Goal: Task Accomplishment & Management: Use online tool/utility

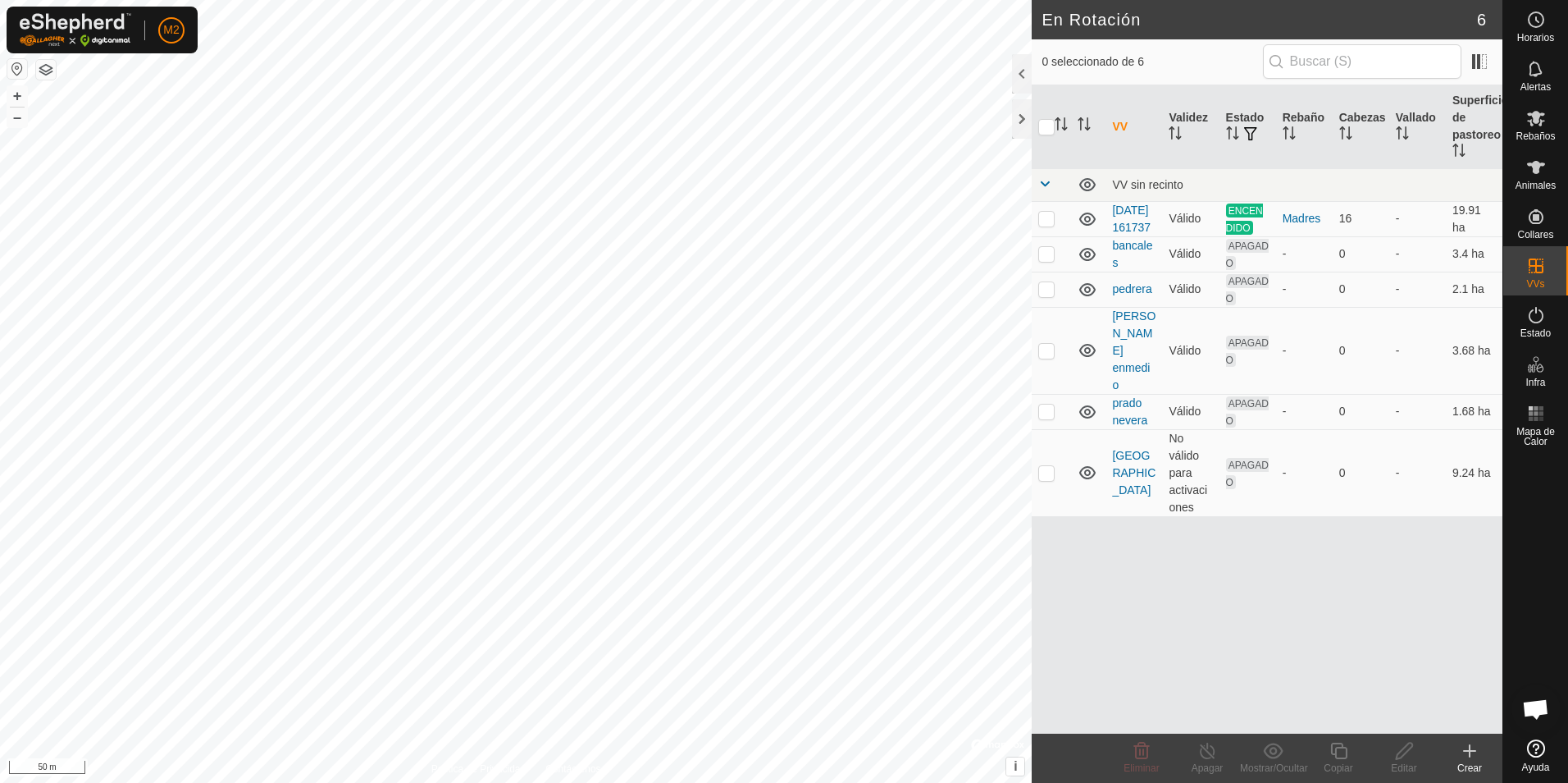
click at [699, 0] on html "M2 Horarios Alertas Rebaños Animales Collares VVs Estado Infra Mapa de Calor Ay…" at bounding box center [784, 392] width 1568 height 783
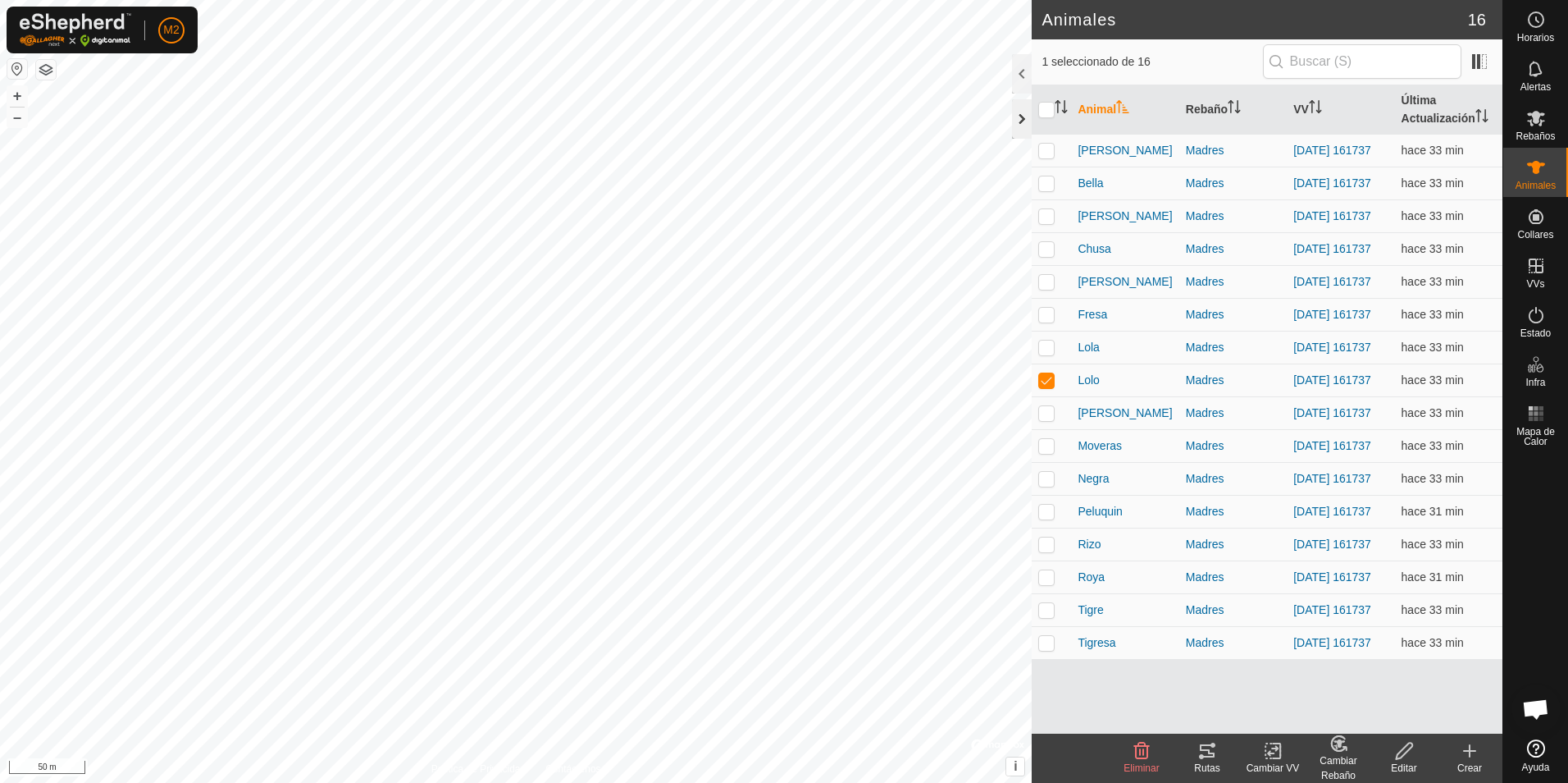
click at [1016, 116] on div at bounding box center [1022, 119] width 20 height 40
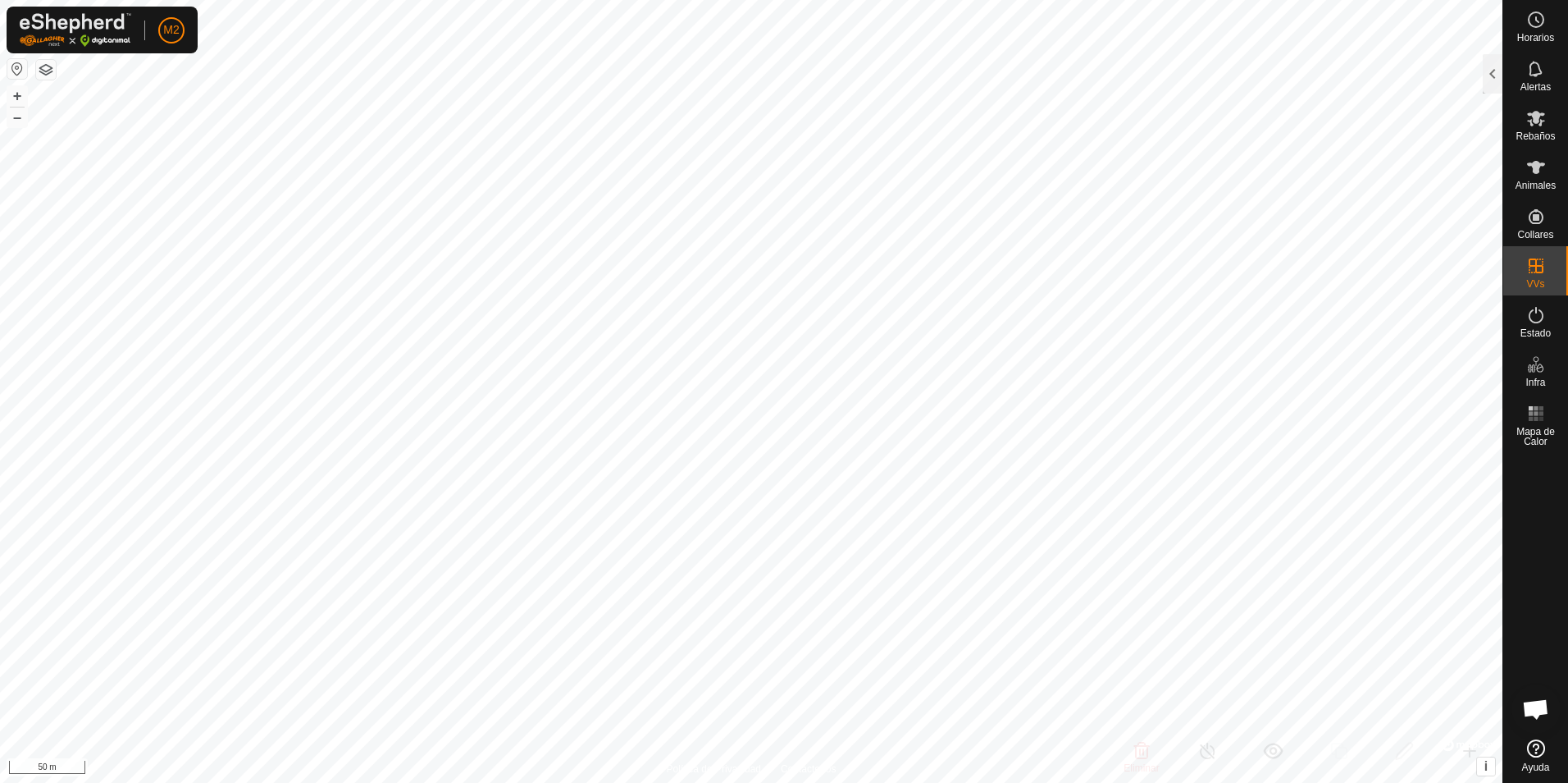
checkbox input "false"
checkbox input "true"
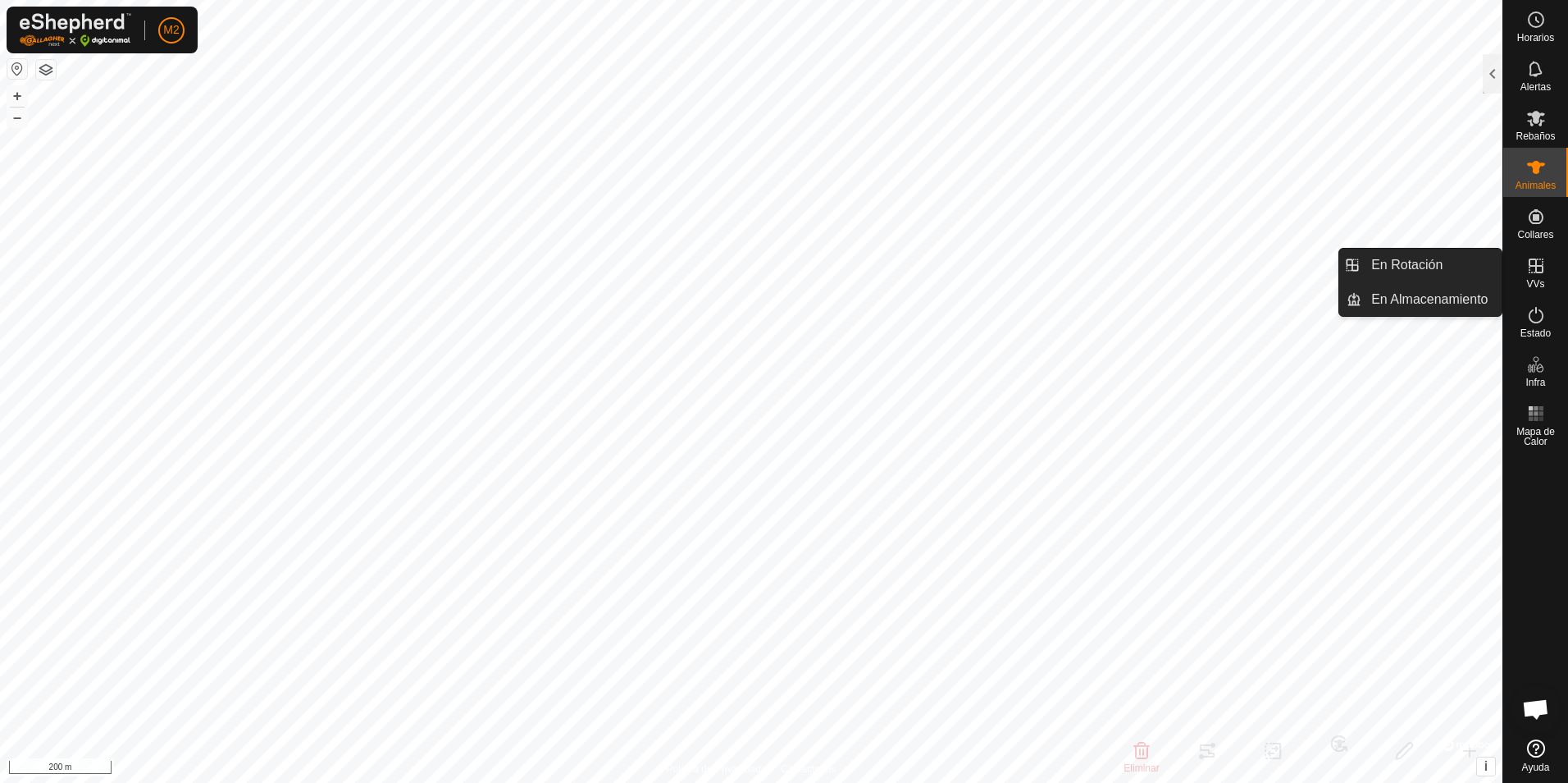
click at [1537, 274] on icon at bounding box center [1536, 266] width 14 height 14
click at [1407, 258] on link "En Rotación" at bounding box center [1431, 265] width 140 height 32
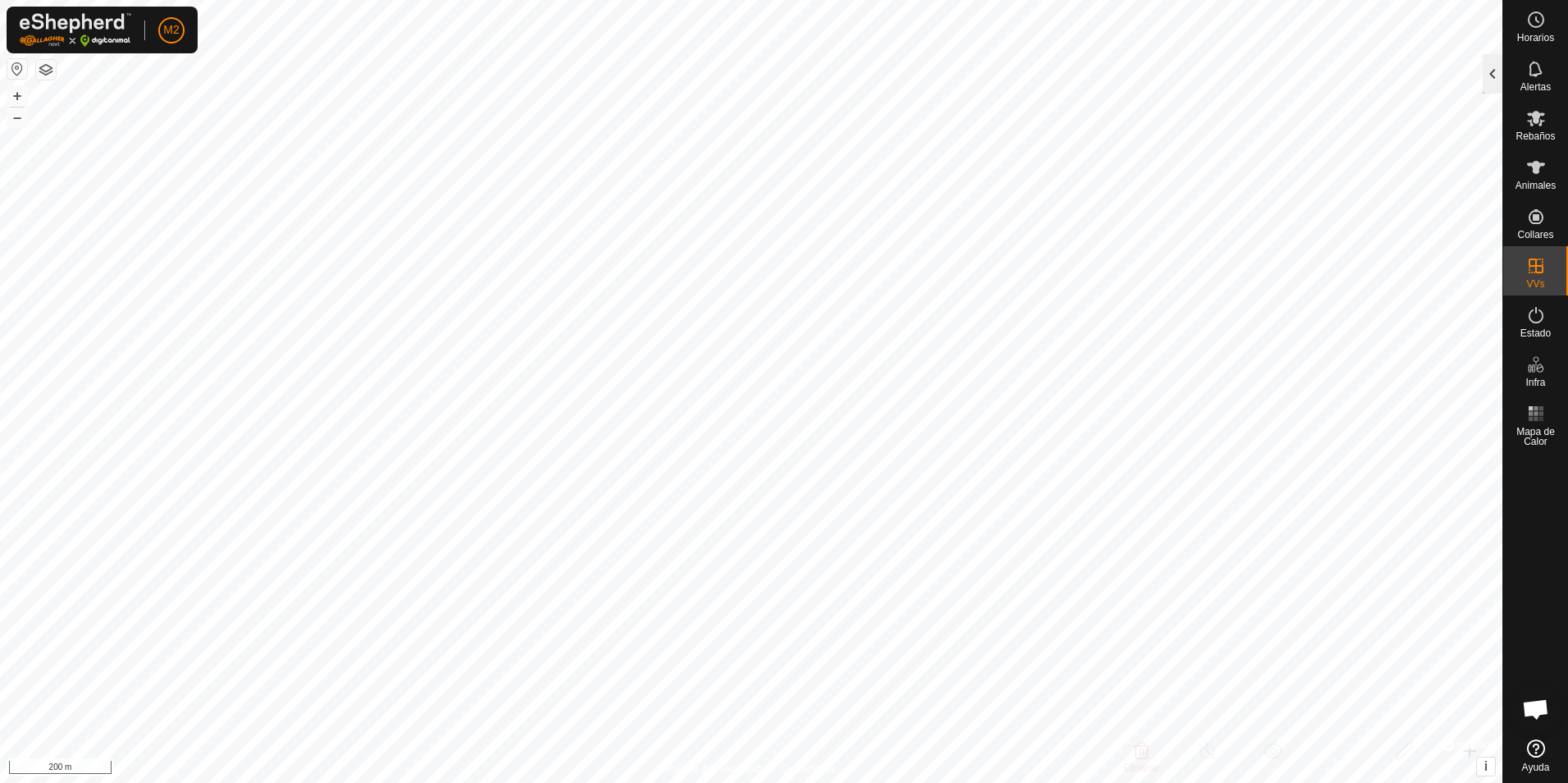
click at [1496, 68] on div at bounding box center [1492, 74] width 20 height 40
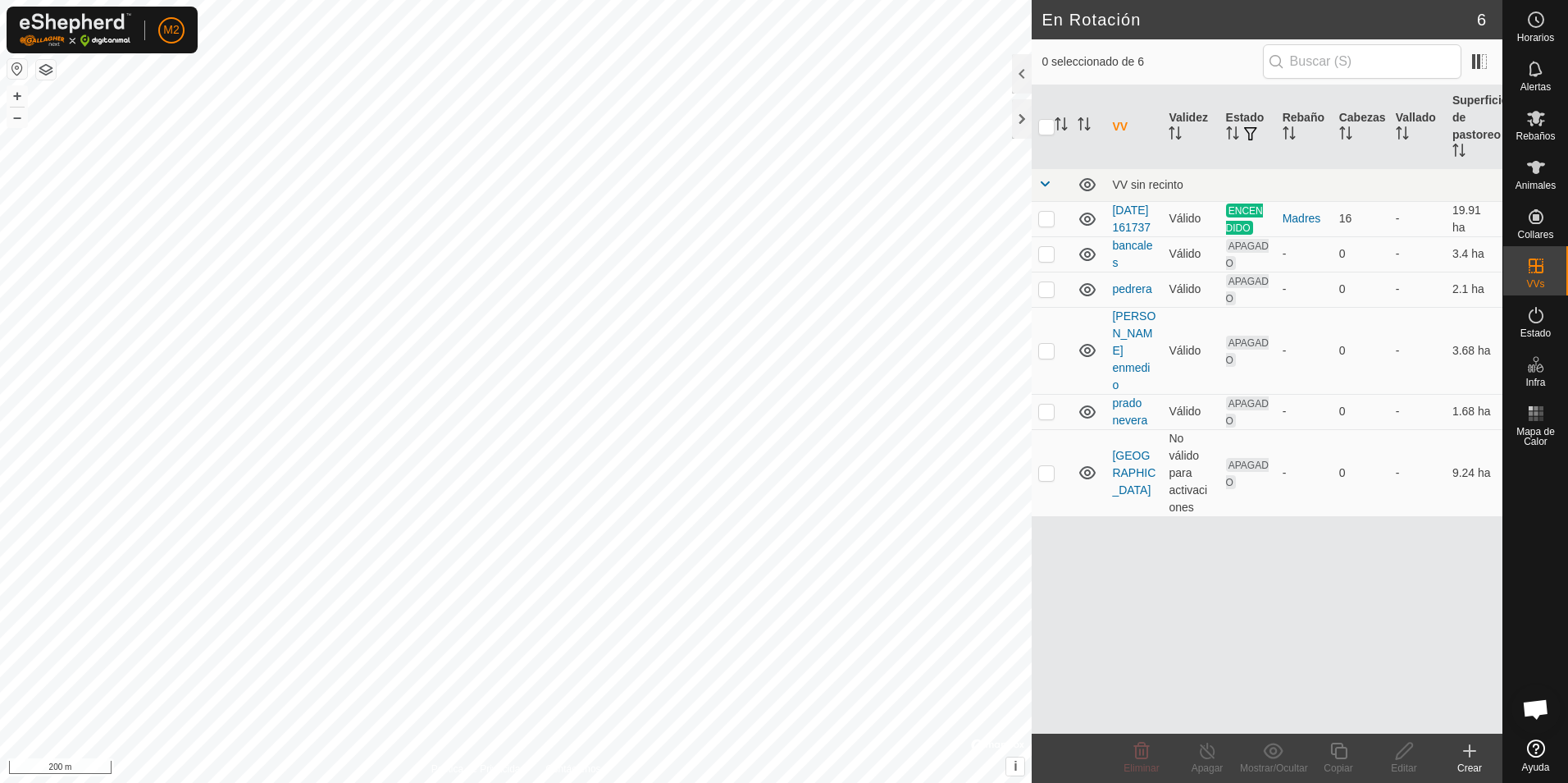
click at [1292, 588] on div "VV Validez Estado Rebaño Cabezas Vallado Superficie de pastoreo VV sin recinto …" at bounding box center [1267, 410] width 470 height 648
click at [1469, 748] on icon at bounding box center [1469, 751] width 0 height 12
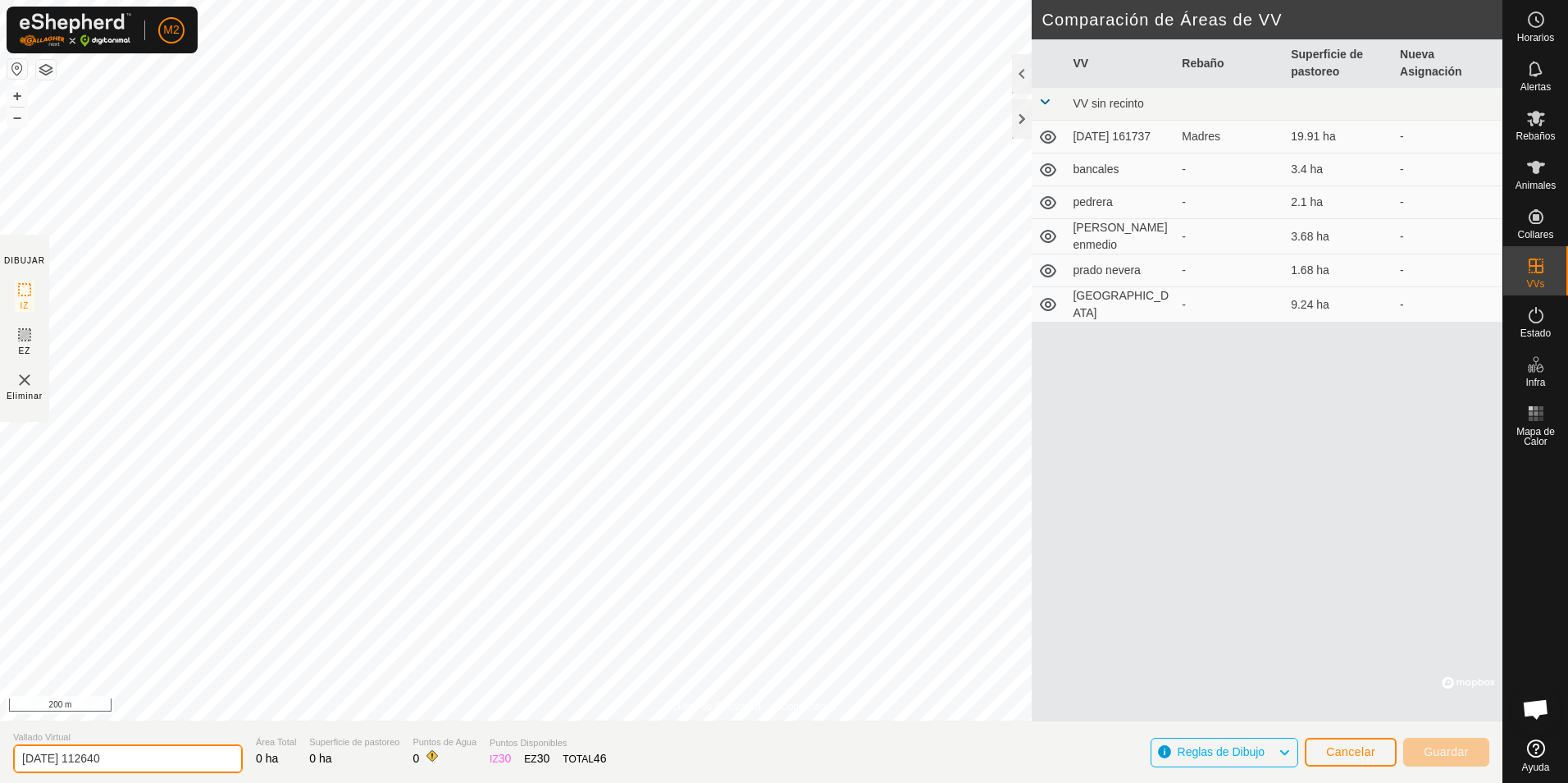
drag, startPoint x: 138, startPoint y: 764, endPoint x: -4, endPoint y: 756, distance: 142.2
click at [0, 756] on html "M2 Horarios Alertas Rebaños Animales Collares VVs Estado Infra Mapa de Calor Ay…" at bounding box center [784, 392] width 1568 height 783
type input "carboneras"
click at [1025, 121] on div at bounding box center [1022, 119] width 20 height 40
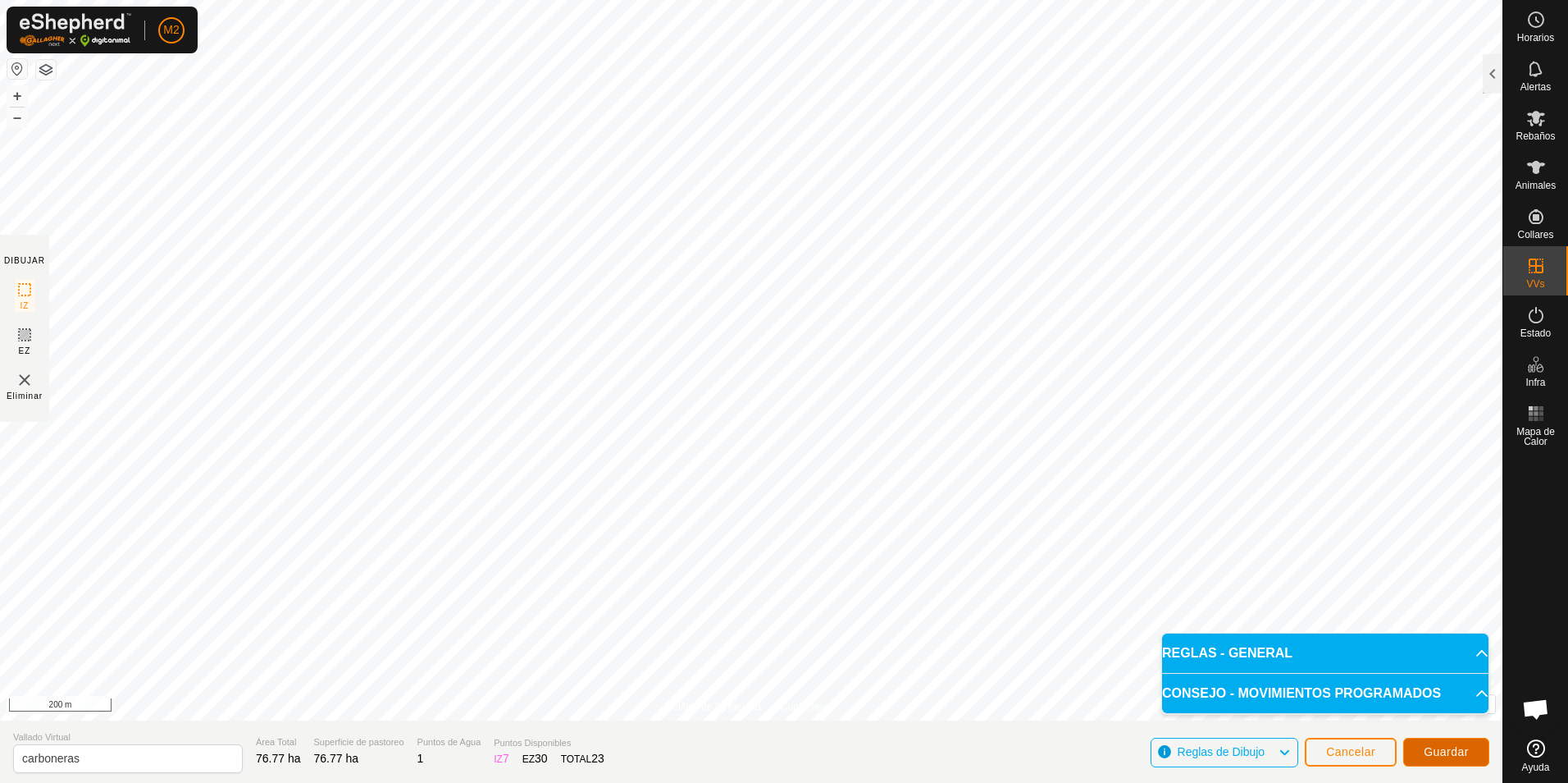
click at [1454, 755] on span "Guardar" at bounding box center [1446, 752] width 45 height 14
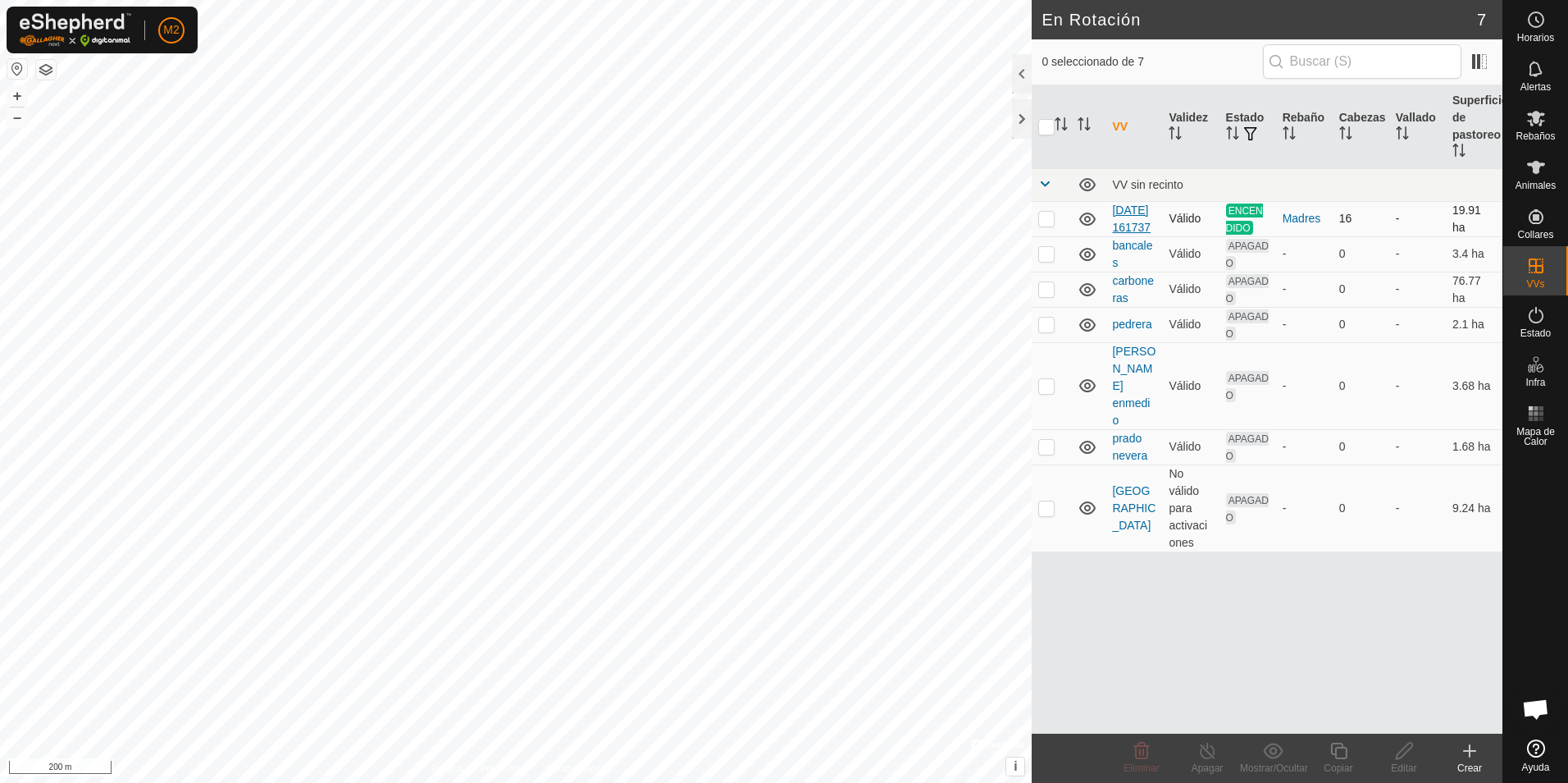
click at [1127, 222] on link "[DATE] 161737" at bounding box center [1131, 219] width 39 height 31
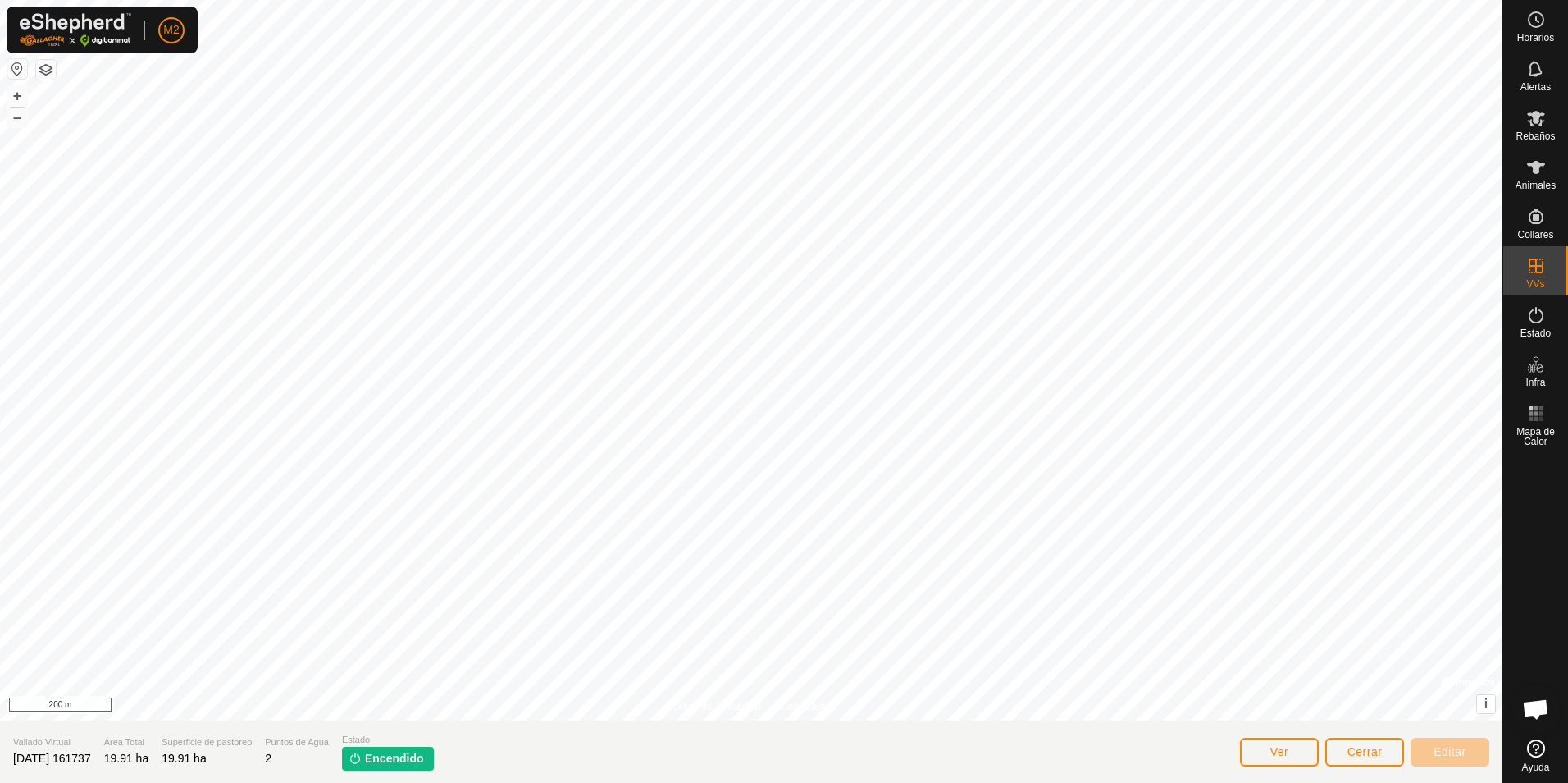
click at [24, 762] on span "[DATE] 161737" at bounding box center [52, 758] width 78 height 14
click at [69, 756] on span "[DATE] 161737" at bounding box center [52, 758] width 78 height 14
click at [71, 756] on span "[DATE] 161737" at bounding box center [52, 758] width 78 height 14
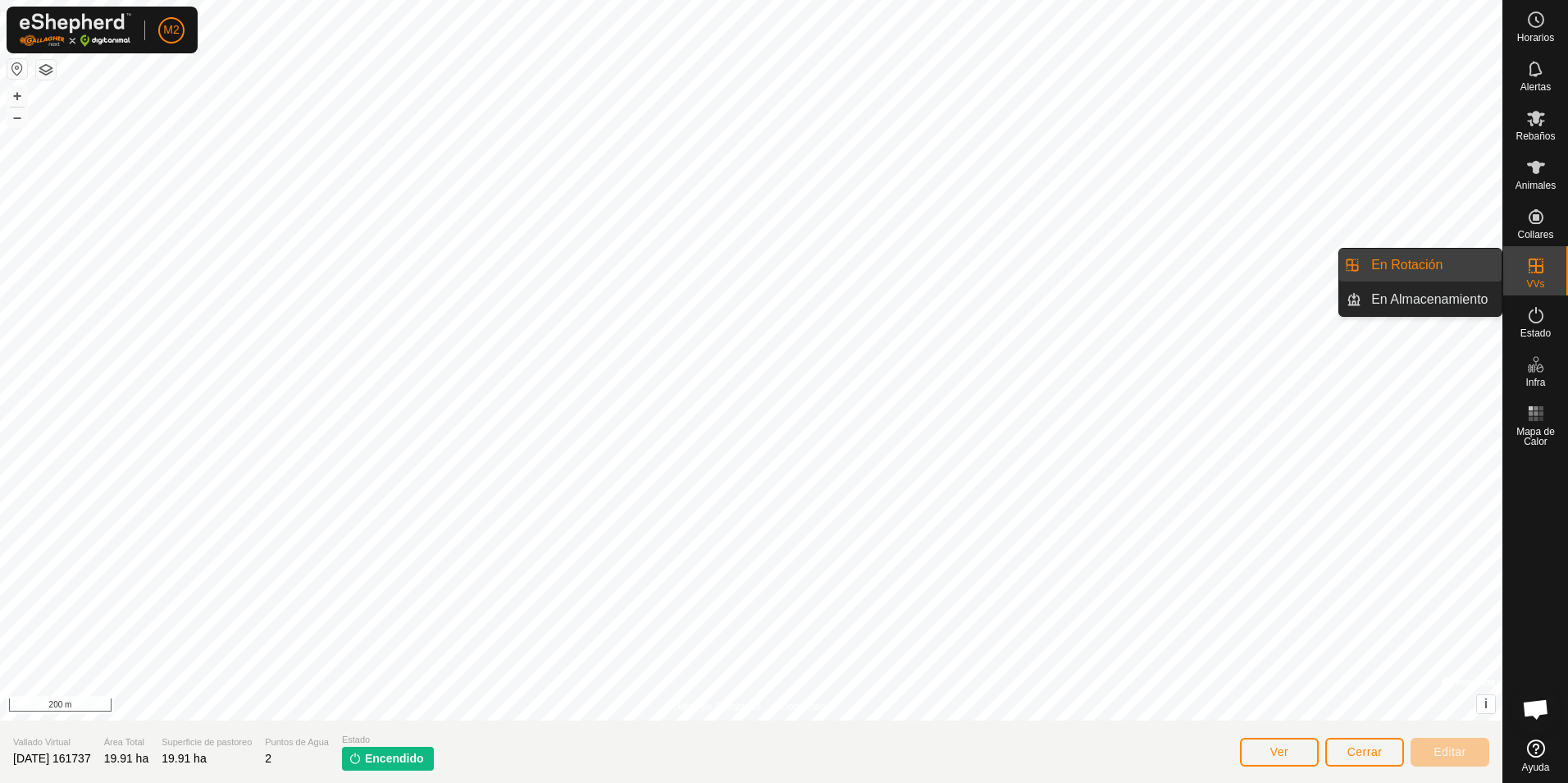
click at [1526, 265] on icon at bounding box center [1536, 266] width 20 height 20
click at [1398, 269] on link "En Rotación" at bounding box center [1431, 265] width 140 height 32
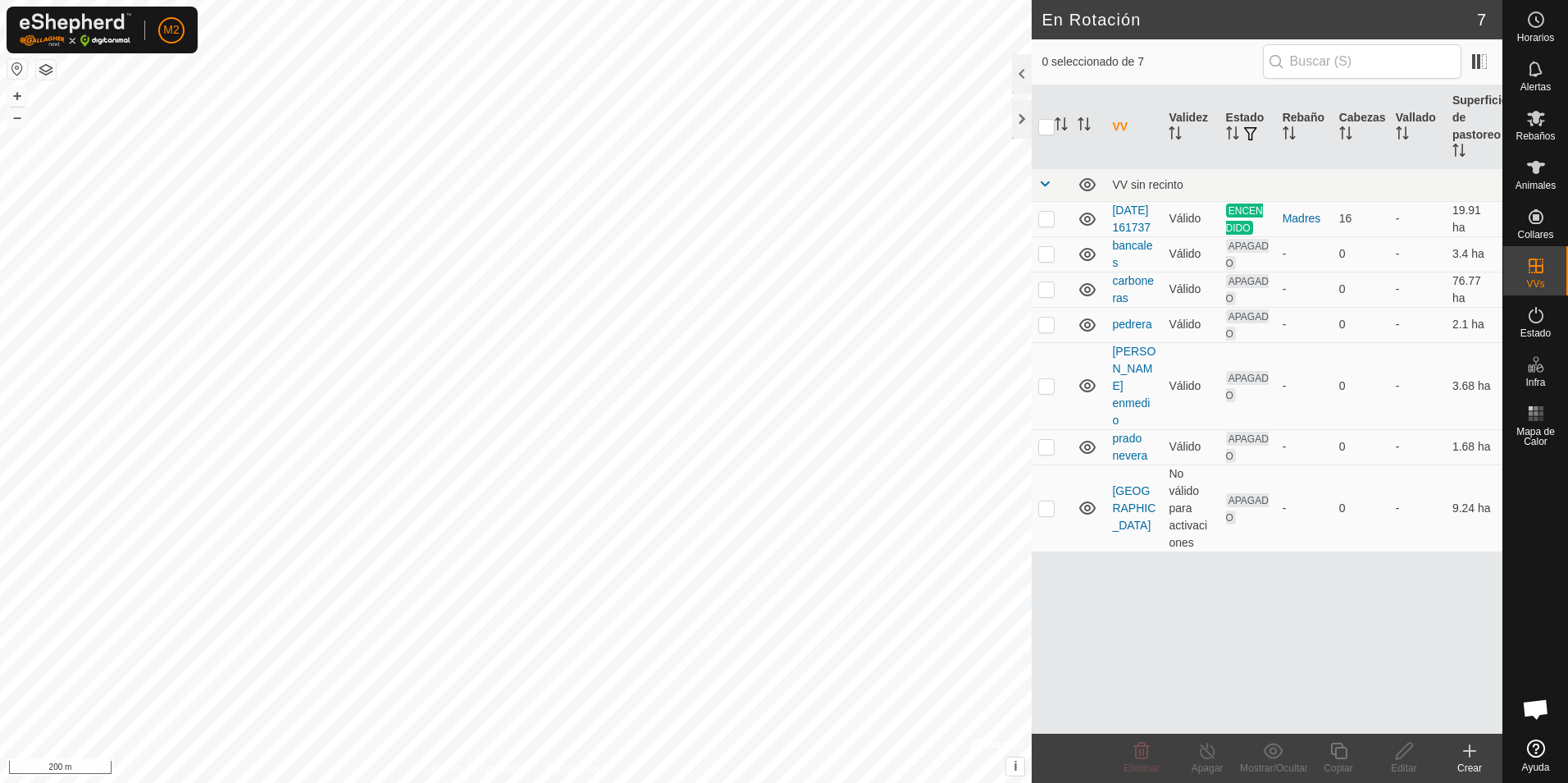
click at [1469, 752] on icon at bounding box center [1469, 751] width 0 height 12
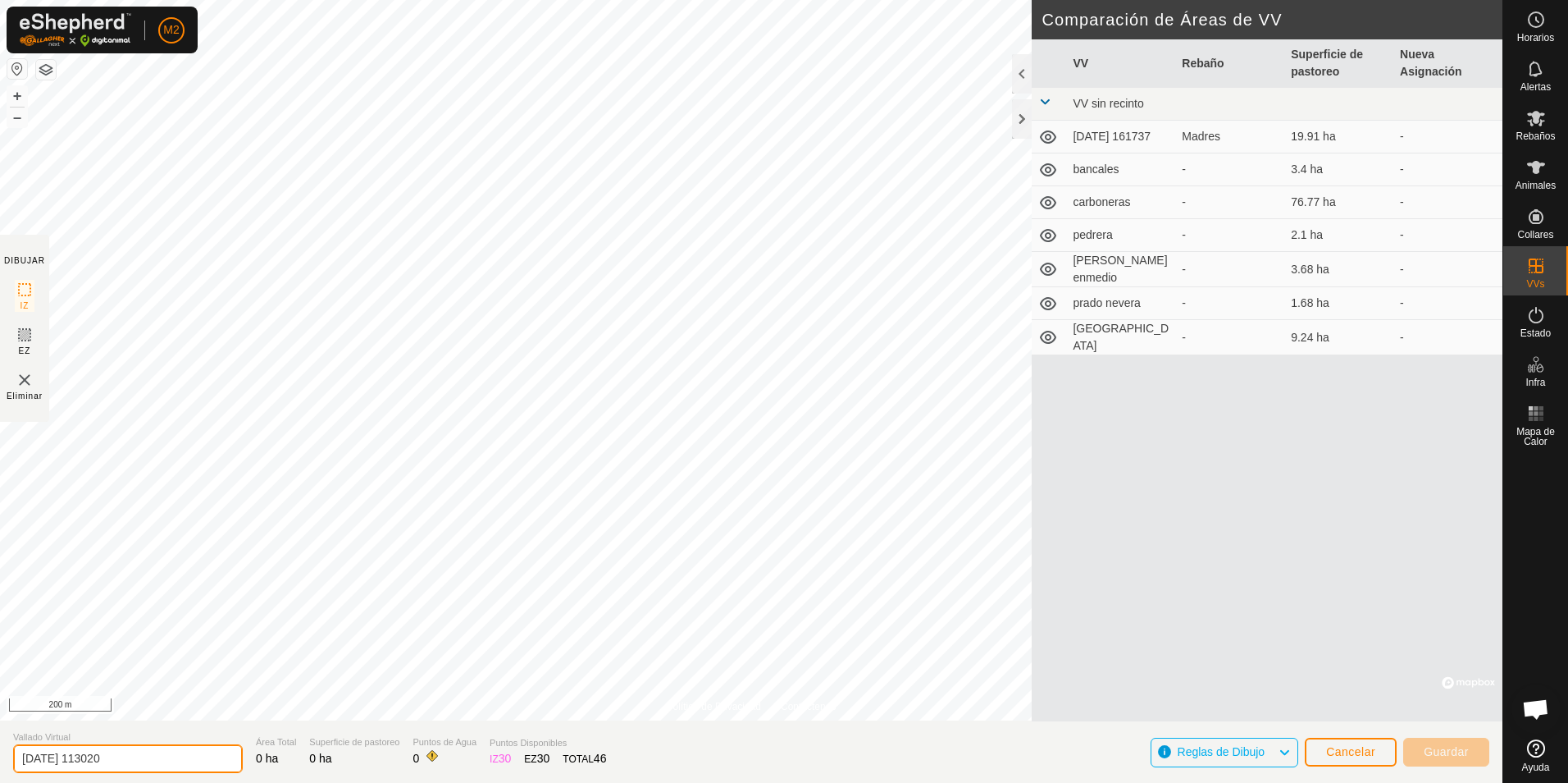
drag, startPoint x: 134, startPoint y: 761, endPoint x: -4, endPoint y: 762, distance: 138.0
click at [0, 762] on html "M2 Horarios Alertas Rebaños Animales Collares VVs Estado Infra Mapa de Calor Ay…" at bounding box center [784, 392] width 1568 height 783
type input "solana"
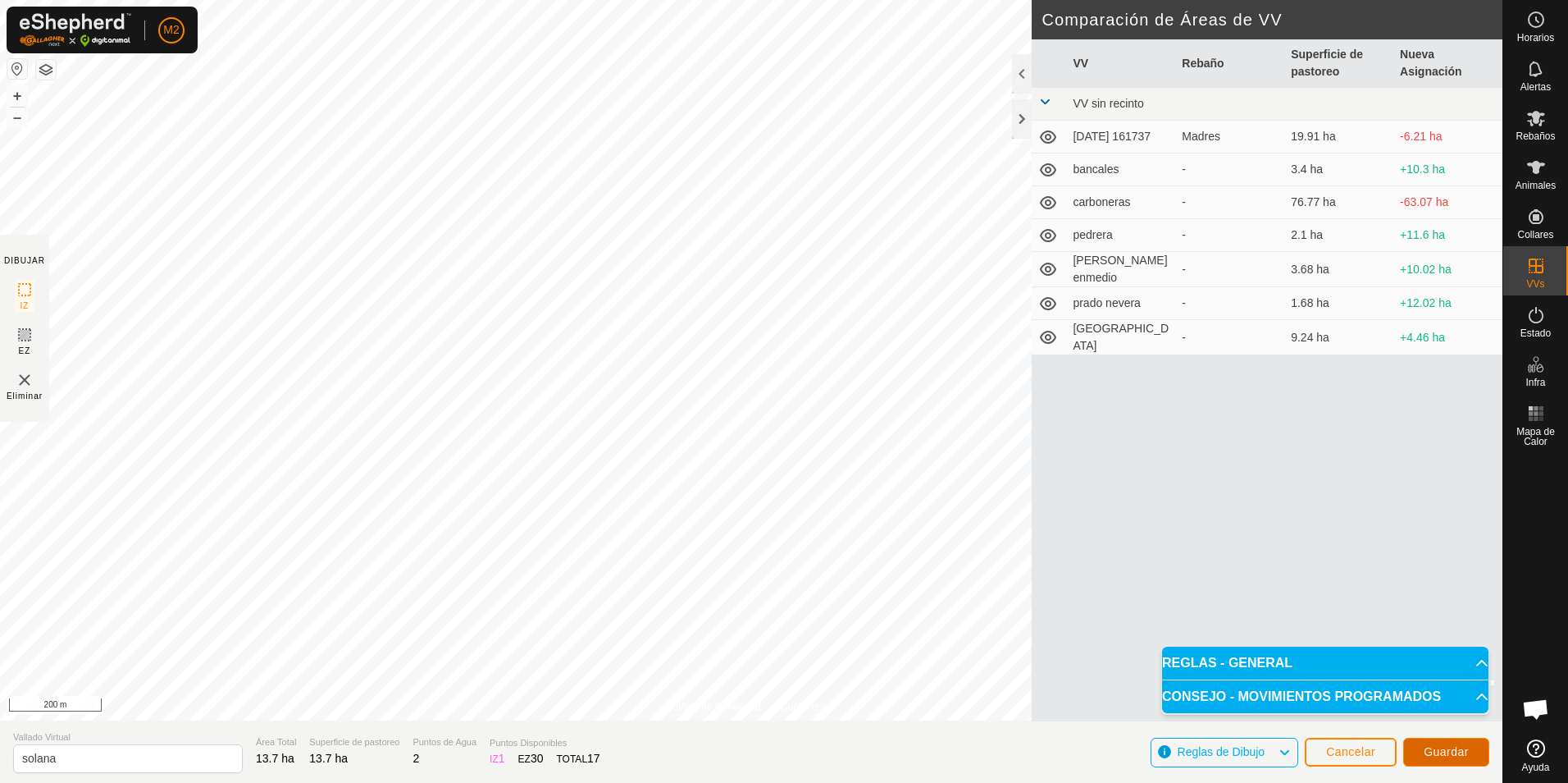
click at [1436, 756] on span "Guardar" at bounding box center [1446, 752] width 45 height 14
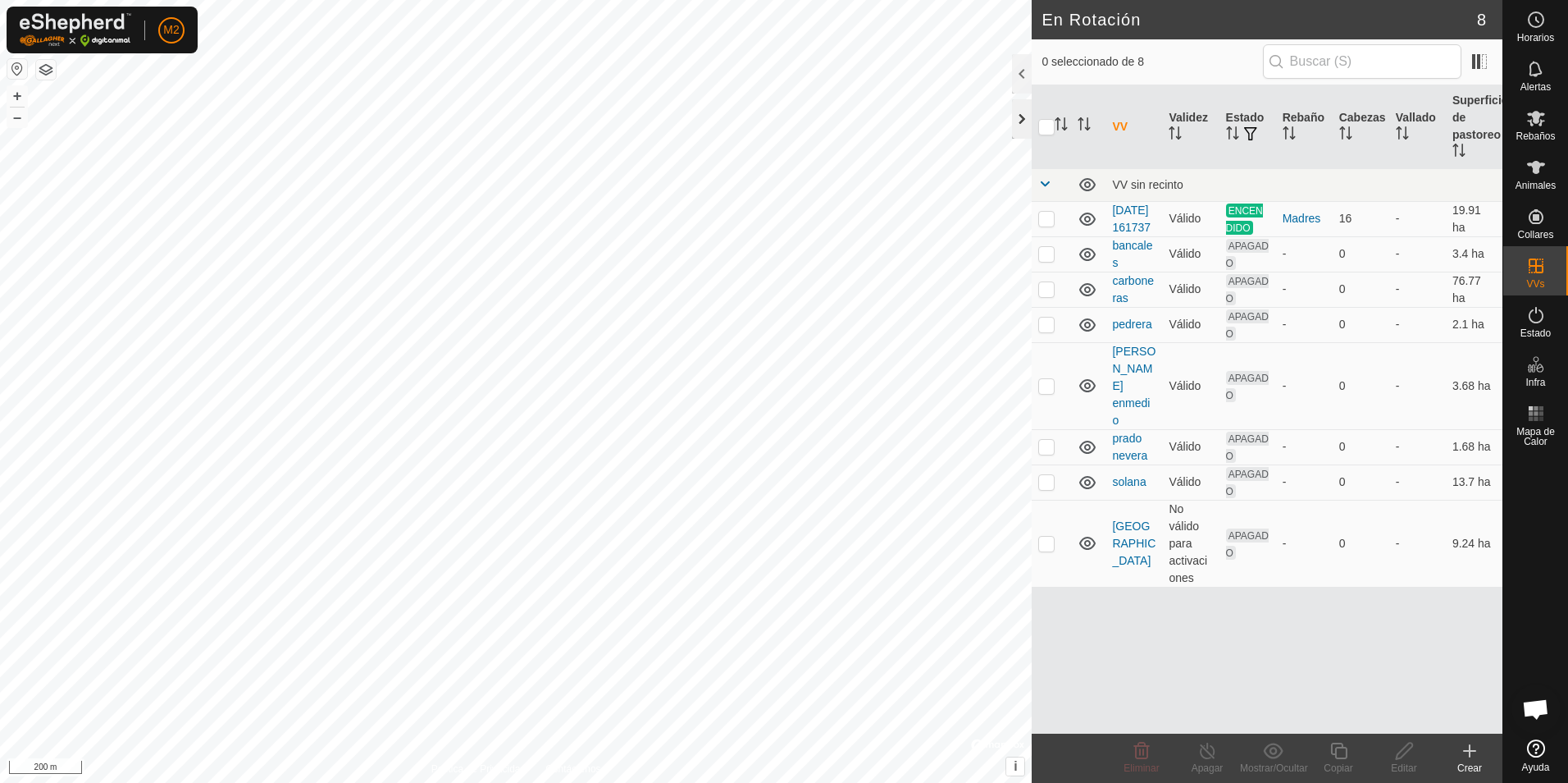
click at [1022, 124] on div at bounding box center [1022, 119] width 20 height 40
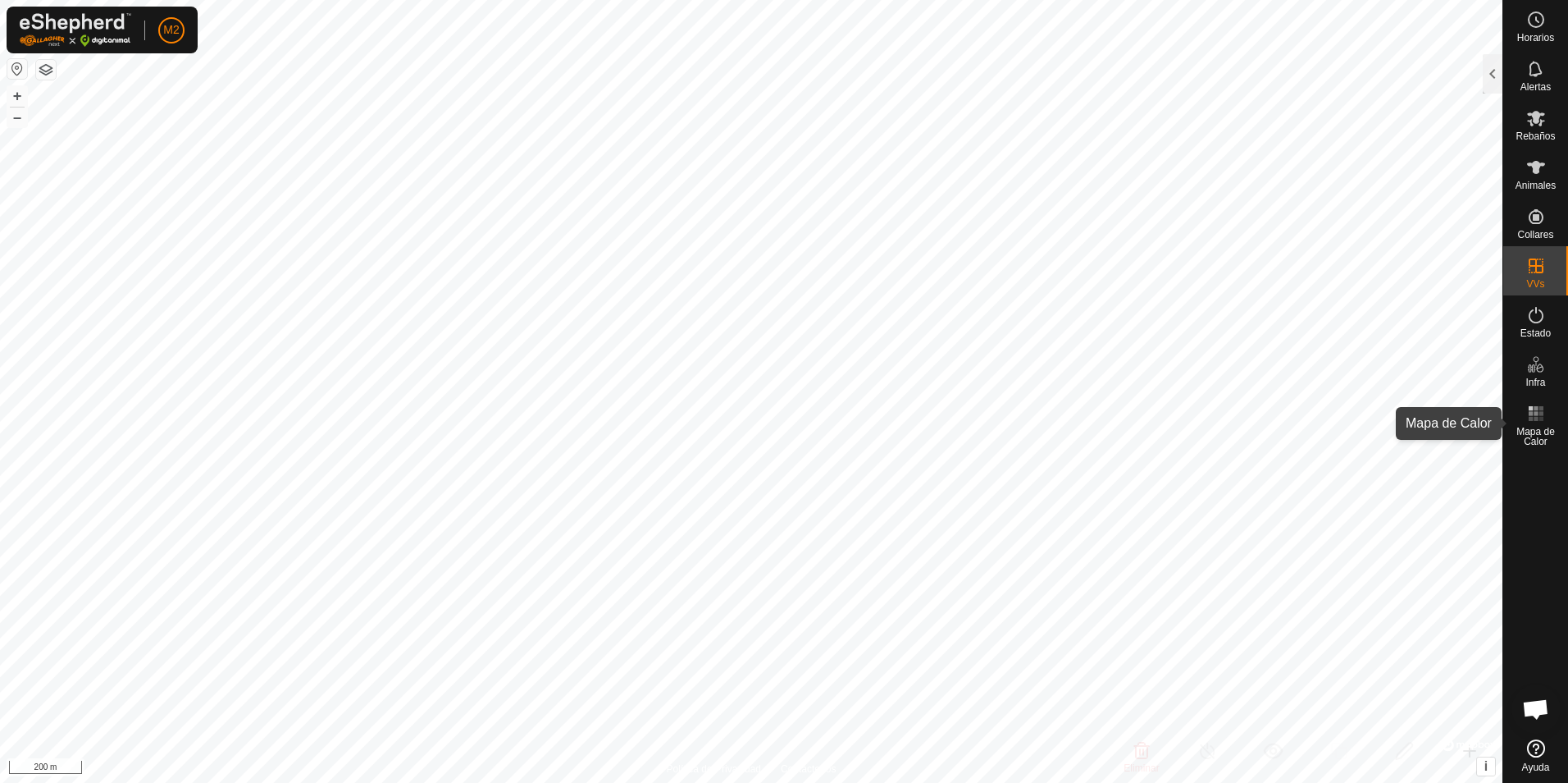
click at [1534, 417] on rect at bounding box center [1536, 418] width 4 height 4
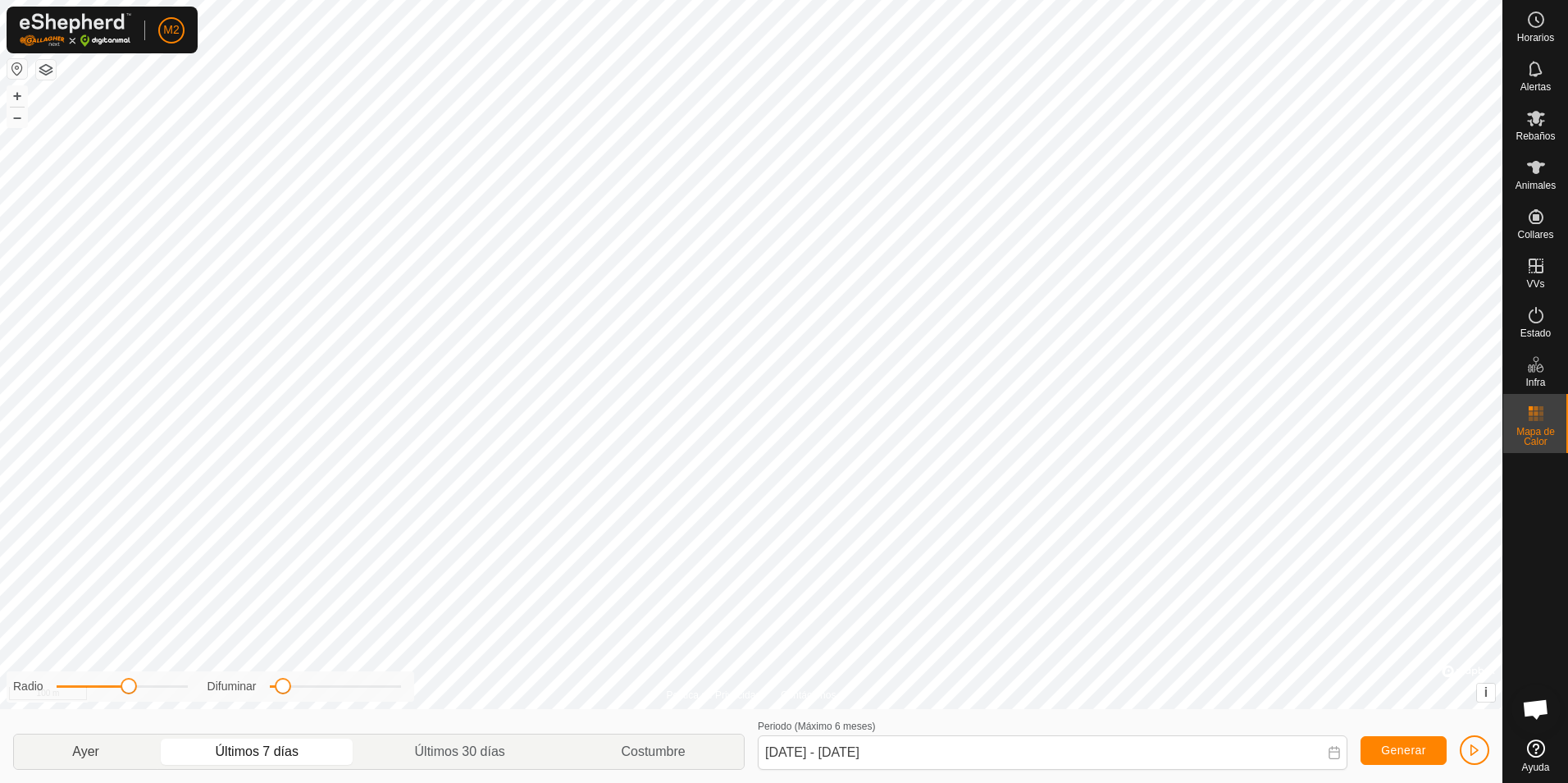
click at [94, 750] on p-togglebutton "Ayer" at bounding box center [85, 752] width 144 height 34
type input "[DATE] - [DATE]"
click at [1534, 177] on es-animals-svg-icon at bounding box center [1536, 166] width 30 height 26
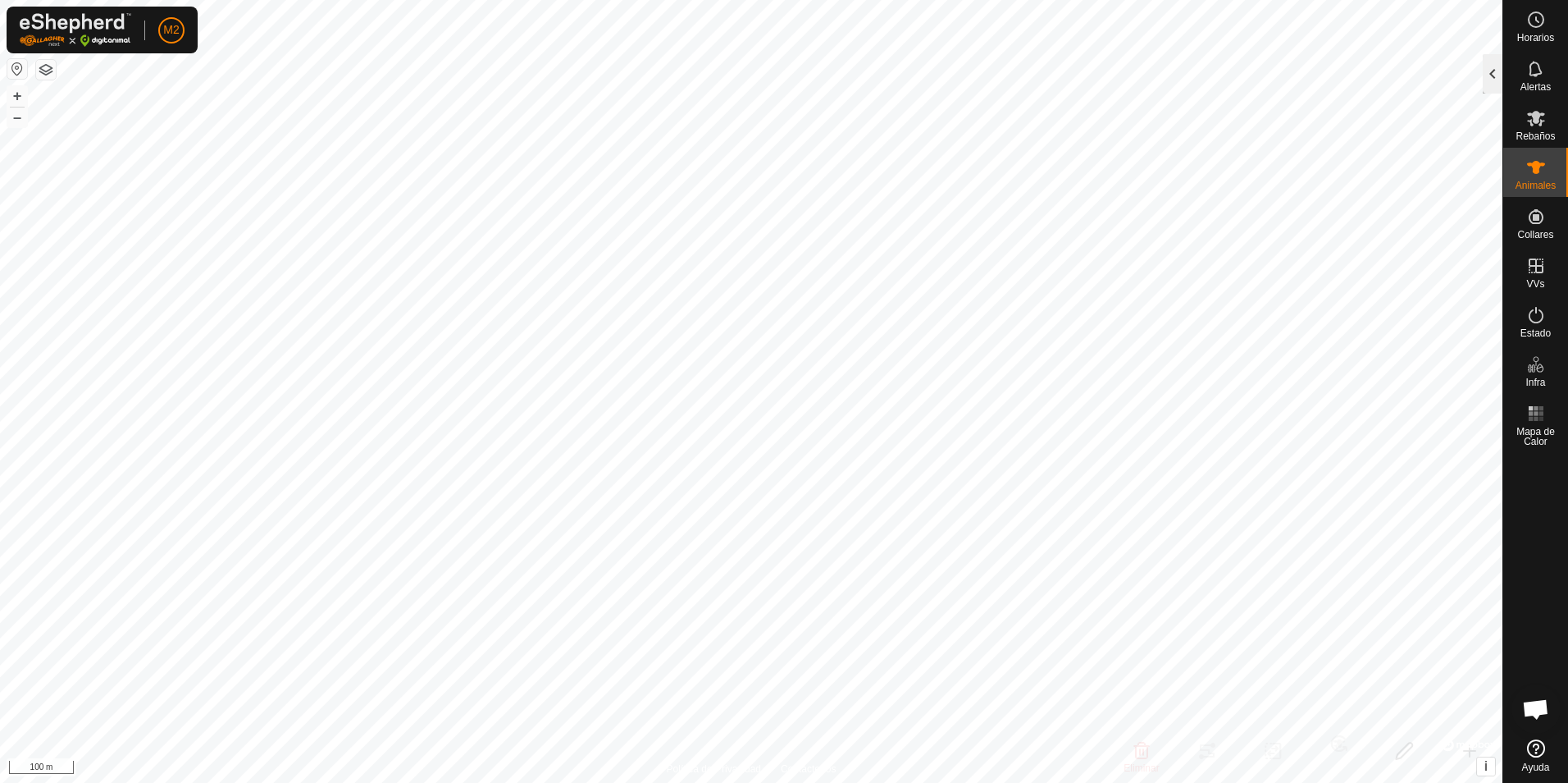
click at [1489, 70] on div at bounding box center [1492, 74] width 20 height 40
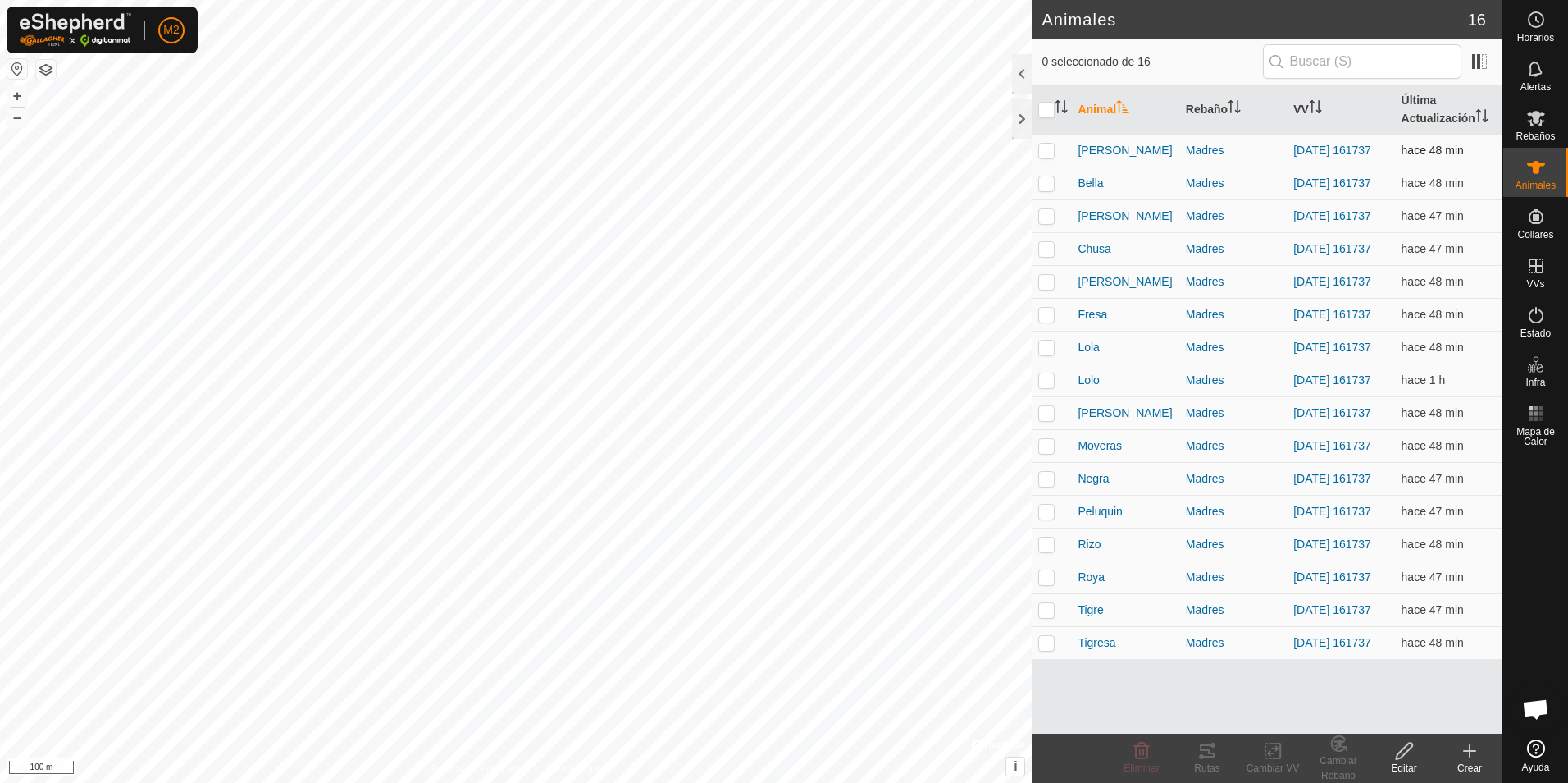
click at [1047, 150] on p-checkbox at bounding box center [1046, 150] width 16 height 14
checkbox input "true"
click at [1046, 179] on td at bounding box center [1052, 183] width 40 height 32
checkbox input "true"
click at [1047, 222] on p-checkbox at bounding box center [1046, 215] width 16 height 14
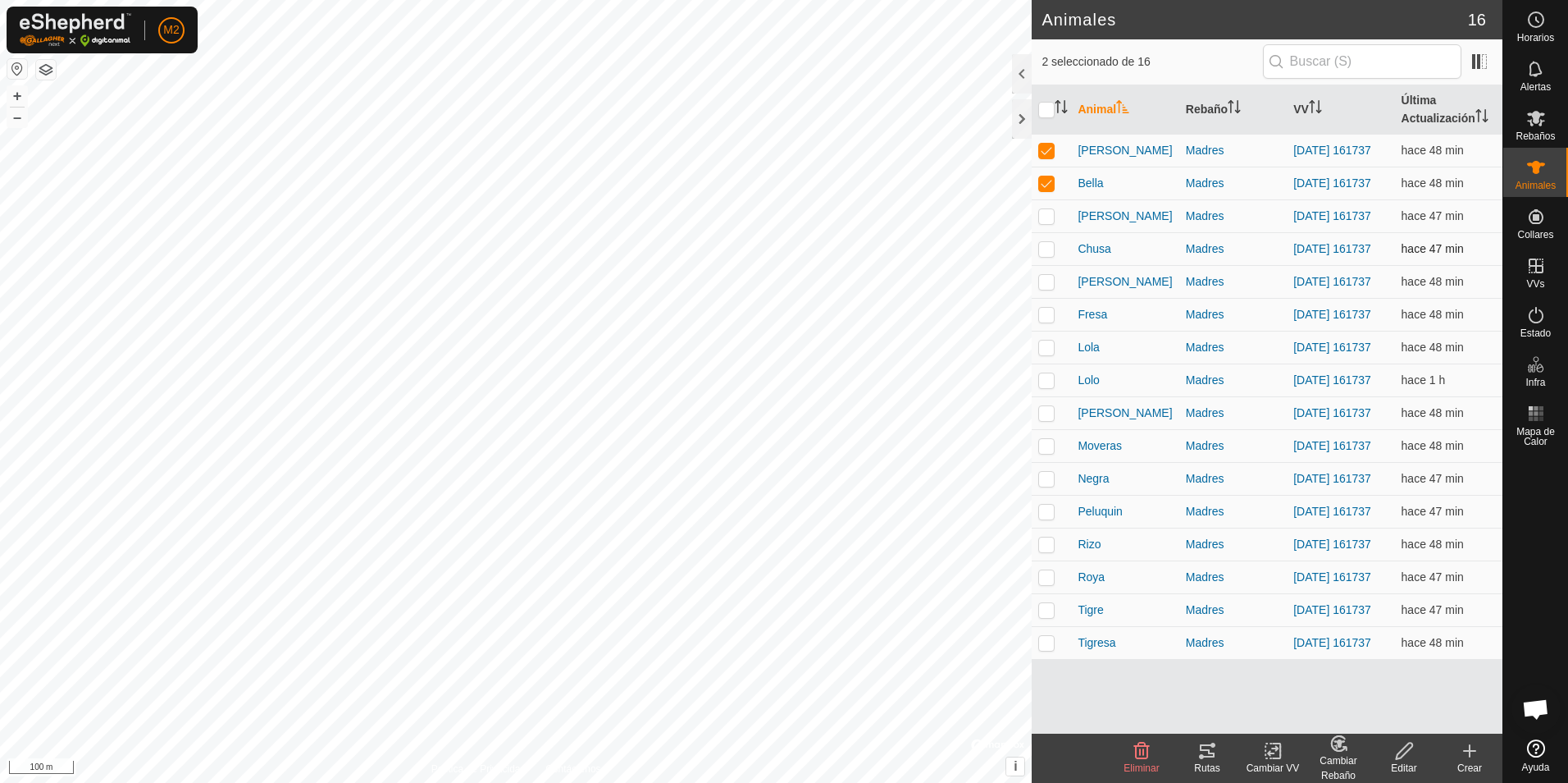
checkbox input "true"
click at [1046, 255] on p-checkbox at bounding box center [1046, 248] width 16 height 14
checkbox input "true"
click at [1045, 287] on p-checkbox at bounding box center [1046, 281] width 16 height 14
checkbox input "true"
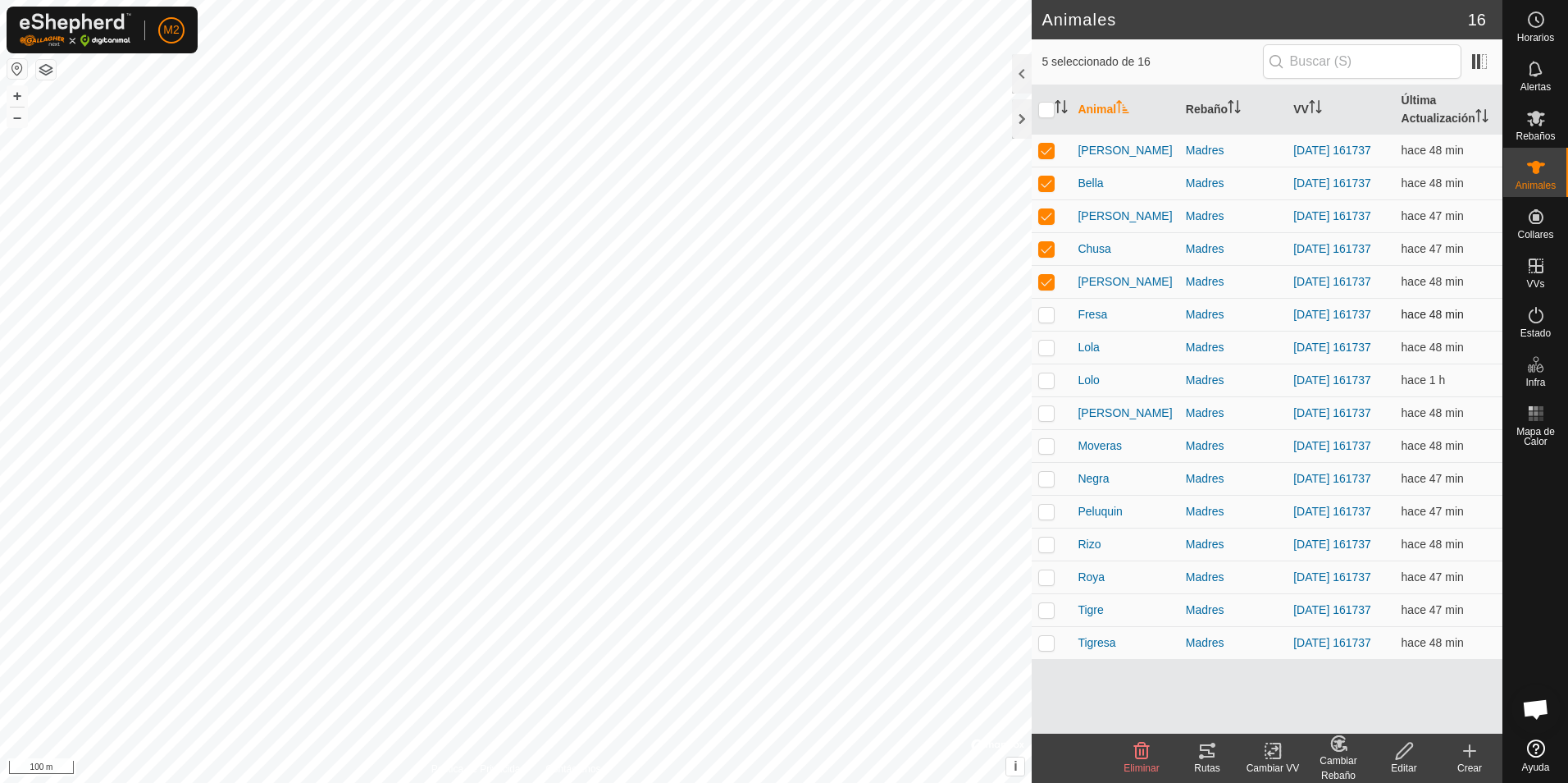
click at [1043, 320] on p-checkbox at bounding box center [1046, 314] width 16 height 14
checkbox input "true"
click at [1041, 354] on p-checkbox at bounding box center [1046, 346] width 16 height 14
checkbox input "true"
click at [1043, 386] on p-checkbox at bounding box center [1046, 380] width 16 height 14
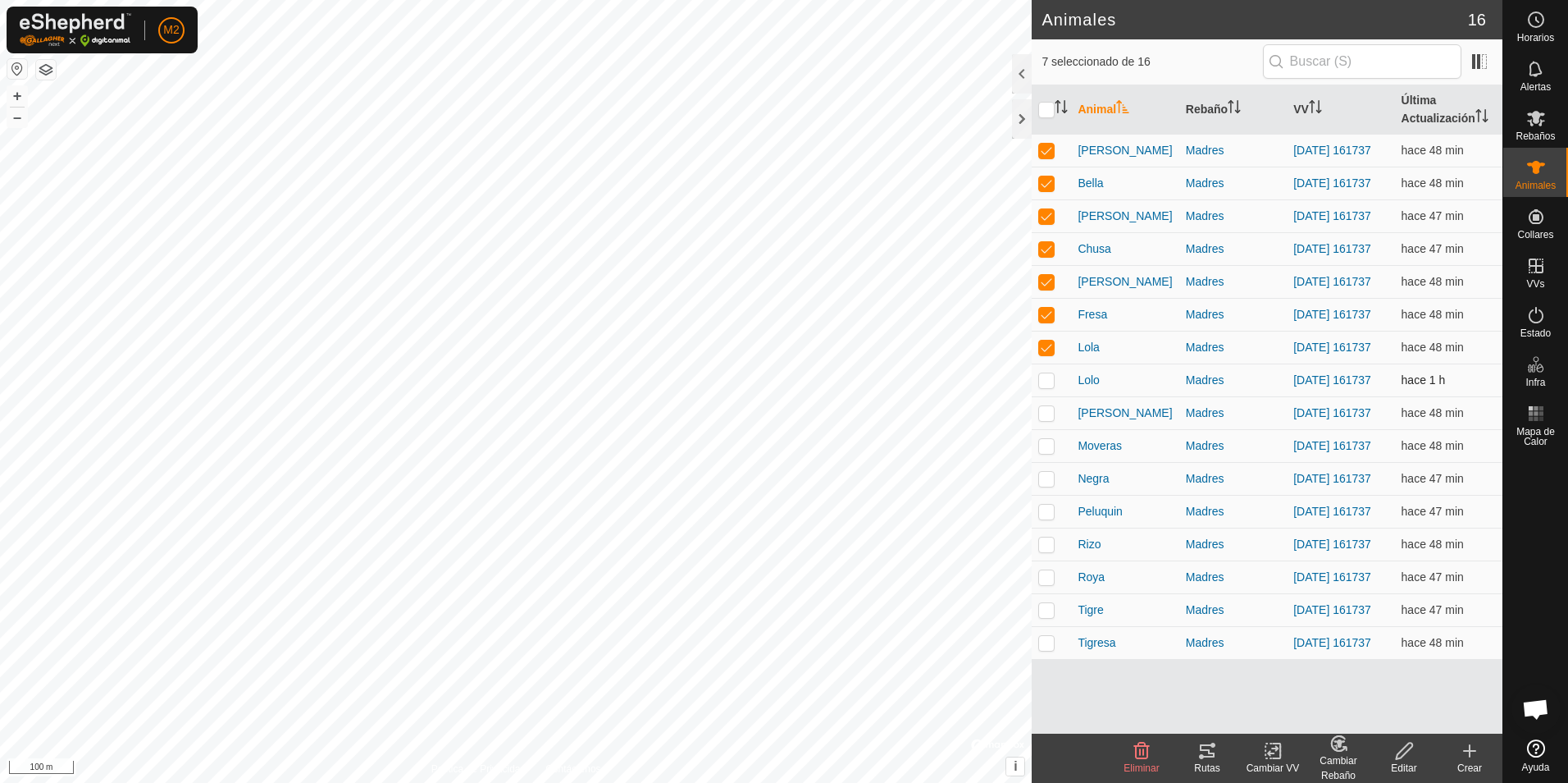
checkbox input "true"
click at [1049, 419] on p-checkbox at bounding box center [1046, 412] width 16 height 14
checkbox input "true"
click at [1044, 452] on p-checkbox at bounding box center [1046, 446] width 16 height 14
checkbox input "true"
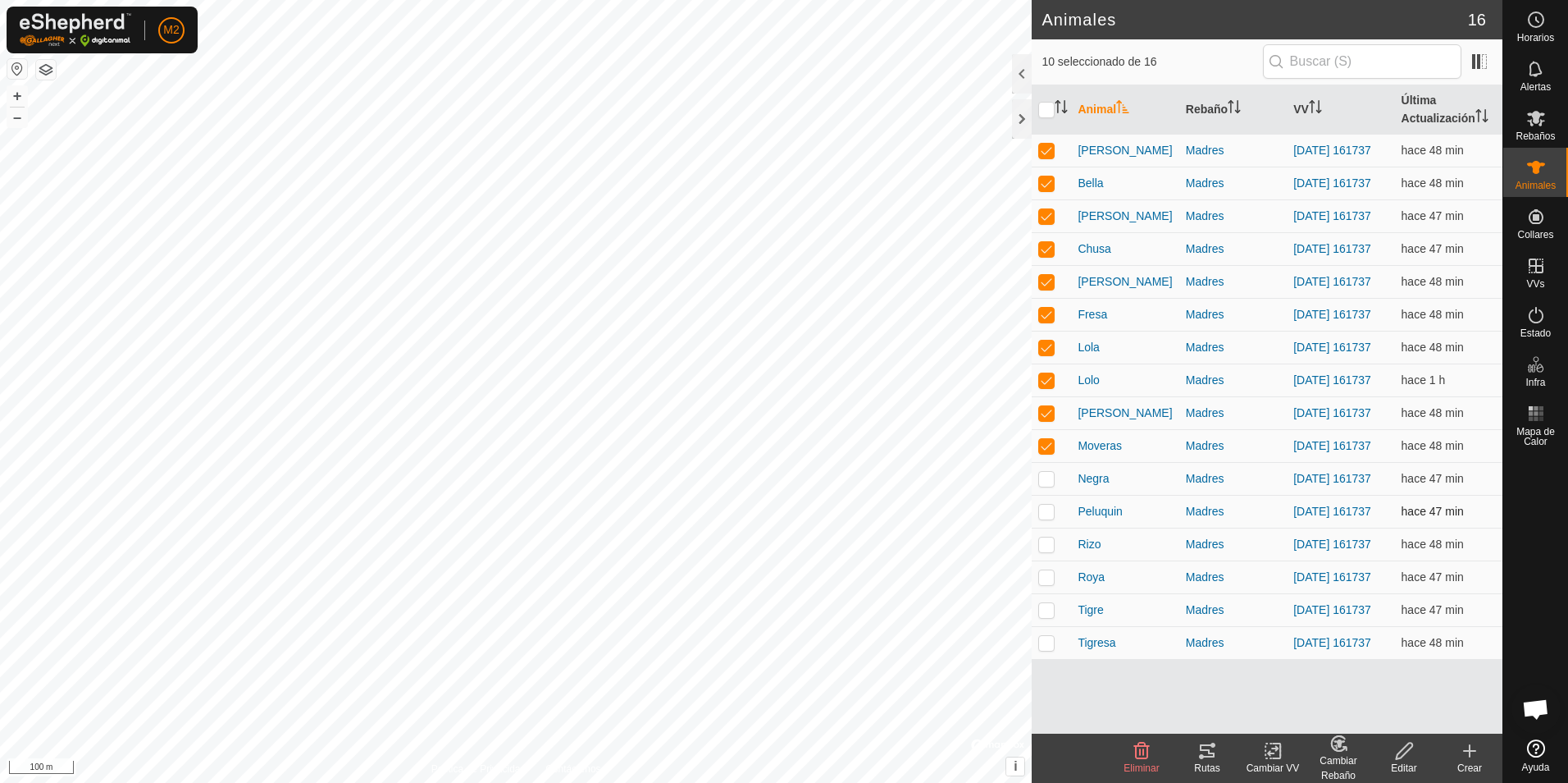
drag, startPoint x: 1043, startPoint y: 494, endPoint x: 1050, endPoint y: 538, distance: 44.6
click at [1043, 495] on td at bounding box center [1052, 478] width 40 height 32
click at [1048, 485] on p-checkbox at bounding box center [1046, 478] width 16 height 14
checkbox input "false"
click at [1215, 756] on icon at bounding box center [1207, 751] width 20 height 20
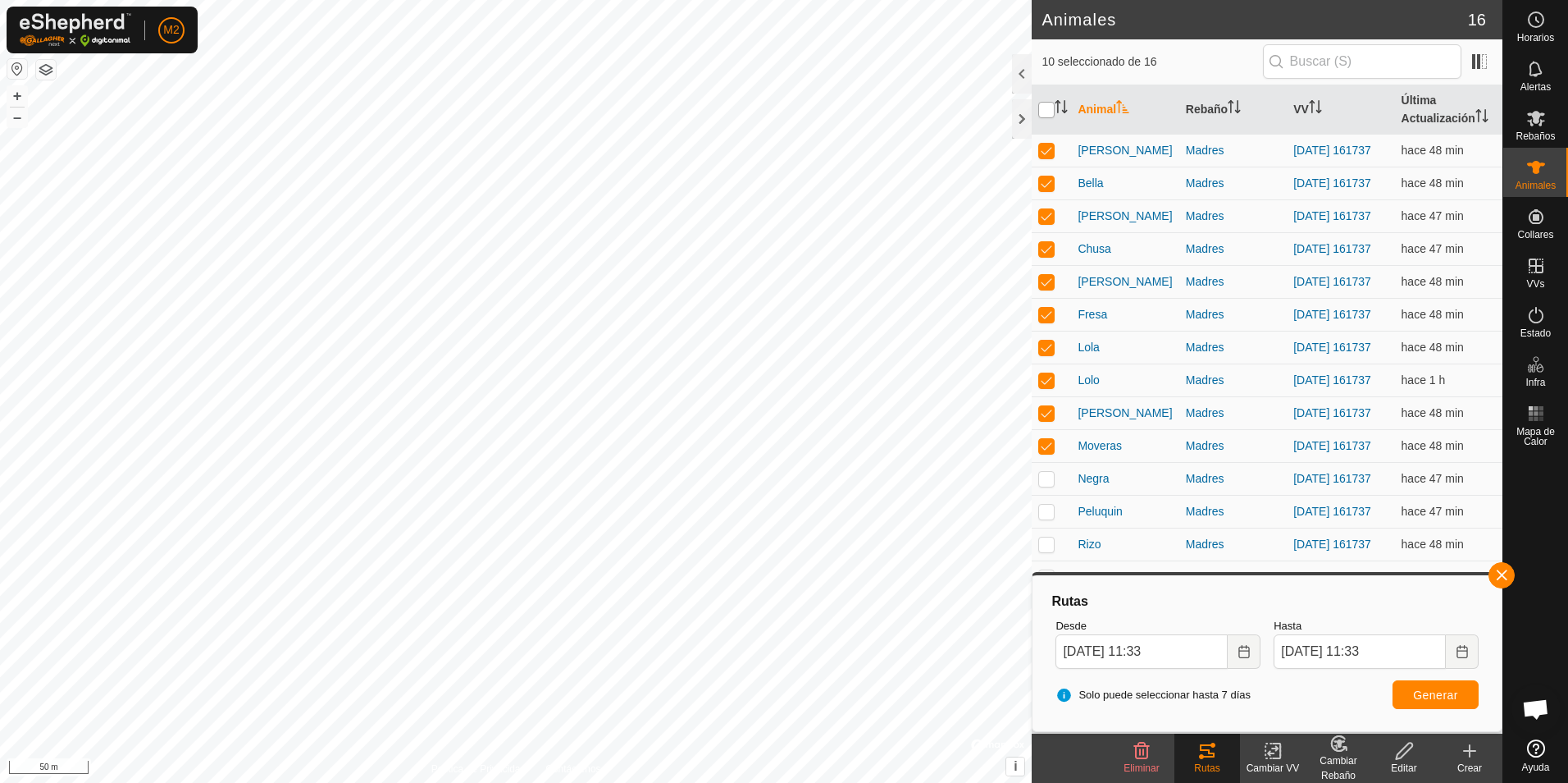
click at [1048, 112] on input "checkbox" at bounding box center [1046, 110] width 16 height 16
checkbox input "true"
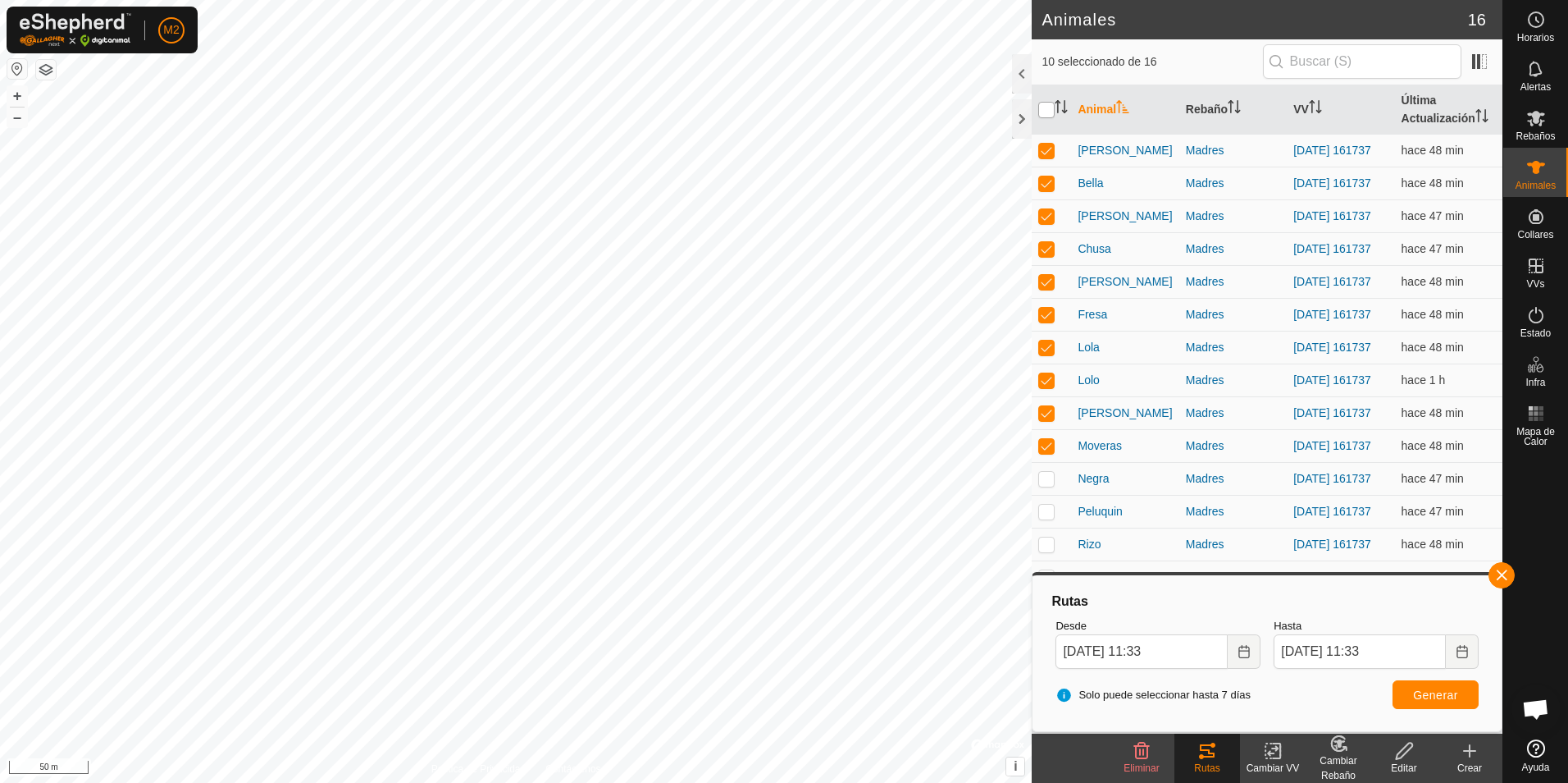
checkbox input "true"
click at [1048, 112] on input "checkbox" at bounding box center [1046, 110] width 16 height 16
checkbox input "false"
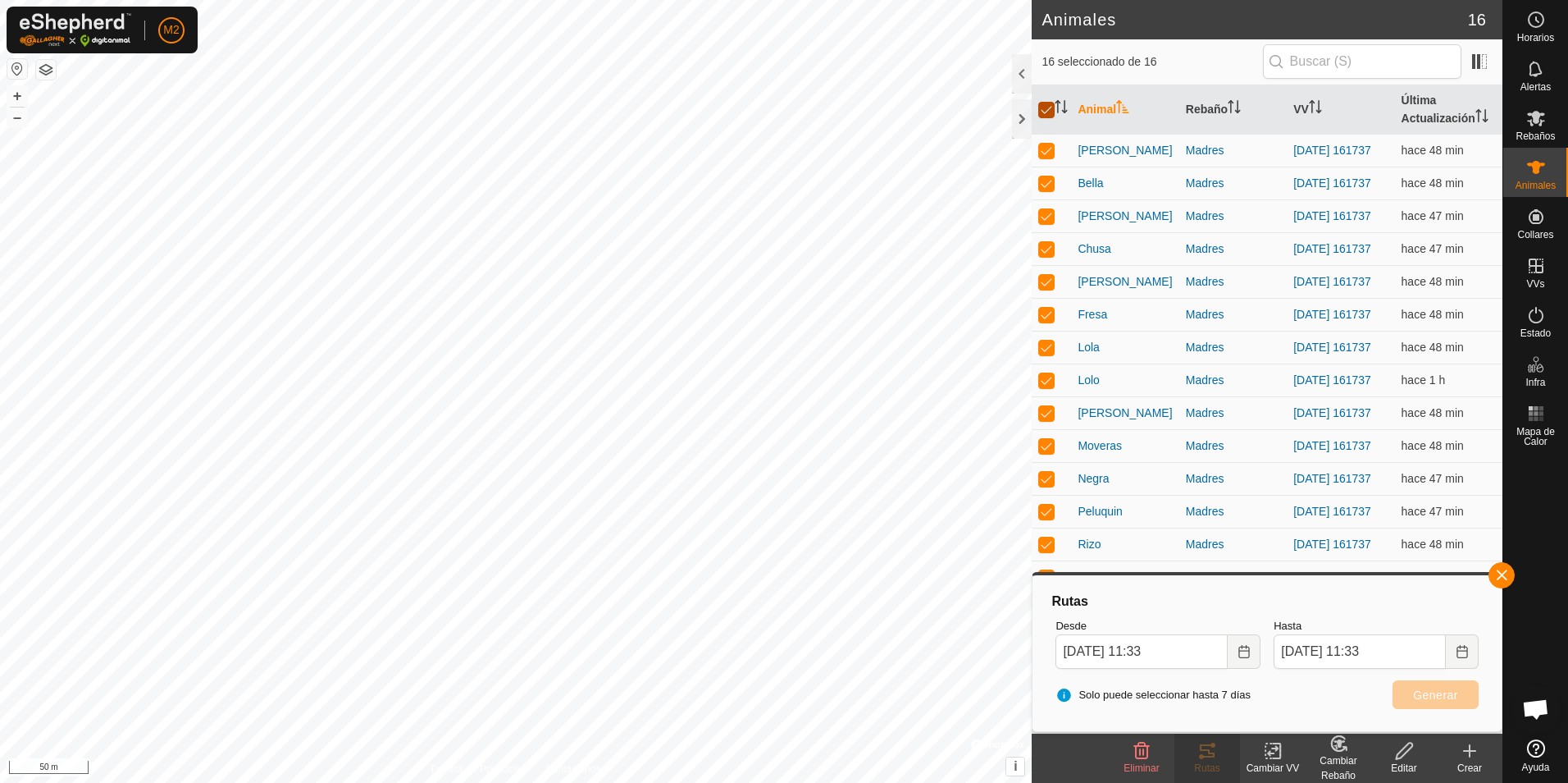
checkbox input "false"
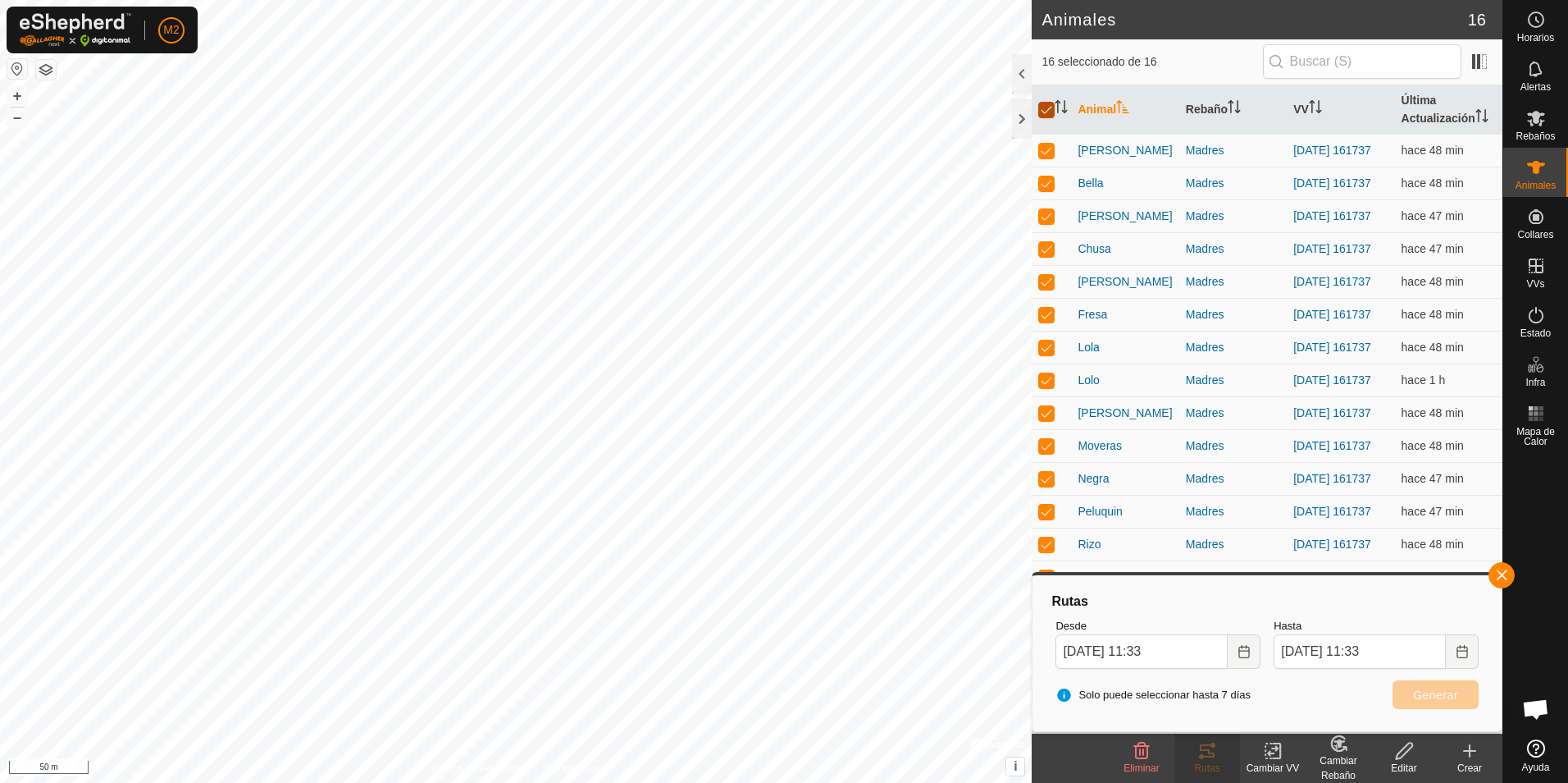
checkbox input "false"
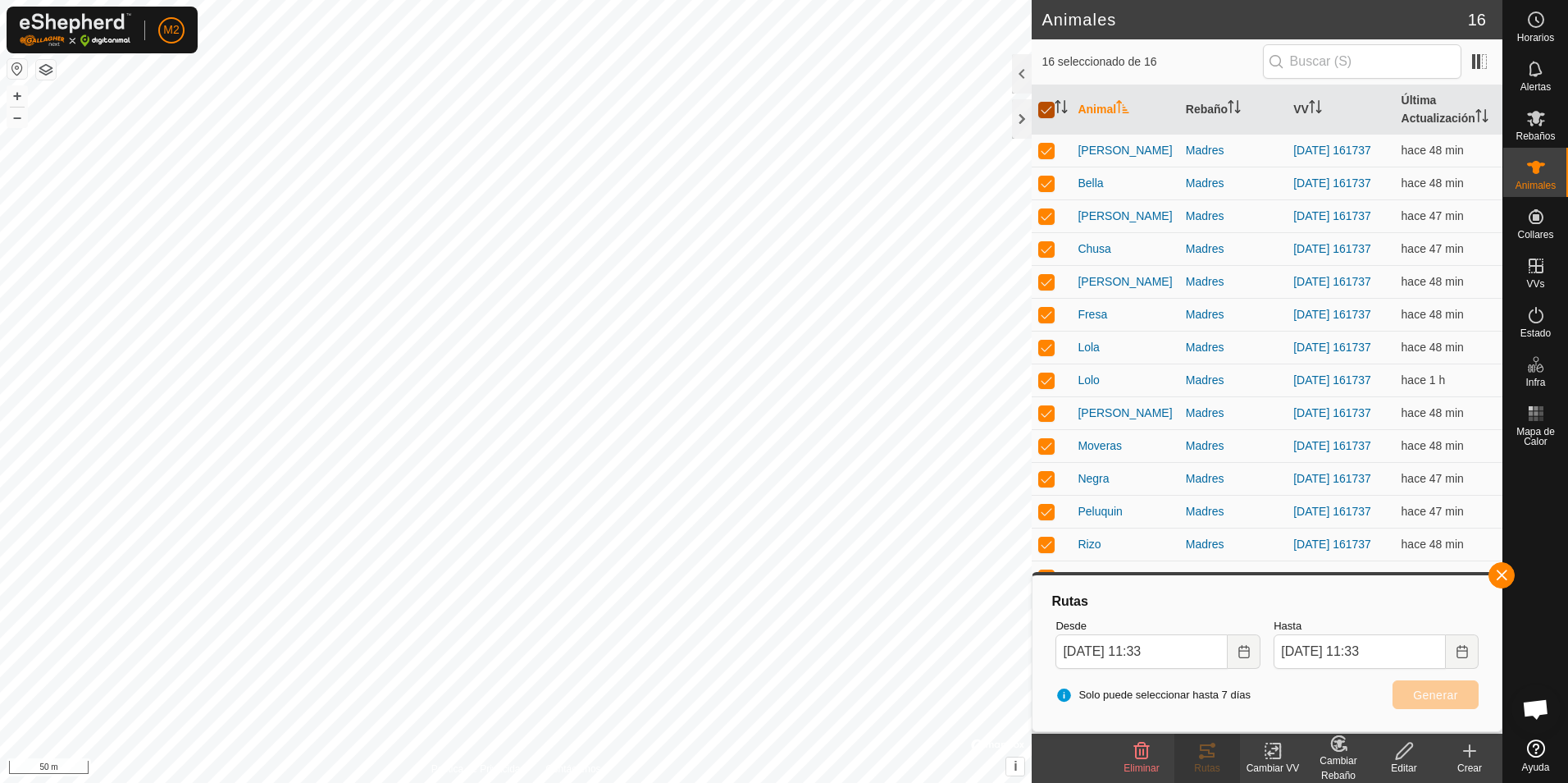
checkbox input "false"
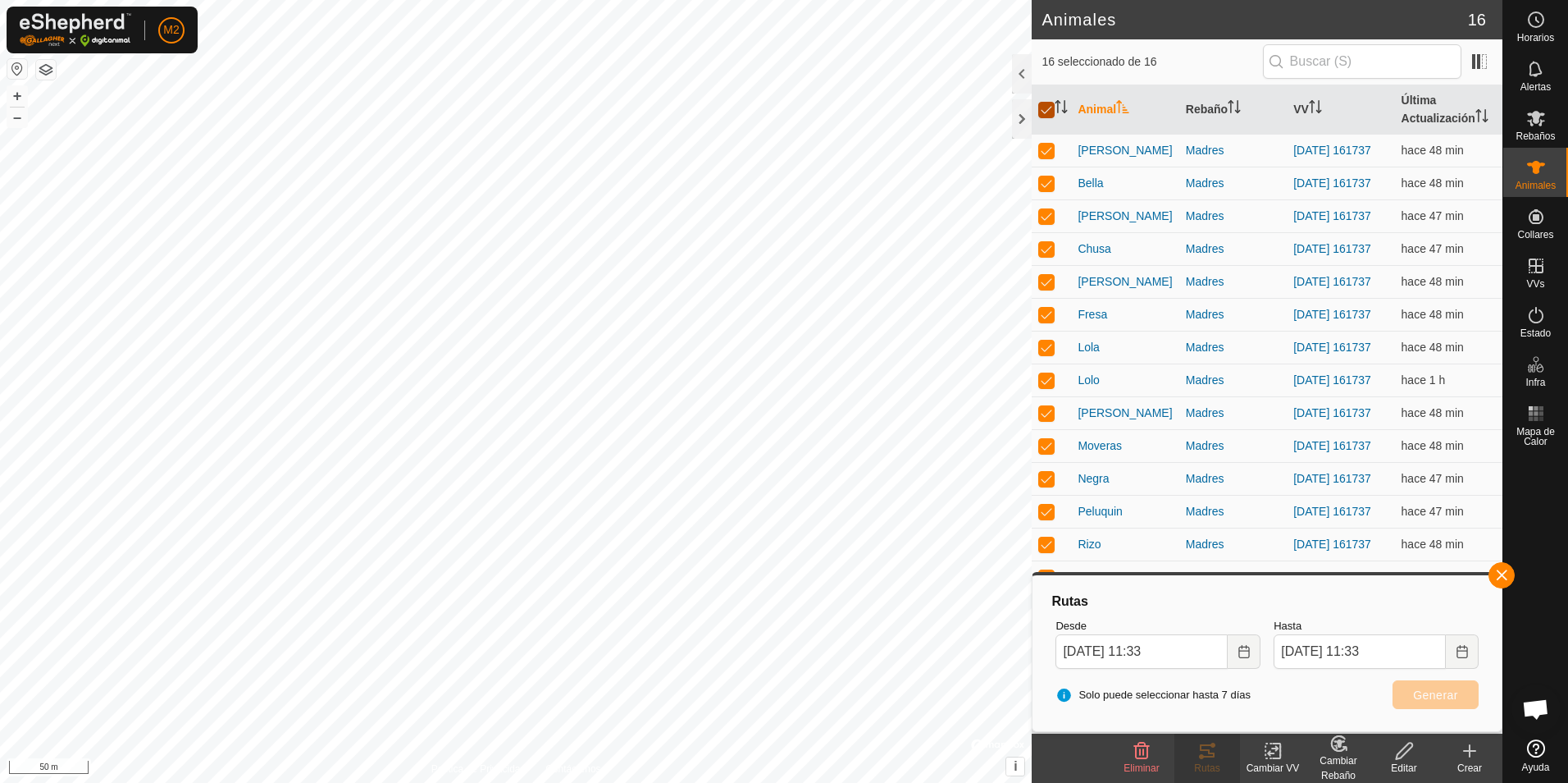
checkbox input "false"
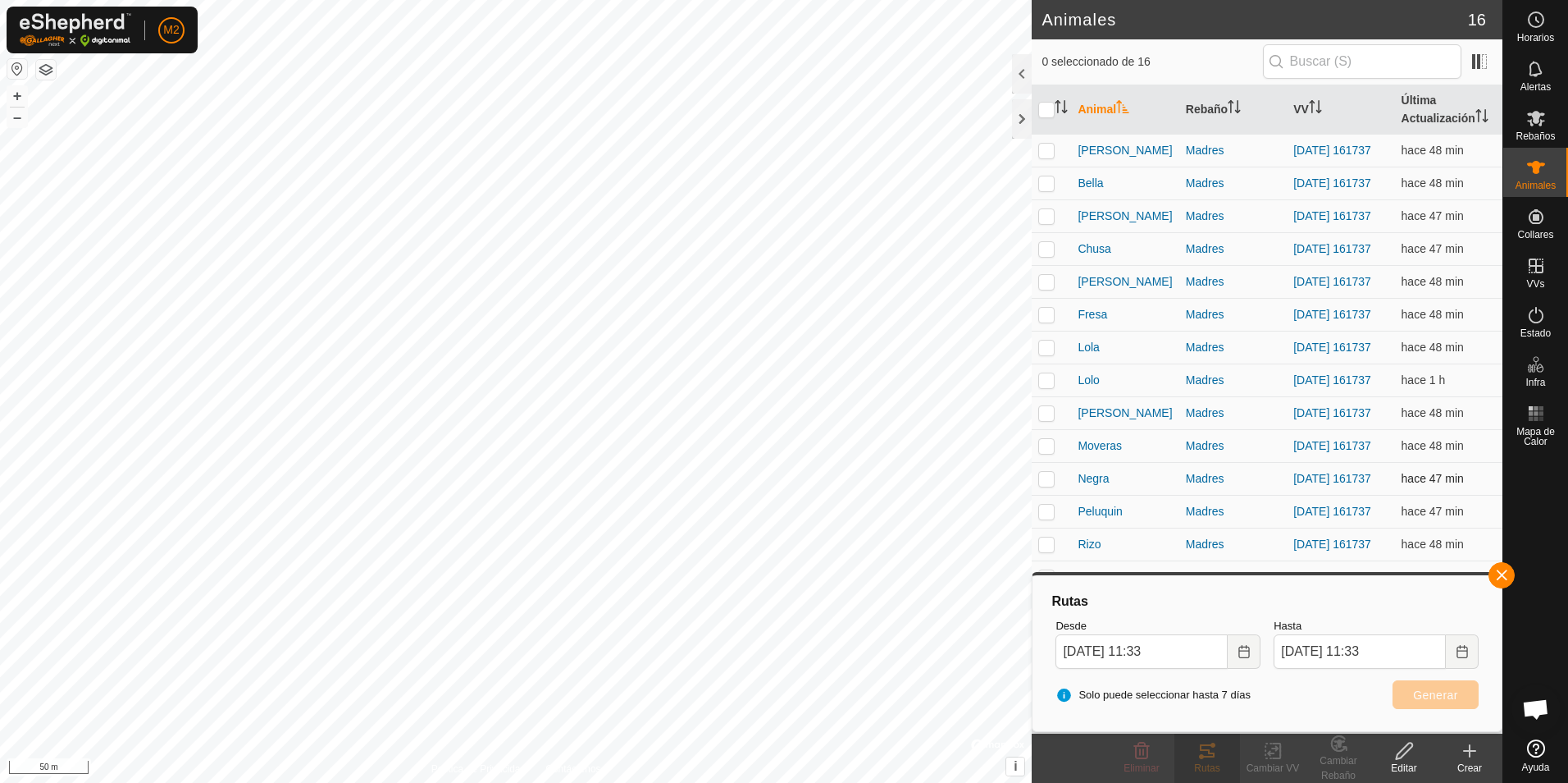
click at [1047, 485] on p-checkbox at bounding box center [1046, 478] width 16 height 14
checkbox input "true"
drag, startPoint x: 1042, startPoint y: 539, endPoint x: 1139, endPoint y: 552, distance: 97.9
click at [1043, 518] on p-checkbox at bounding box center [1046, 511] width 16 height 14
checkbox input "true"
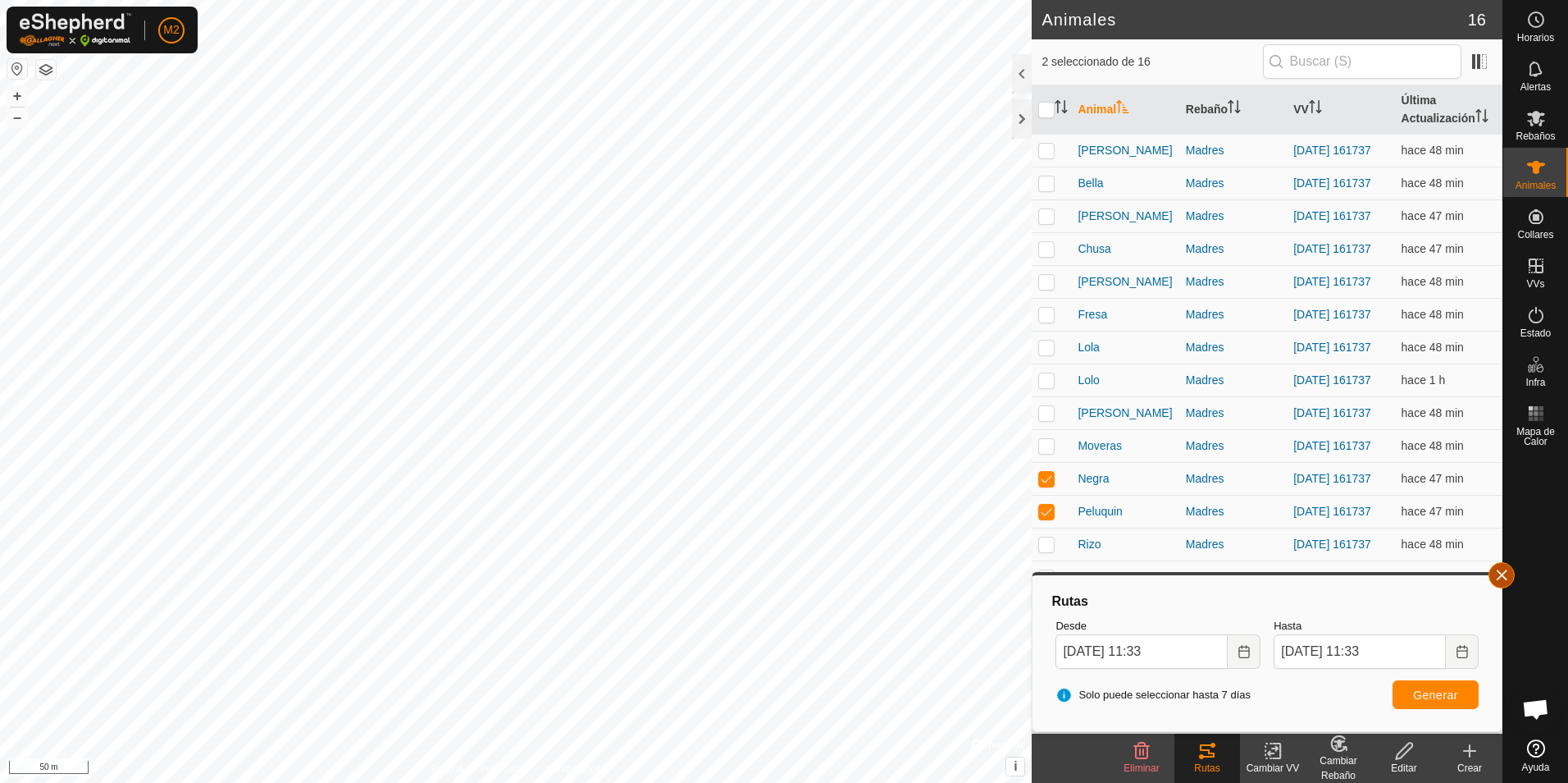
click at [1497, 578] on button "button" at bounding box center [1501, 574] width 26 height 26
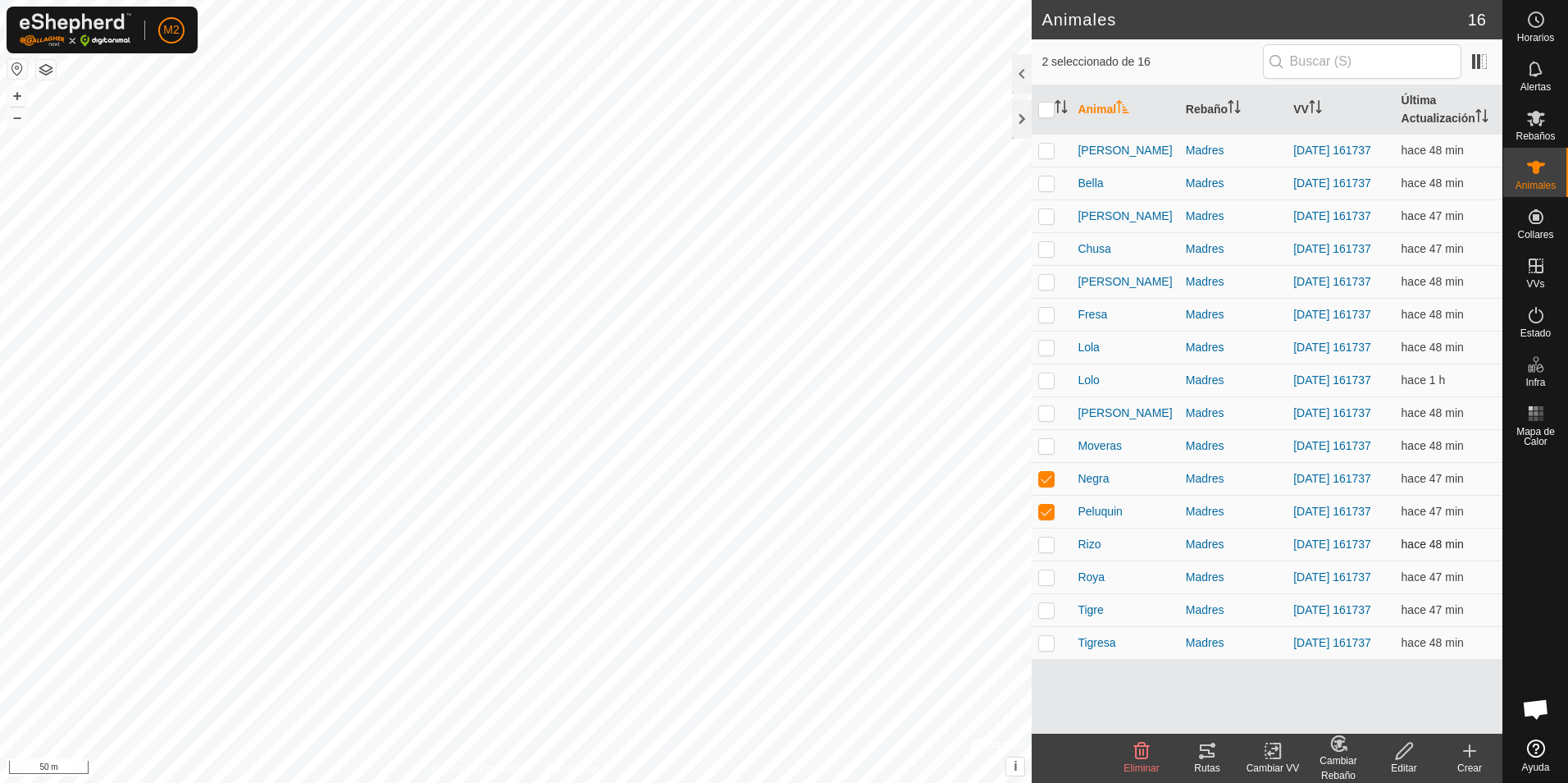
drag, startPoint x: 1044, startPoint y: 573, endPoint x: 1044, endPoint y: 582, distance: 9.0
click at [1044, 551] on p-checkbox at bounding box center [1046, 544] width 16 height 14
checkbox input "true"
click at [1039, 583] on p-checkbox at bounding box center [1046, 577] width 16 height 14
checkbox input "true"
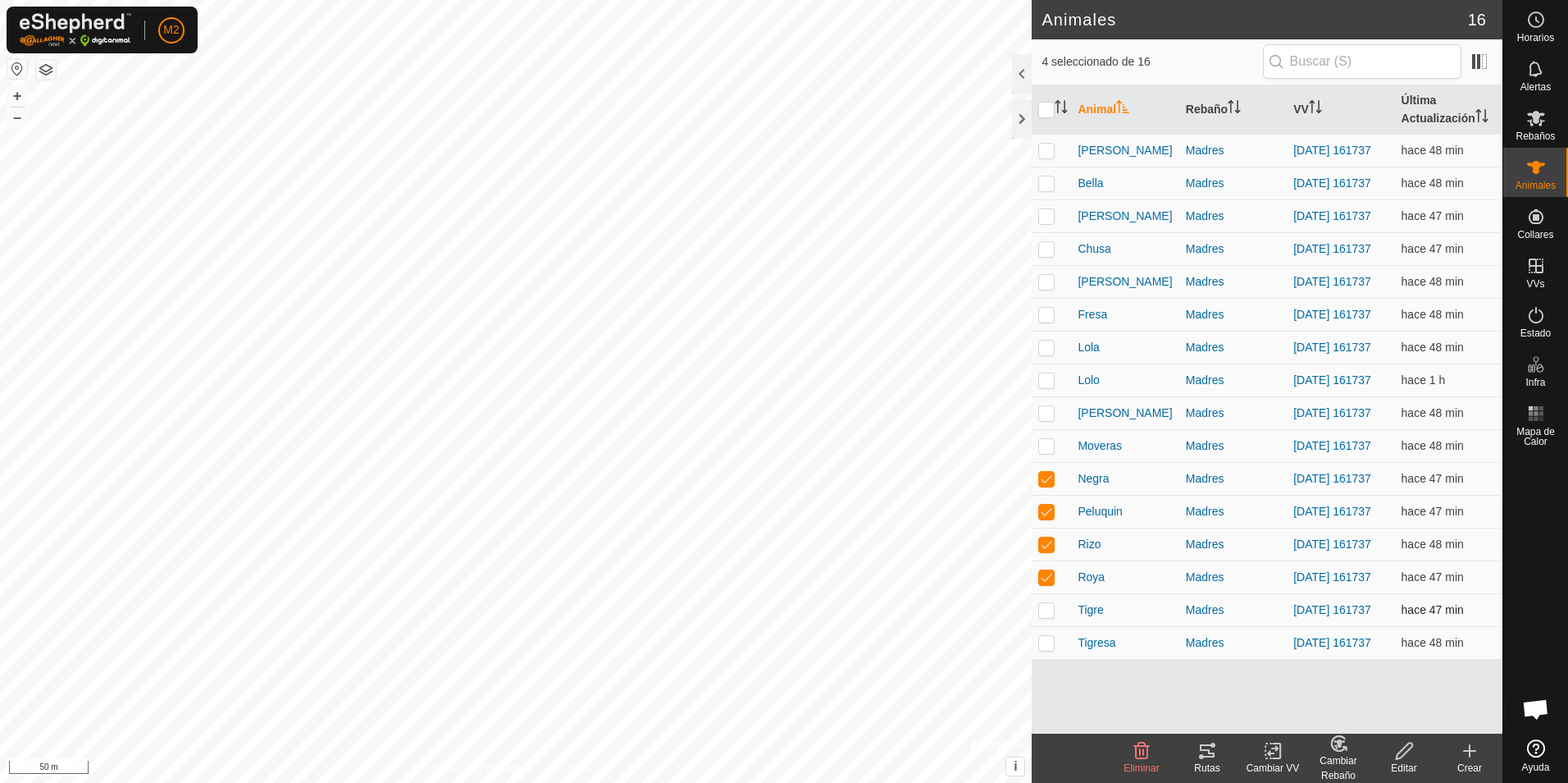
click at [1045, 616] on p-checkbox at bounding box center [1046, 609] width 16 height 14
checkbox input "true"
click at [1045, 649] on p-checkbox at bounding box center [1046, 642] width 16 height 14
checkbox input "true"
click at [1210, 755] on icon at bounding box center [1207, 751] width 20 height 20
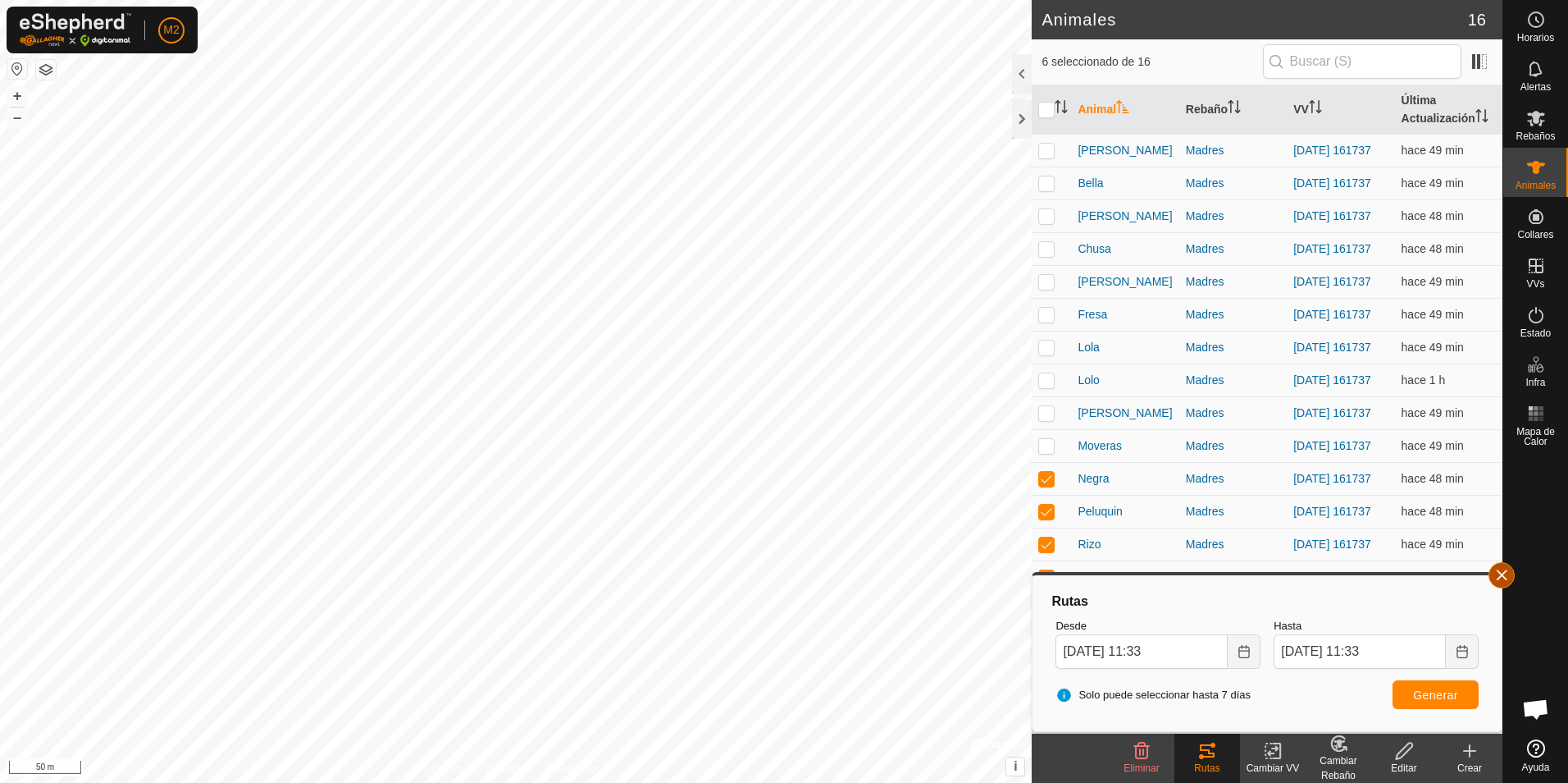
click at [1505, 573] on button "button" at bounding box center [1501, 574] width 26 height 26
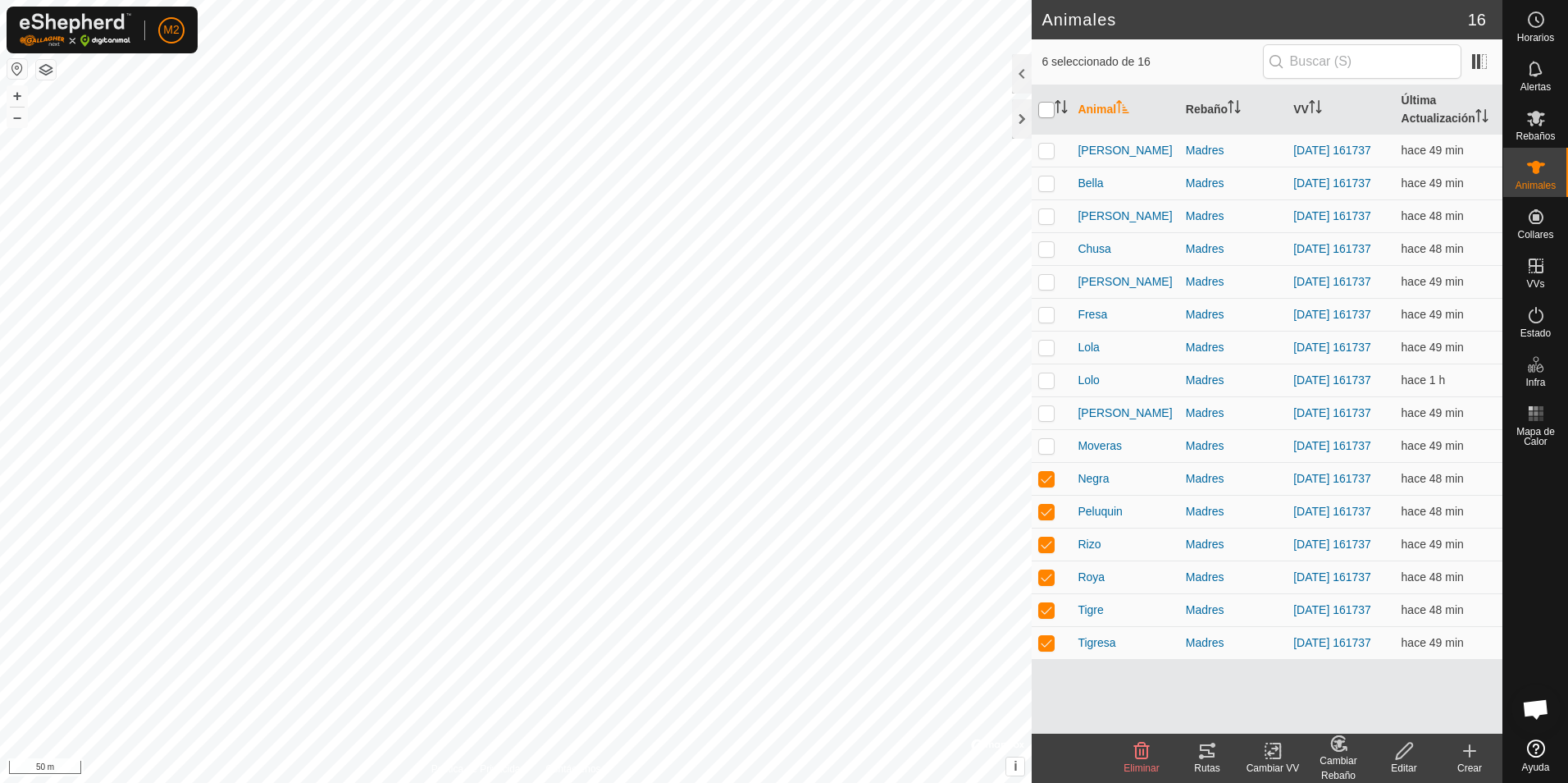
click at [1051, 109] on input "checkbox" at bounding box center [1046, 110] width 16 height 16
checkbox input "true"
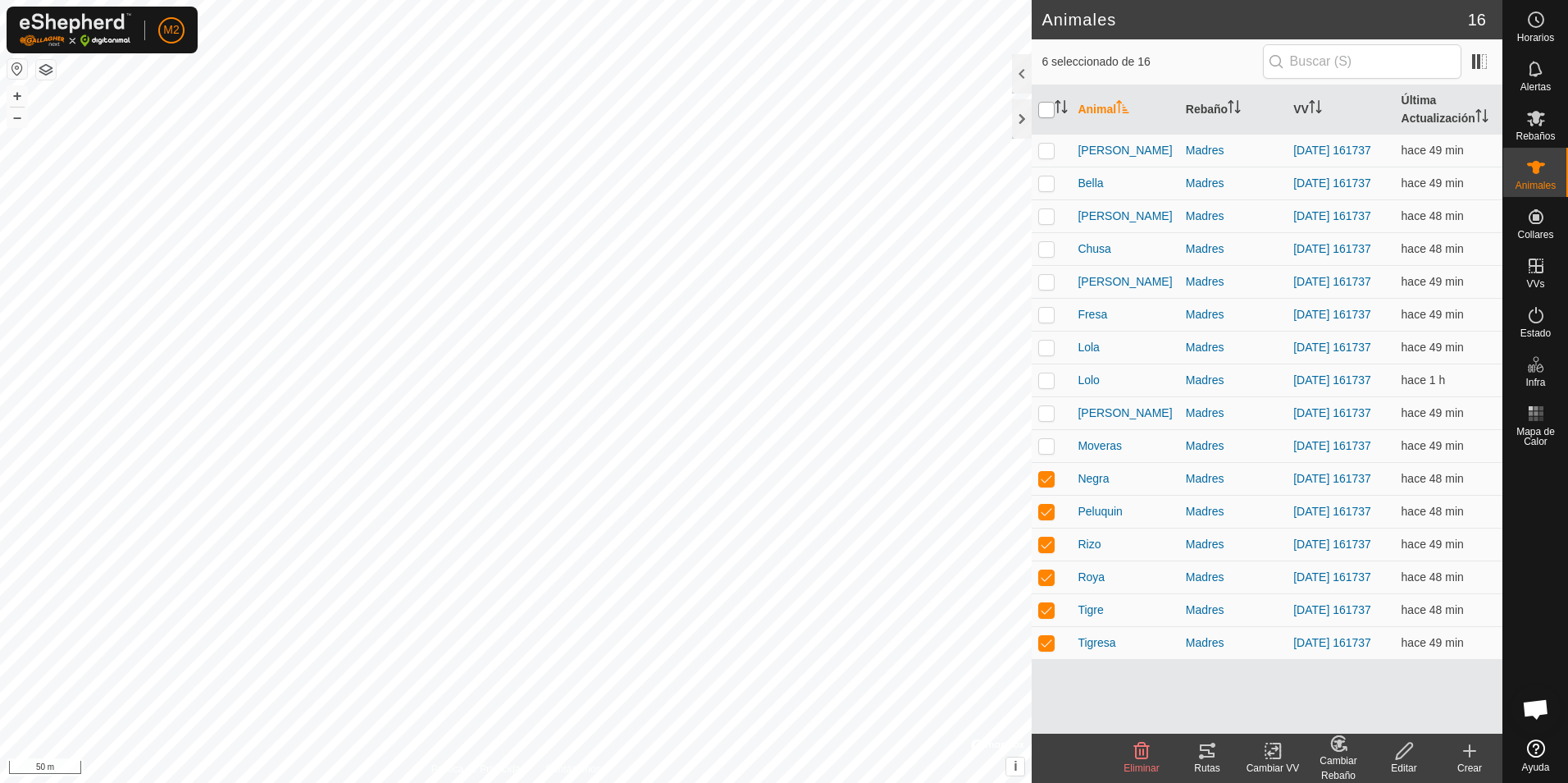
checkbox input "true"
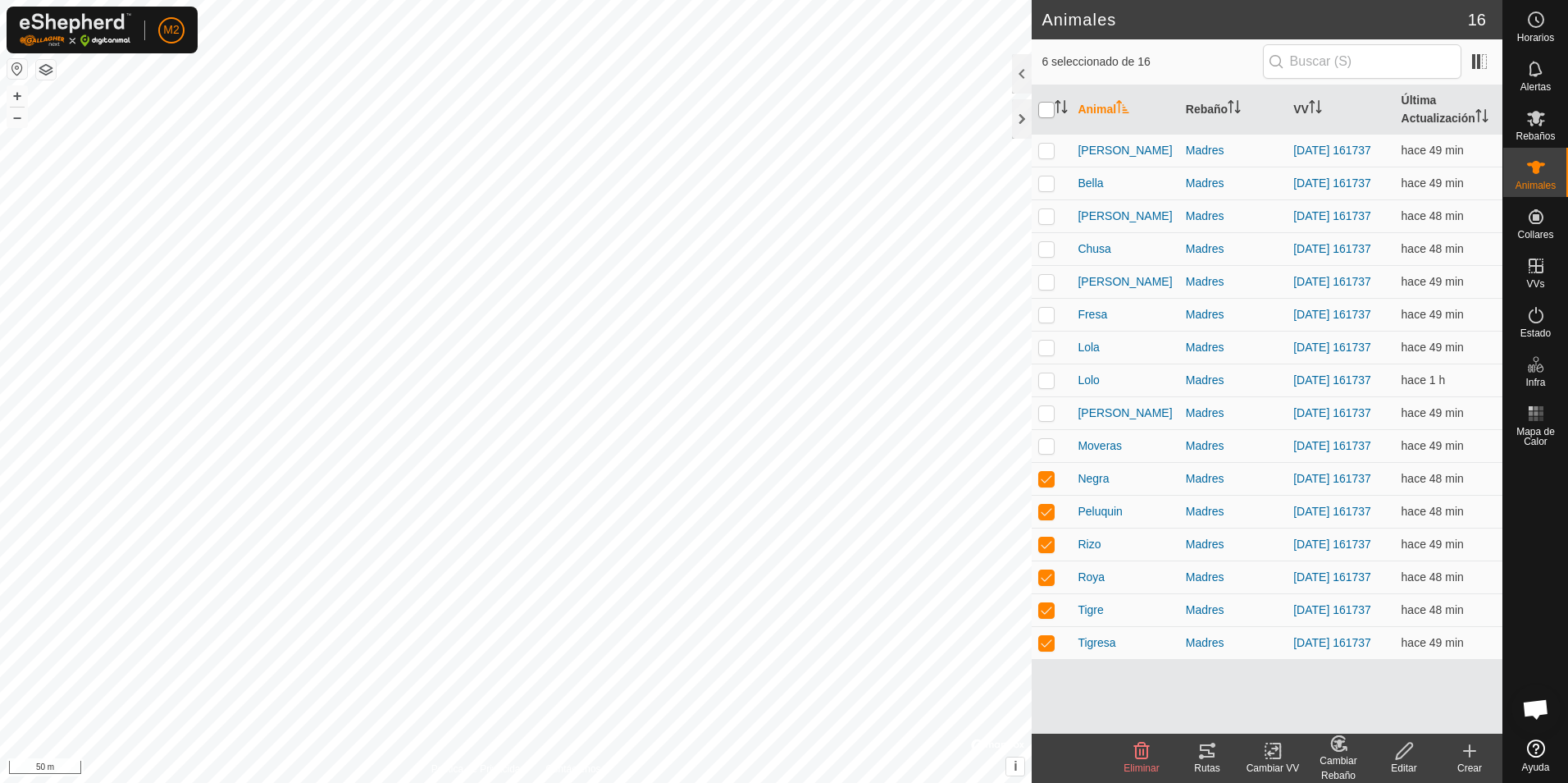
checkbox input "true"
click at [1051, 109] on input "checkbox" at bounding box center [1046, 110] width 16 height 16
checkbox input "false"
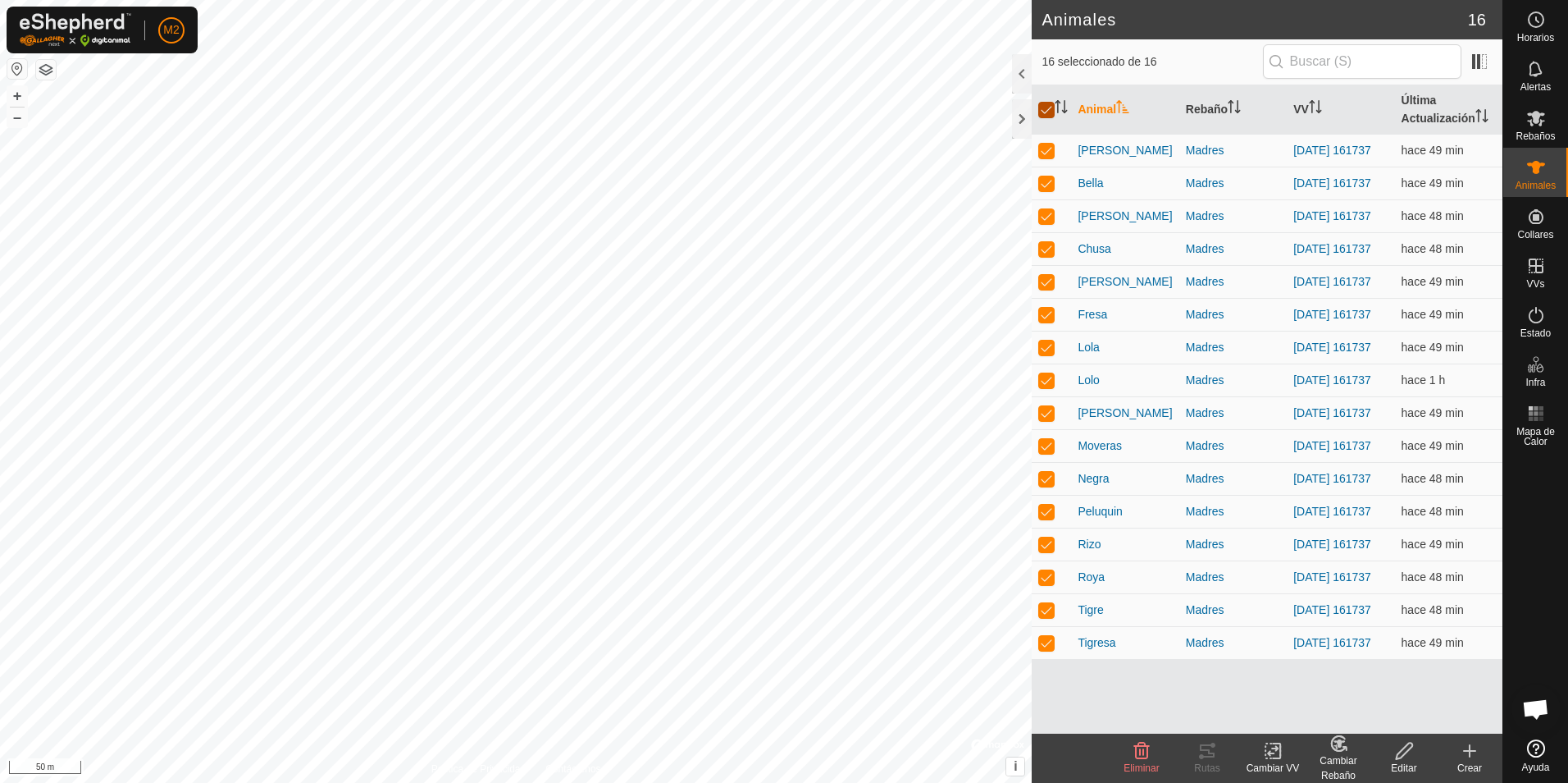
checkbox input "false"
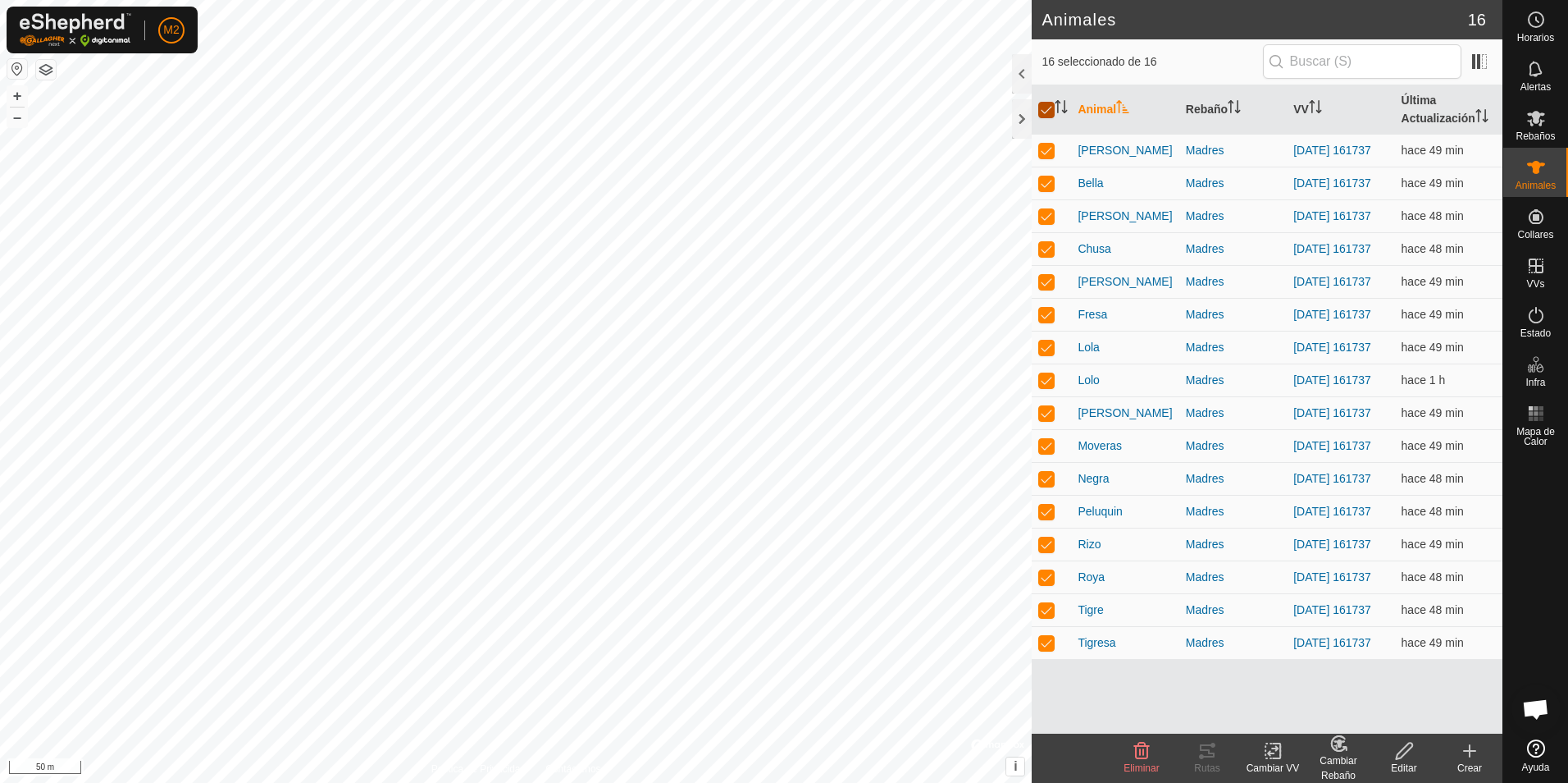
checkbox input "false"
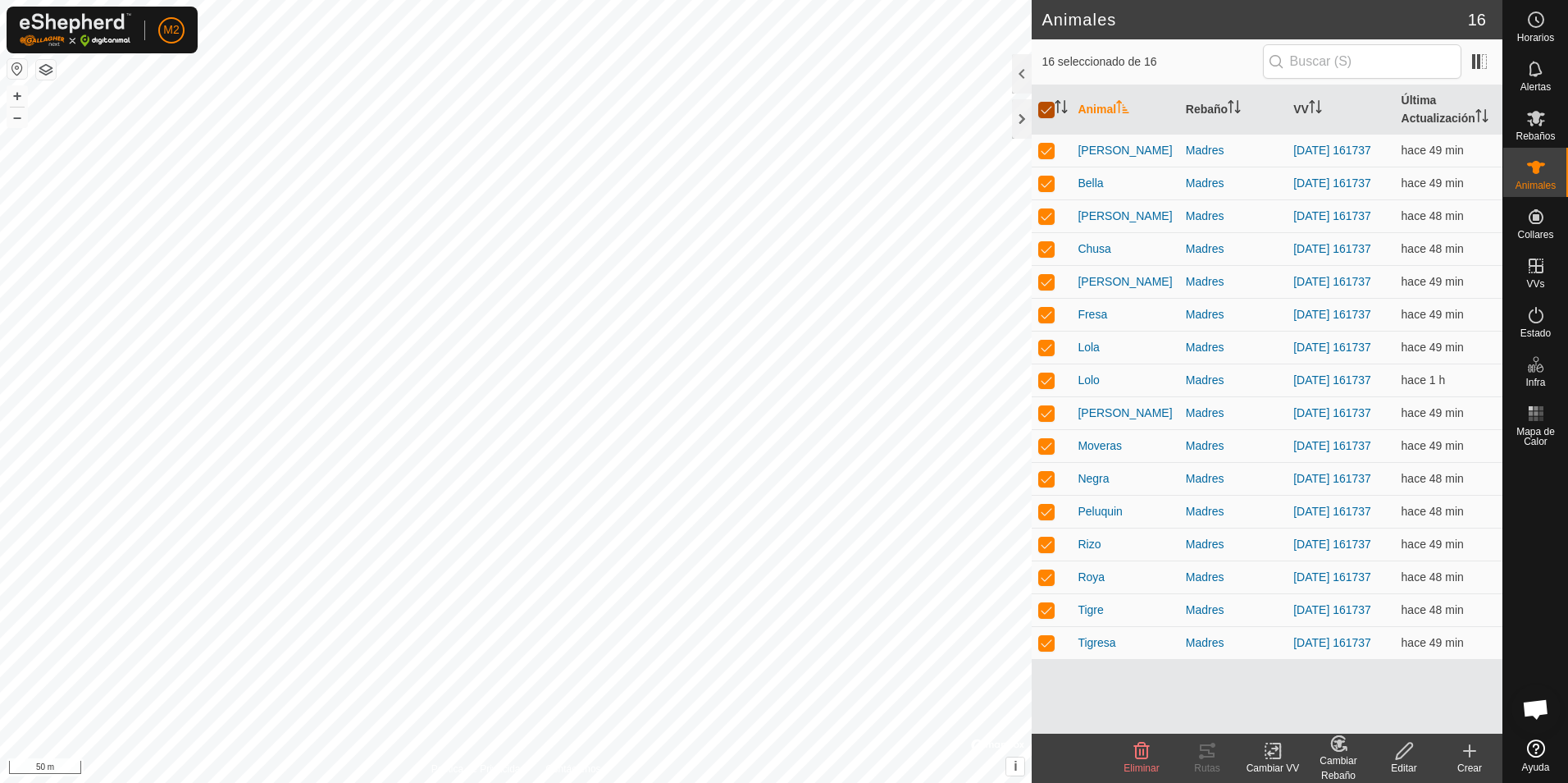
checkbox input "false"
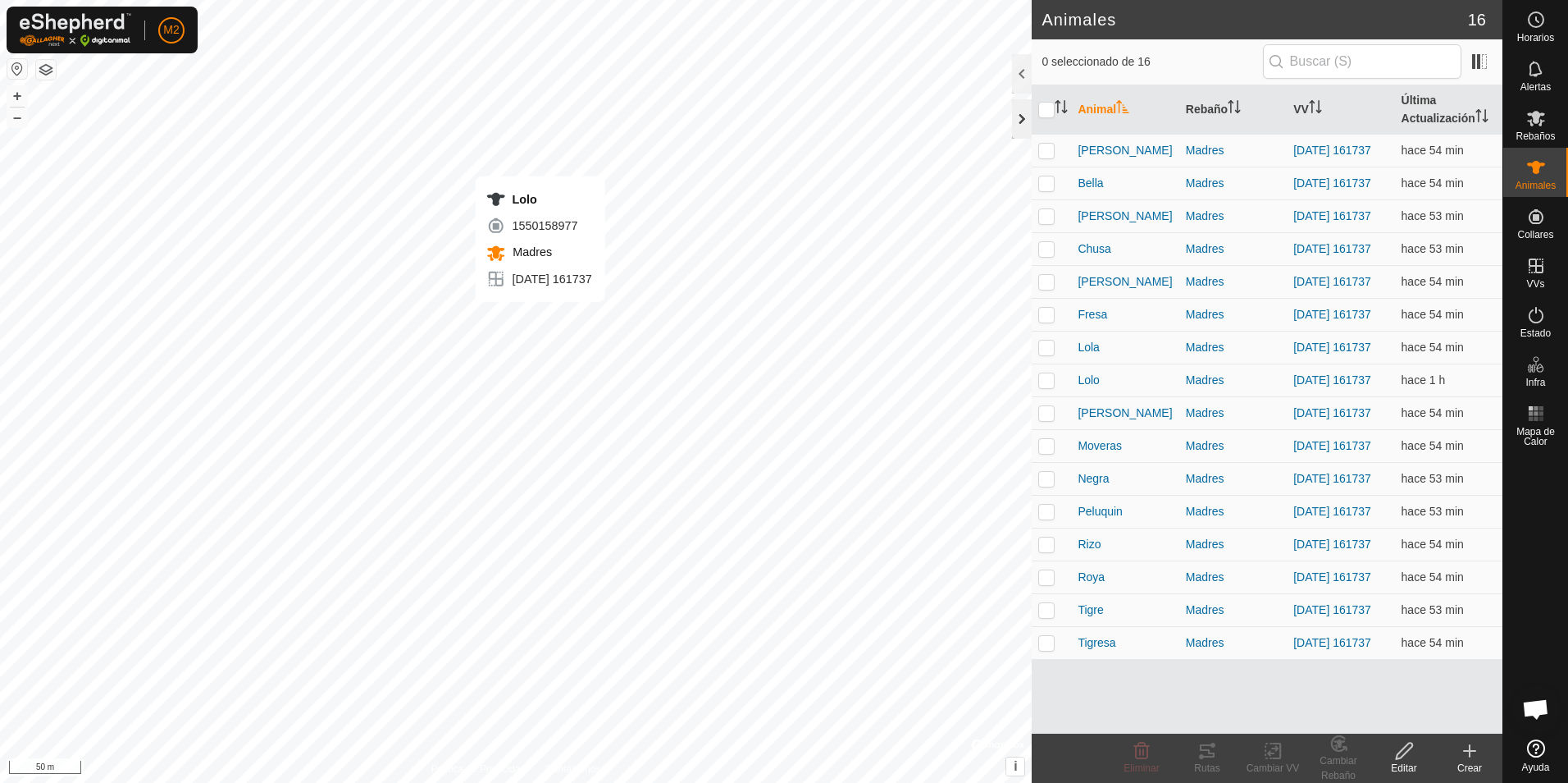
checkbox input "true"
click at [1043, 110] on input "checkbox" at bounding box center [1046, 110] width 16 height 16
checkbox input "true"
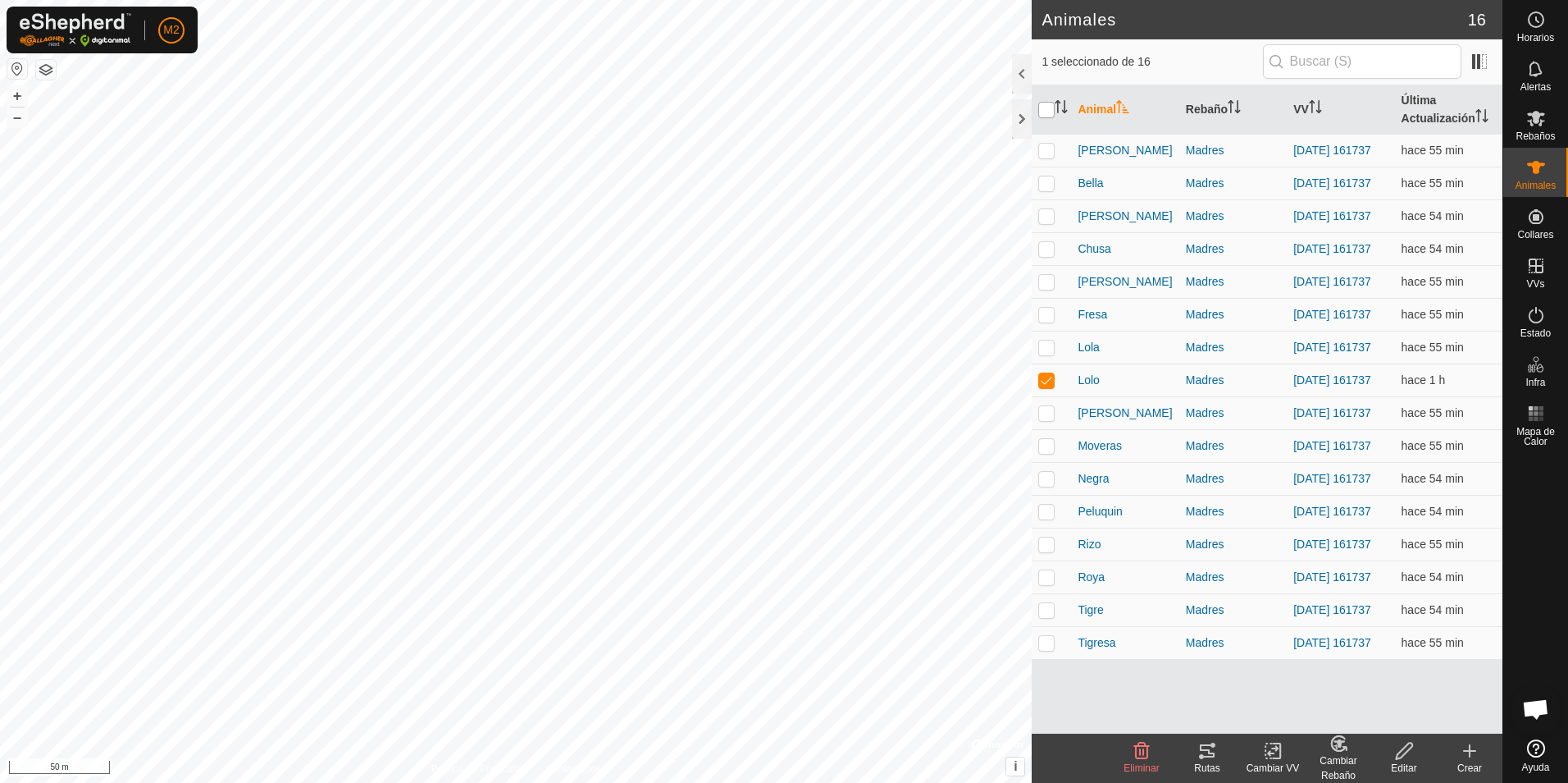
checkbox input "true"
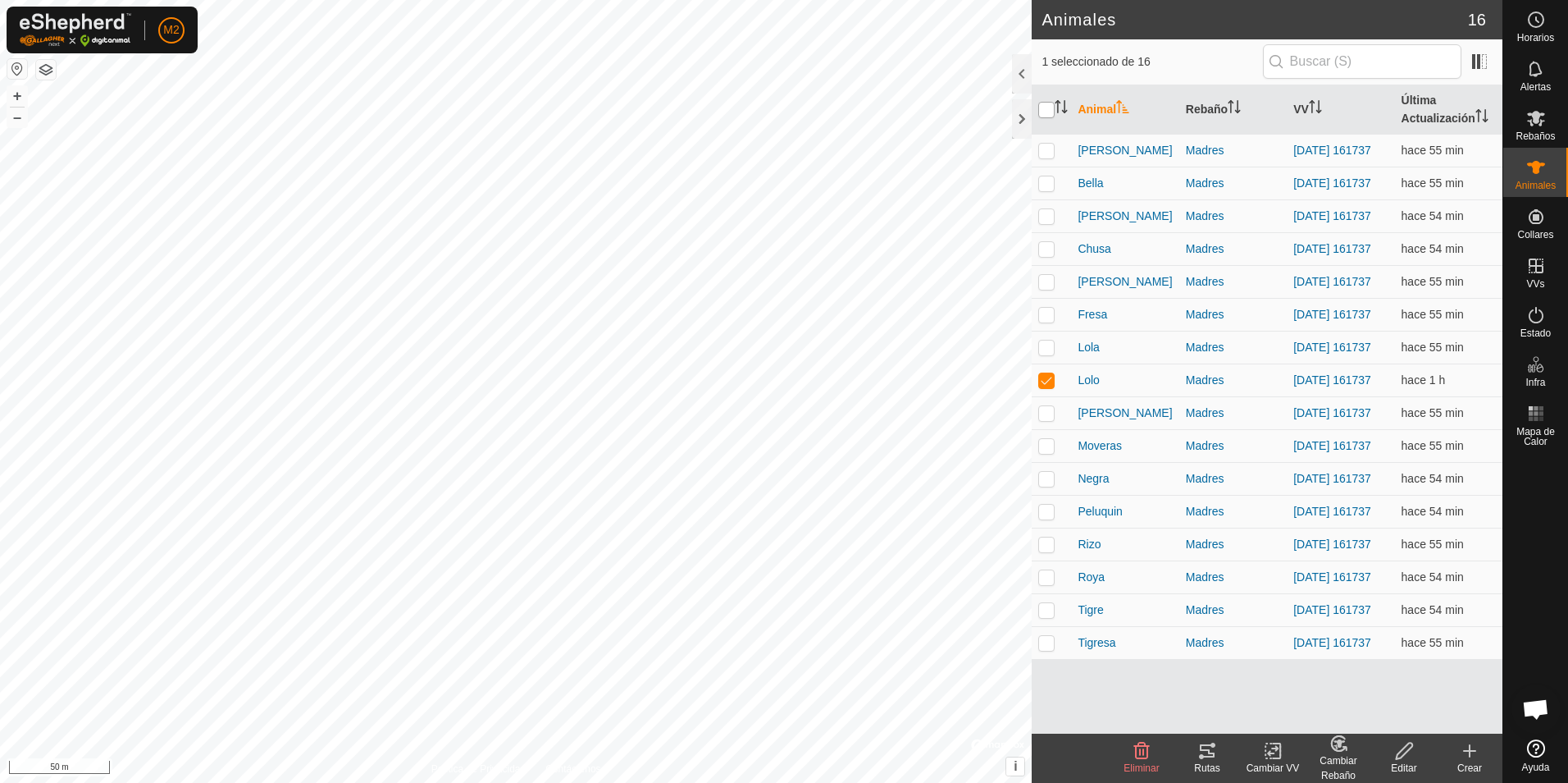
checkbox input "true"
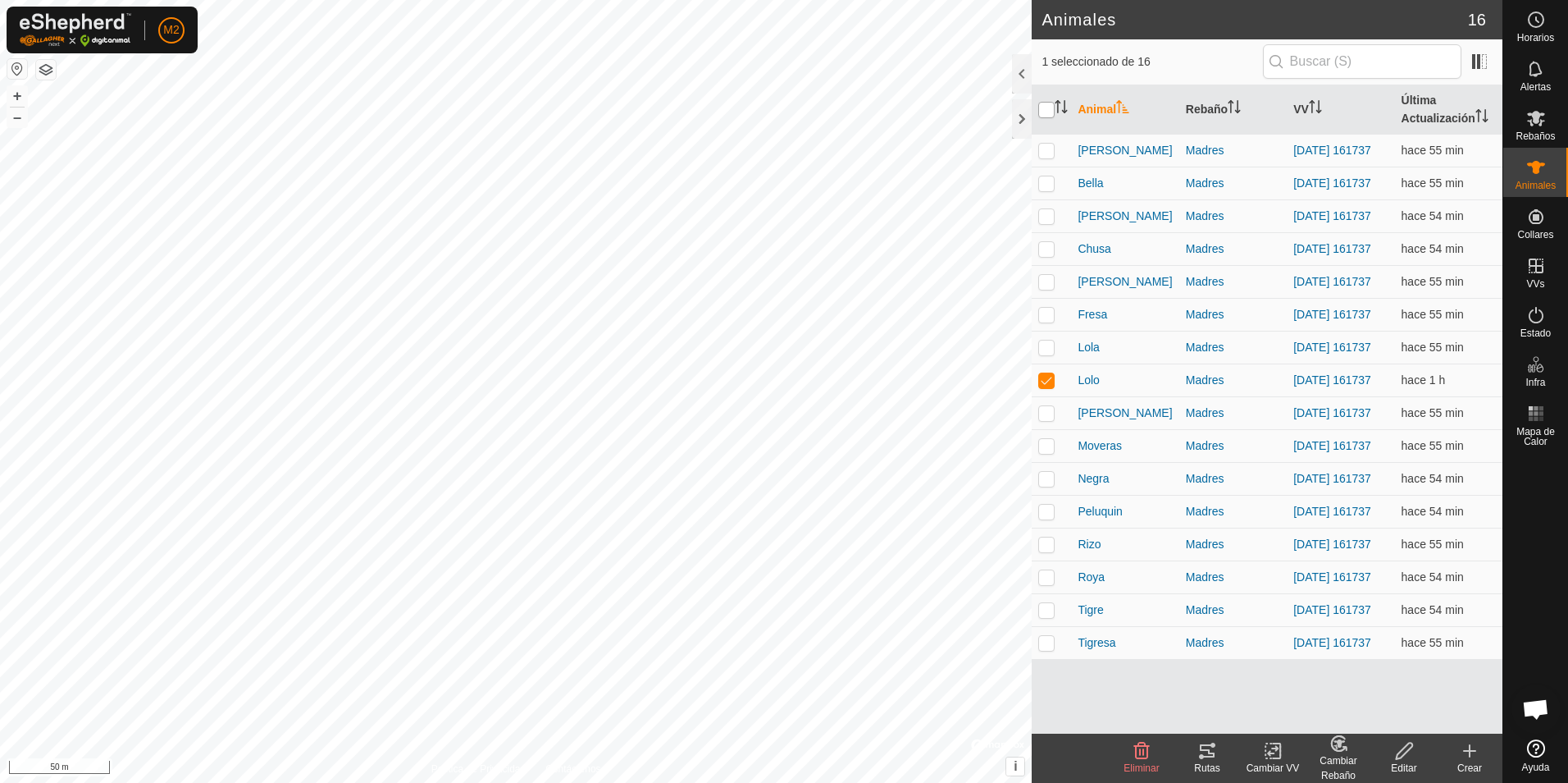
checkbox input "true"
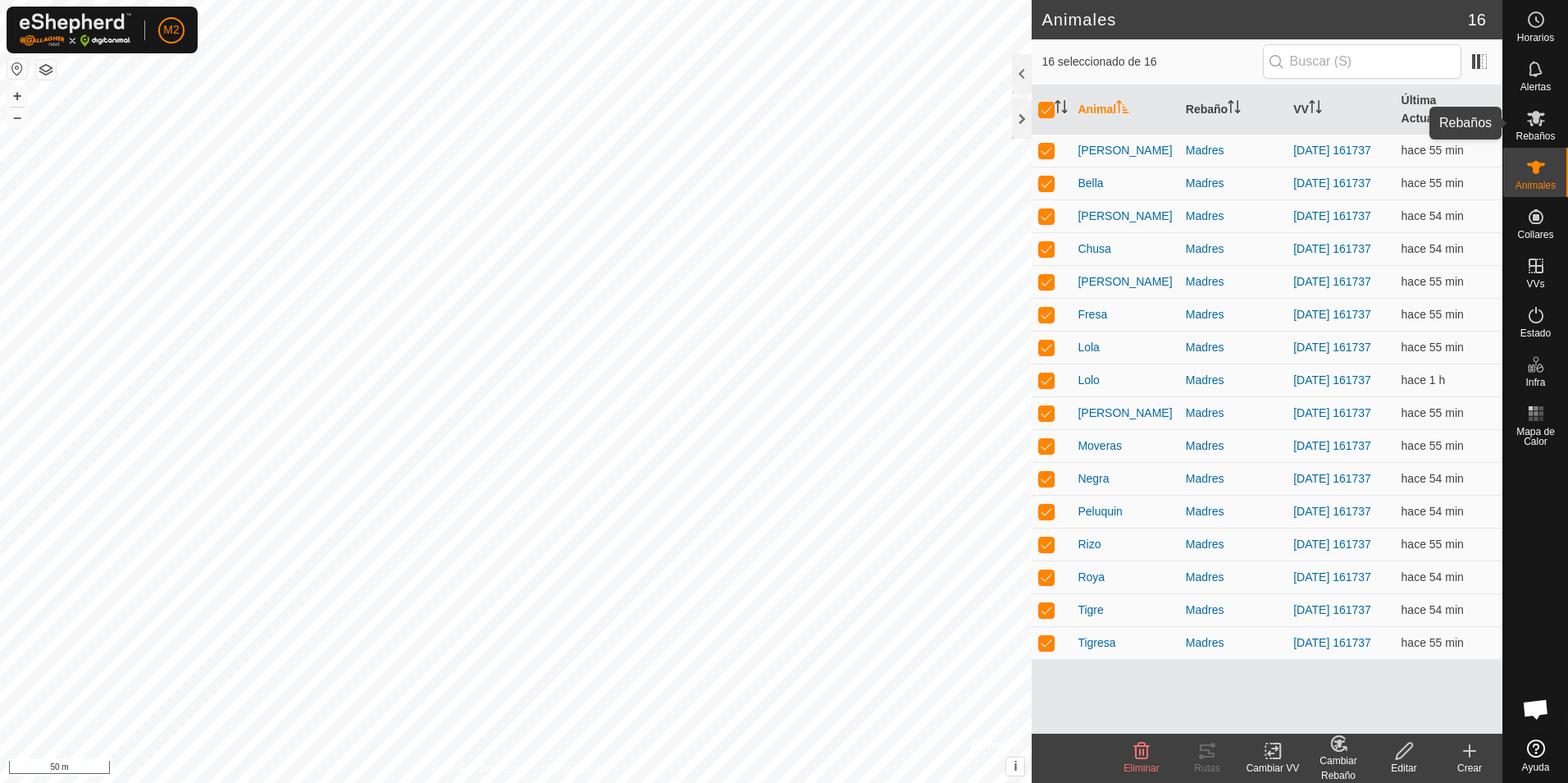
click at [1542, 128] on es-mob-svg-icon at bounding box center [1536, 118] width 30 height 26
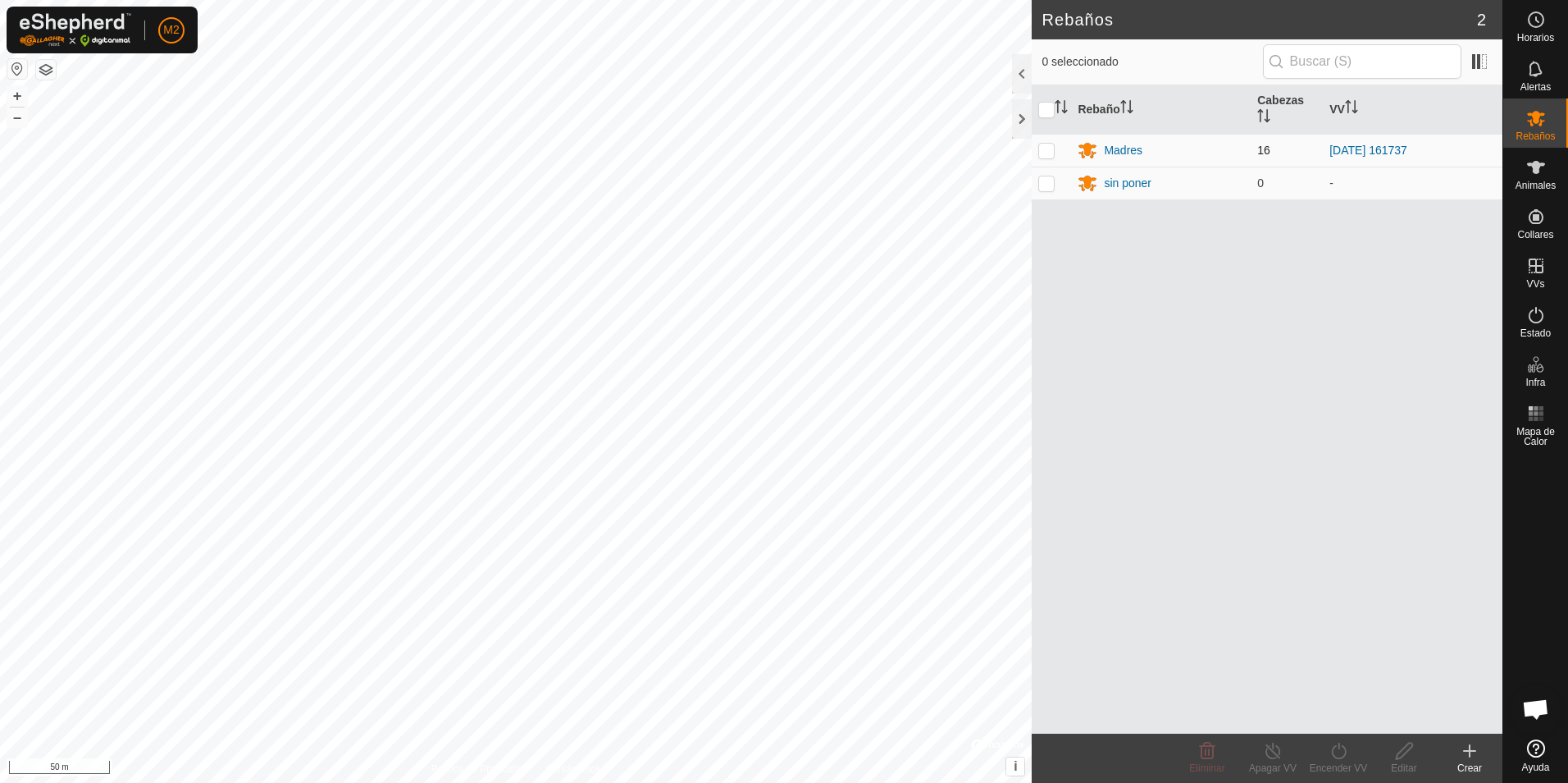
click at [1047, 151] on p-checkbox at bounding box center [1046, 150] width 16 height 14
checkbox input "true"
click at [1274, 752] on line at bounding box center [1272, 752] width 13 height 14
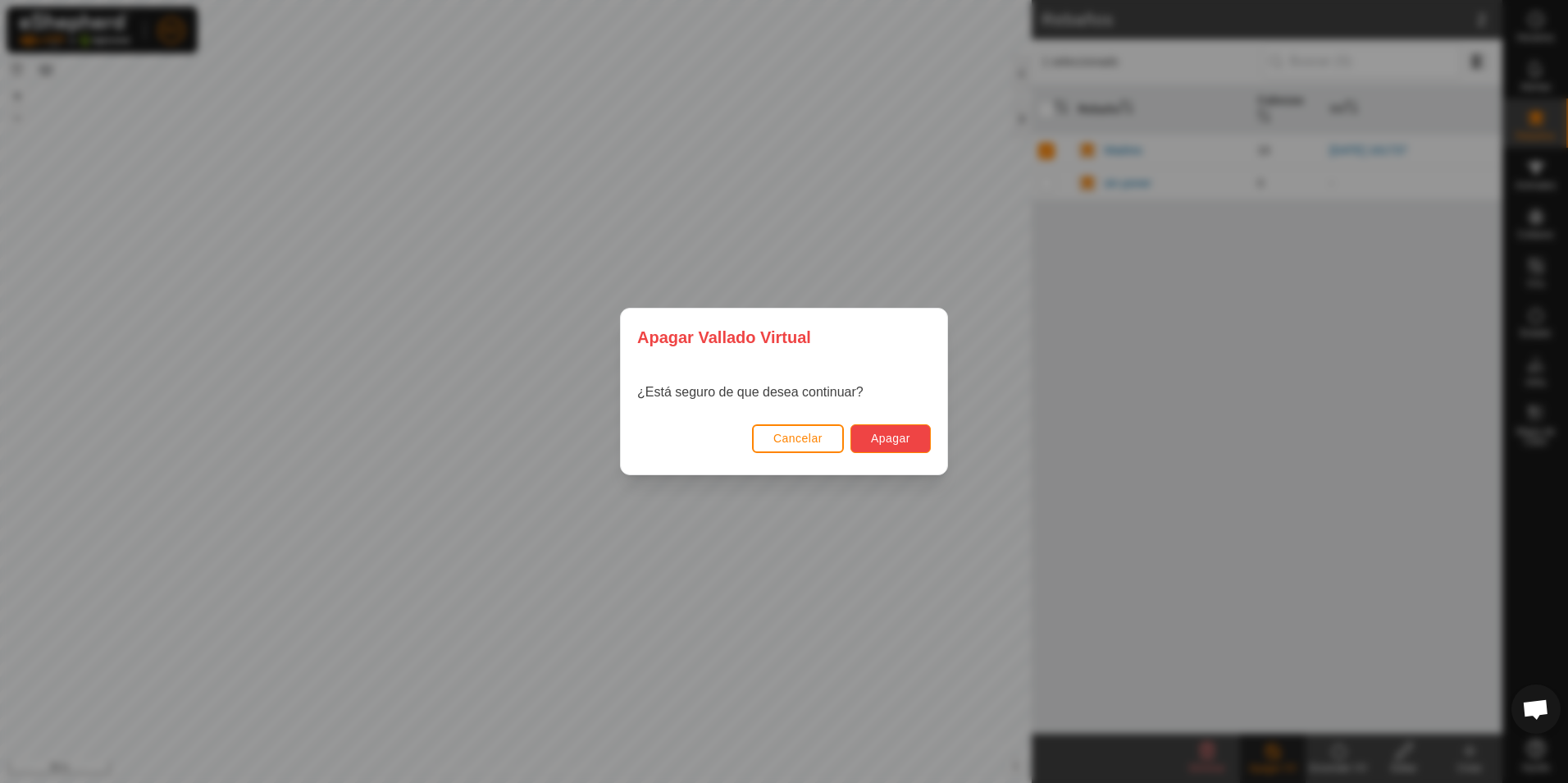
click at [884, 445] on span "Apagar" at bounding box center [891, 437] width 40 height 14
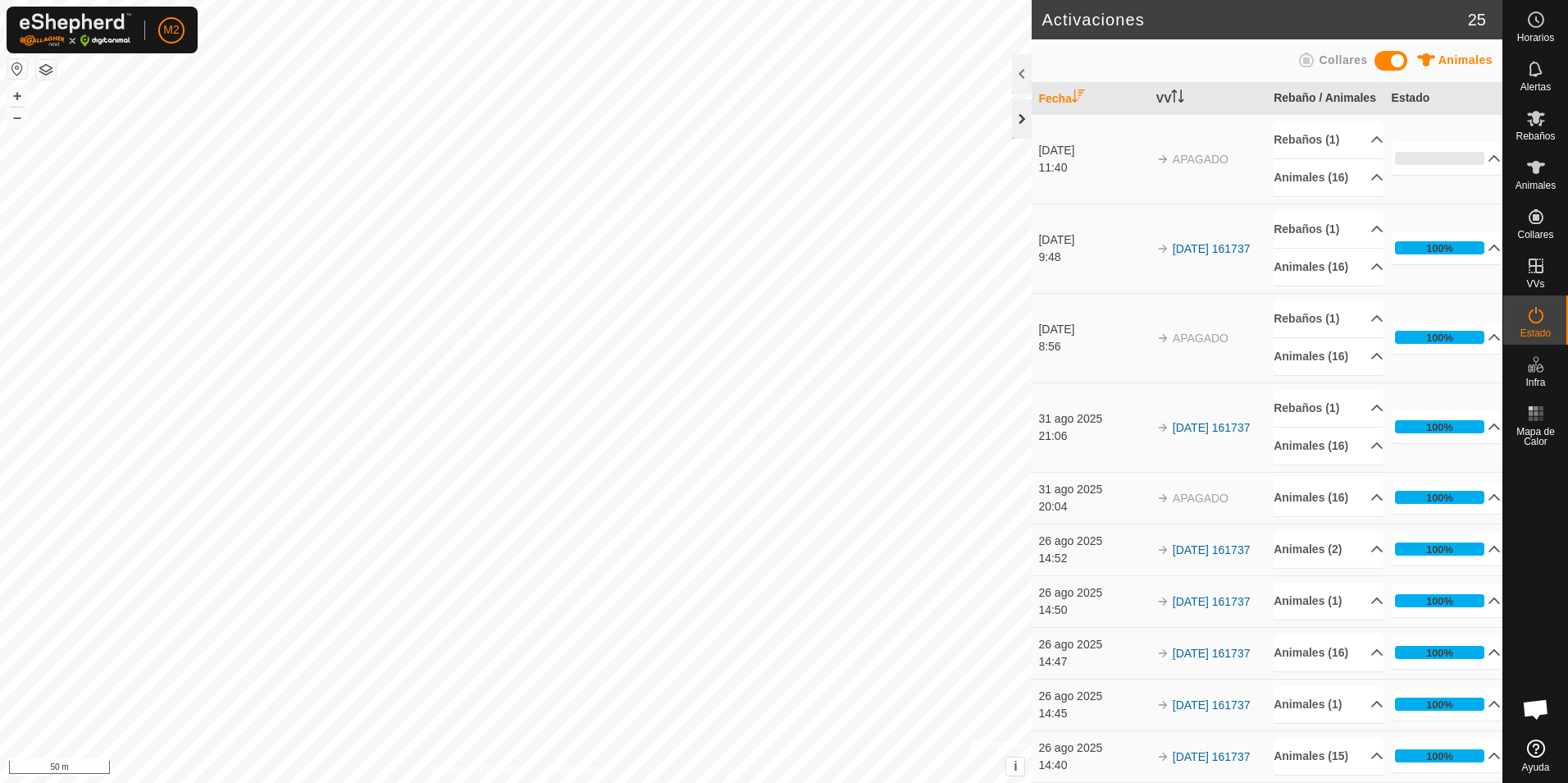
click at [1021, 120] on div at bounding box center [1022, 119] width 20 height 40
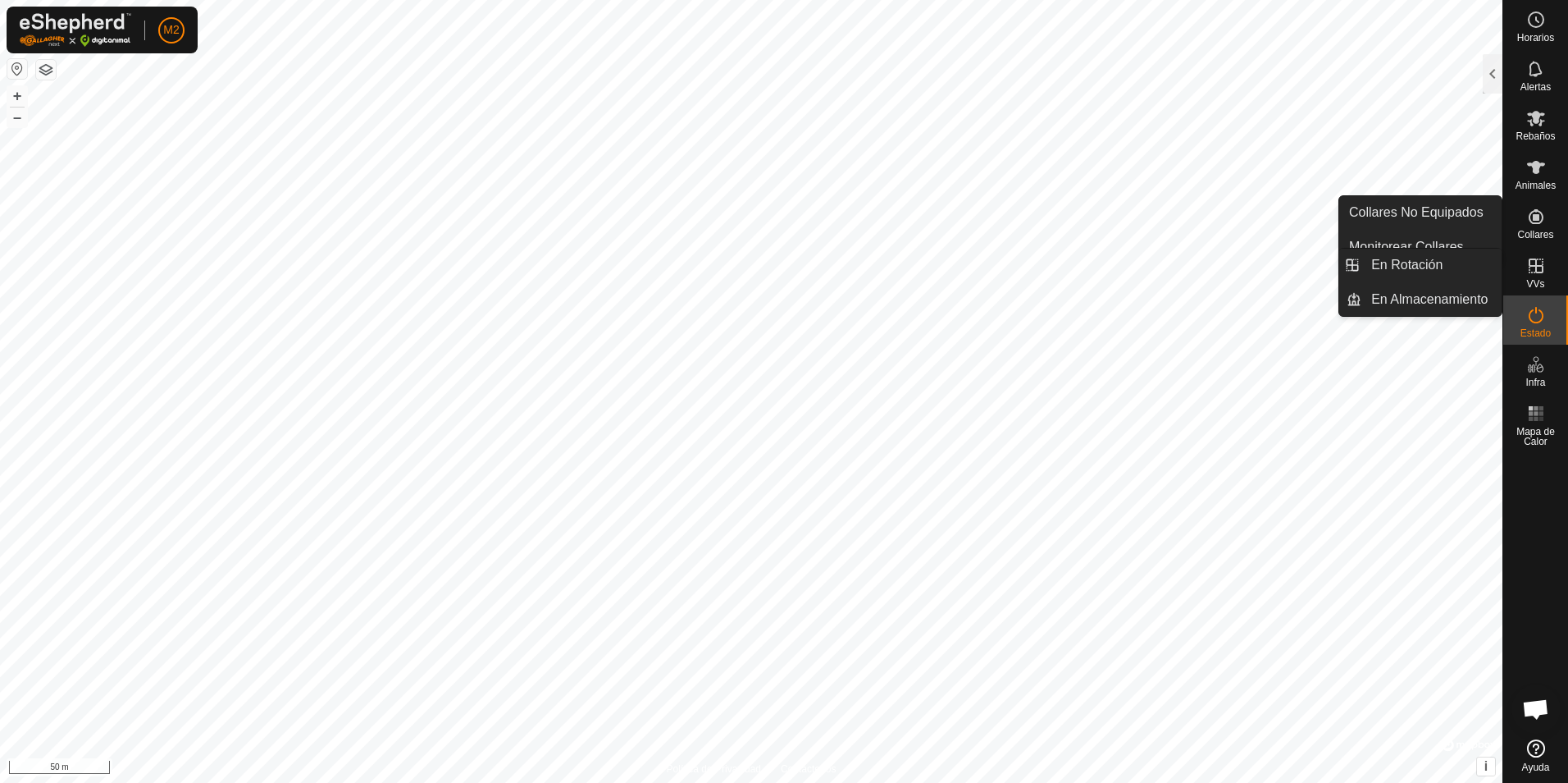
click at [1545, 266] on icon at bounding box center [1536, 266] width 20 height 20
click at [1420, 265] on link "En Rotación" at bounding box center [1431, 265] width 140 height 32
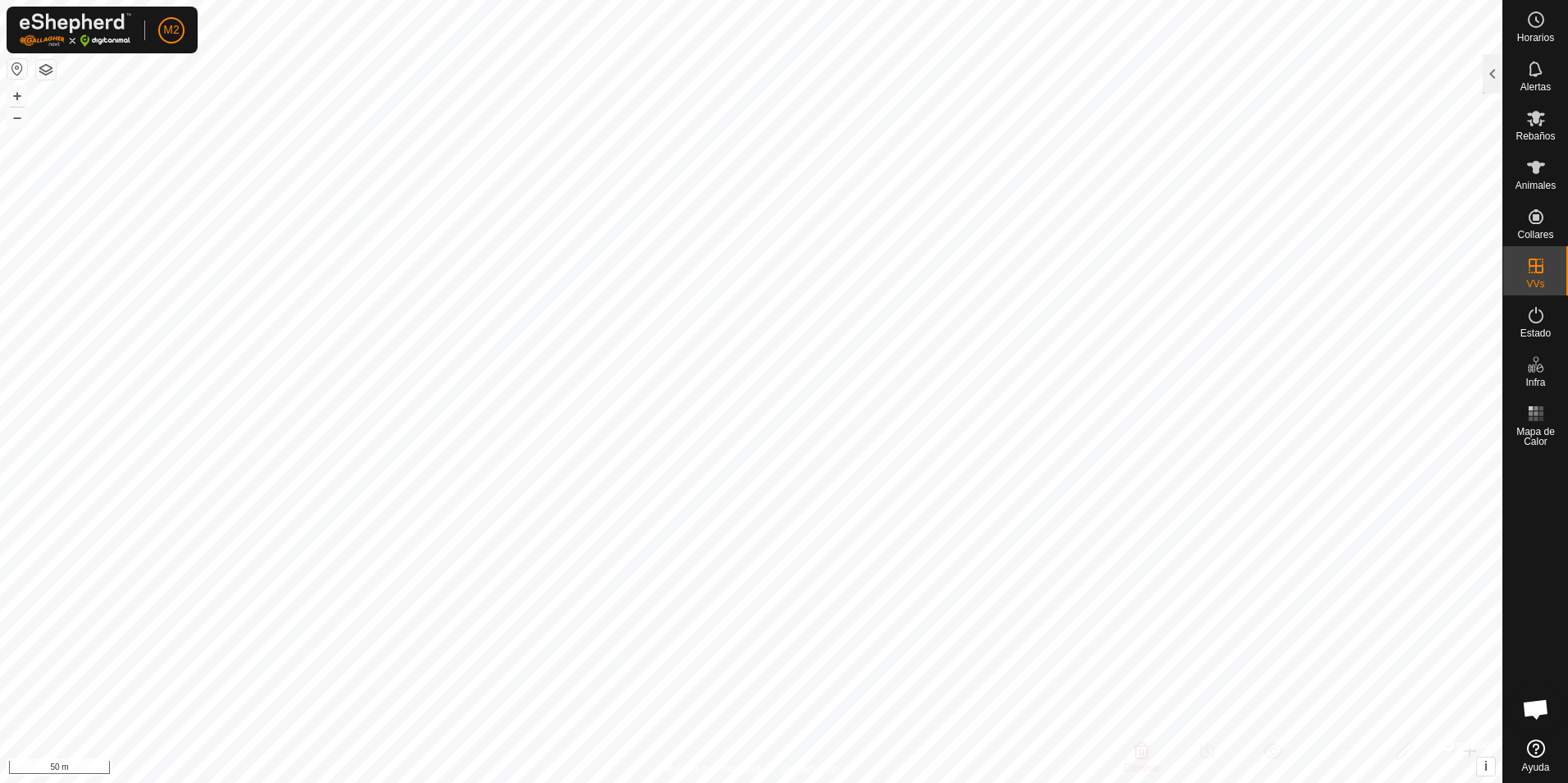
checkbox input "true"
click at [1494, 76] on div at bounding box center [1492, 74] width 20 height 40
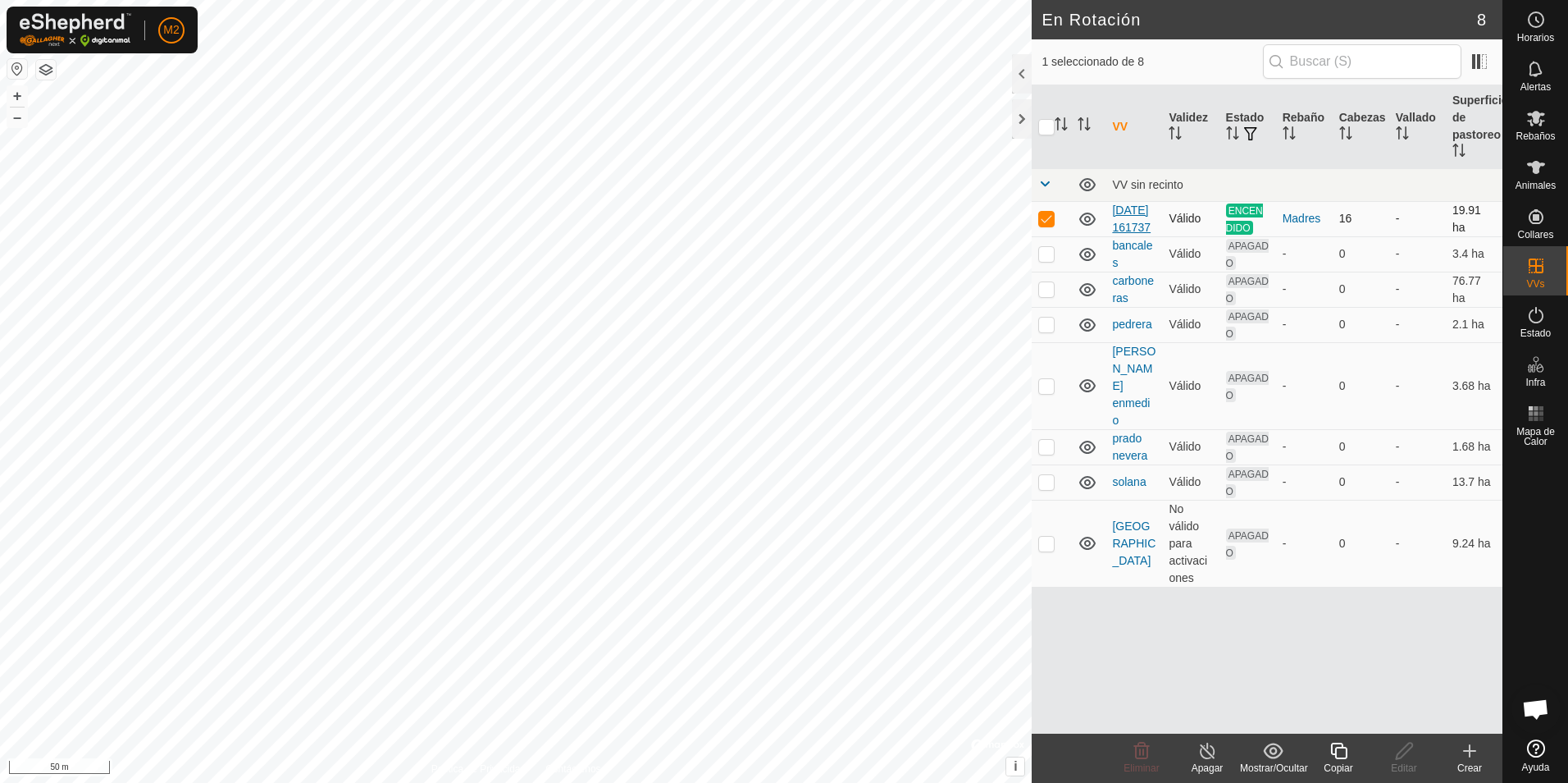
click at [1126, 225] on link "[DATE] 161737" at bounding box center [1131, 219] width 39 height 31
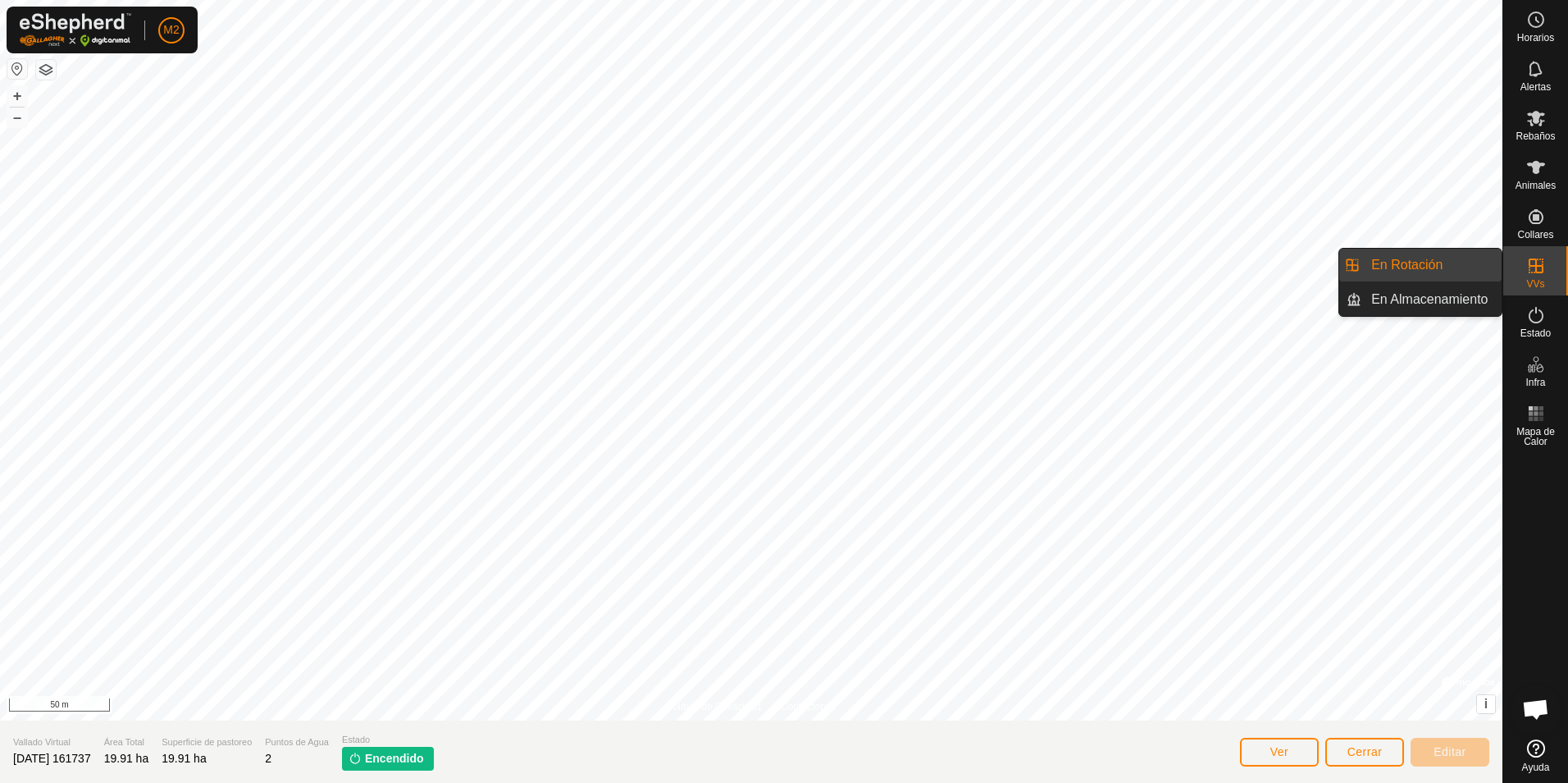
click at [1416, 261] on link "En Rotación" at bounding box center [1431, 265] width 140 height 32
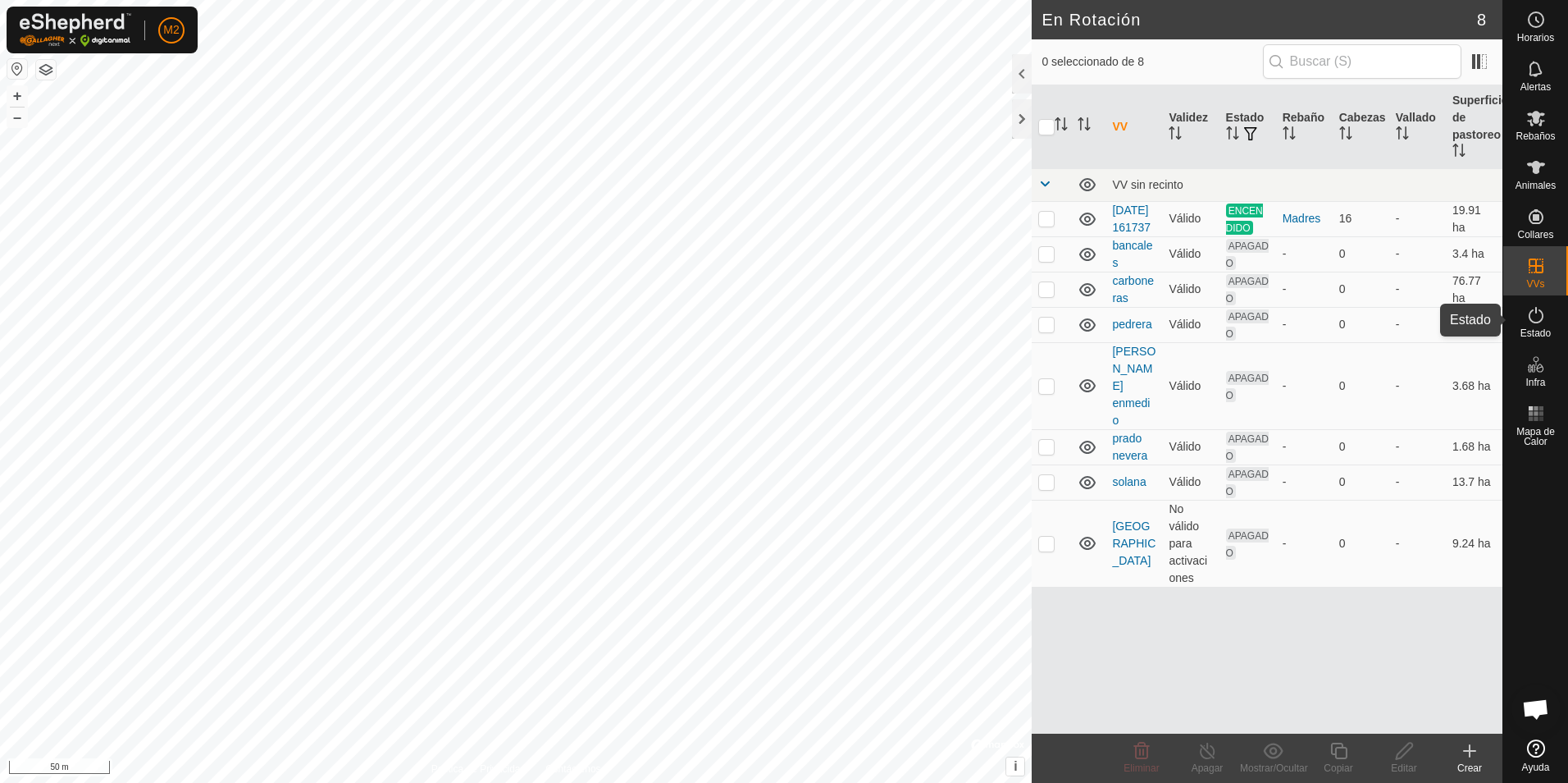
click at [1531, 325] on es-activation-svg-icon at bounding box center [1536, 314] width 30 height 26
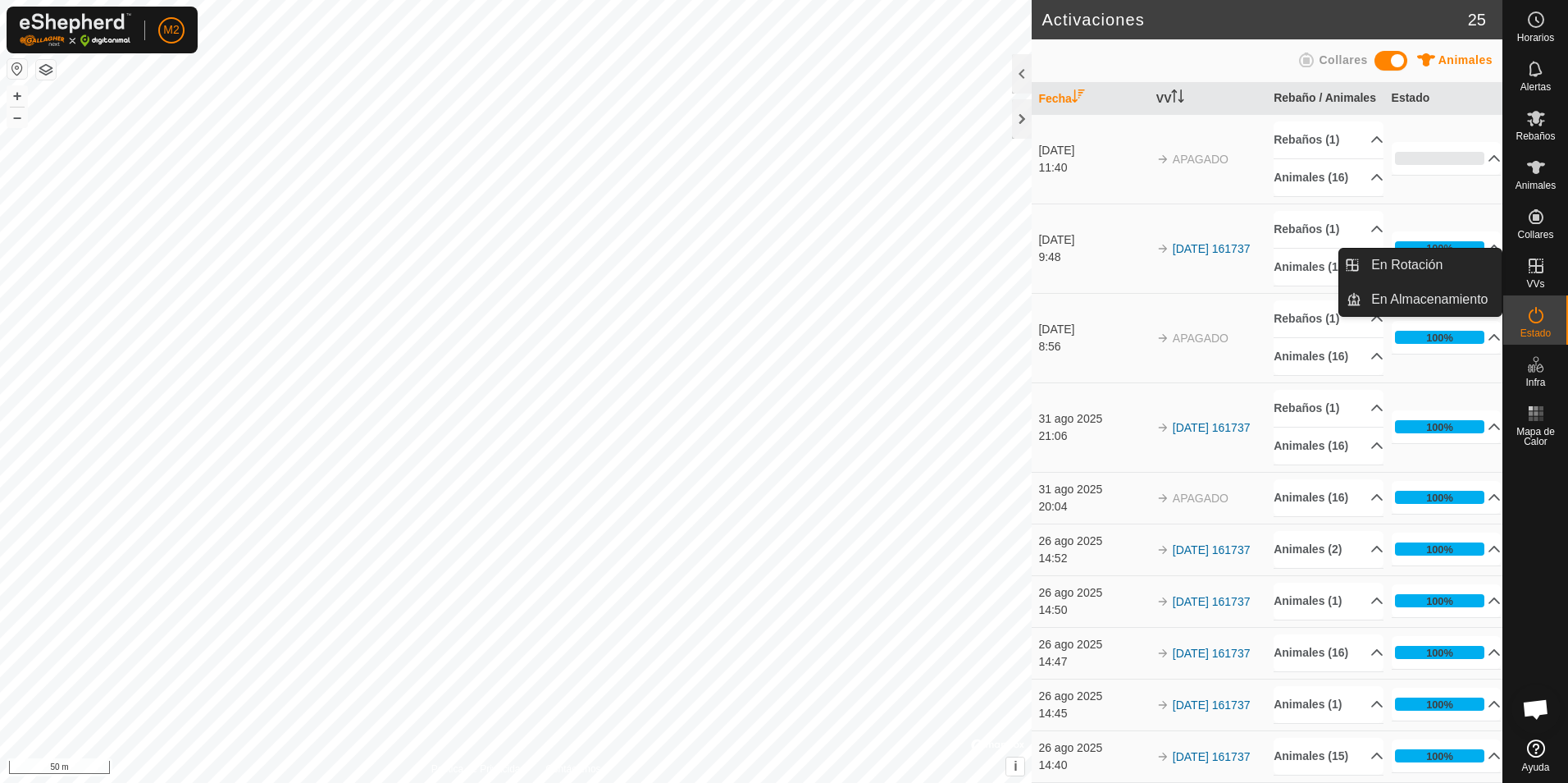
click at [1536, 269] on icon at bounding box center [1536, 266] width 14 height 14
click at [1420, 266] on link "En Rotación" at bounding box center [1431, 265] width 140 height 32
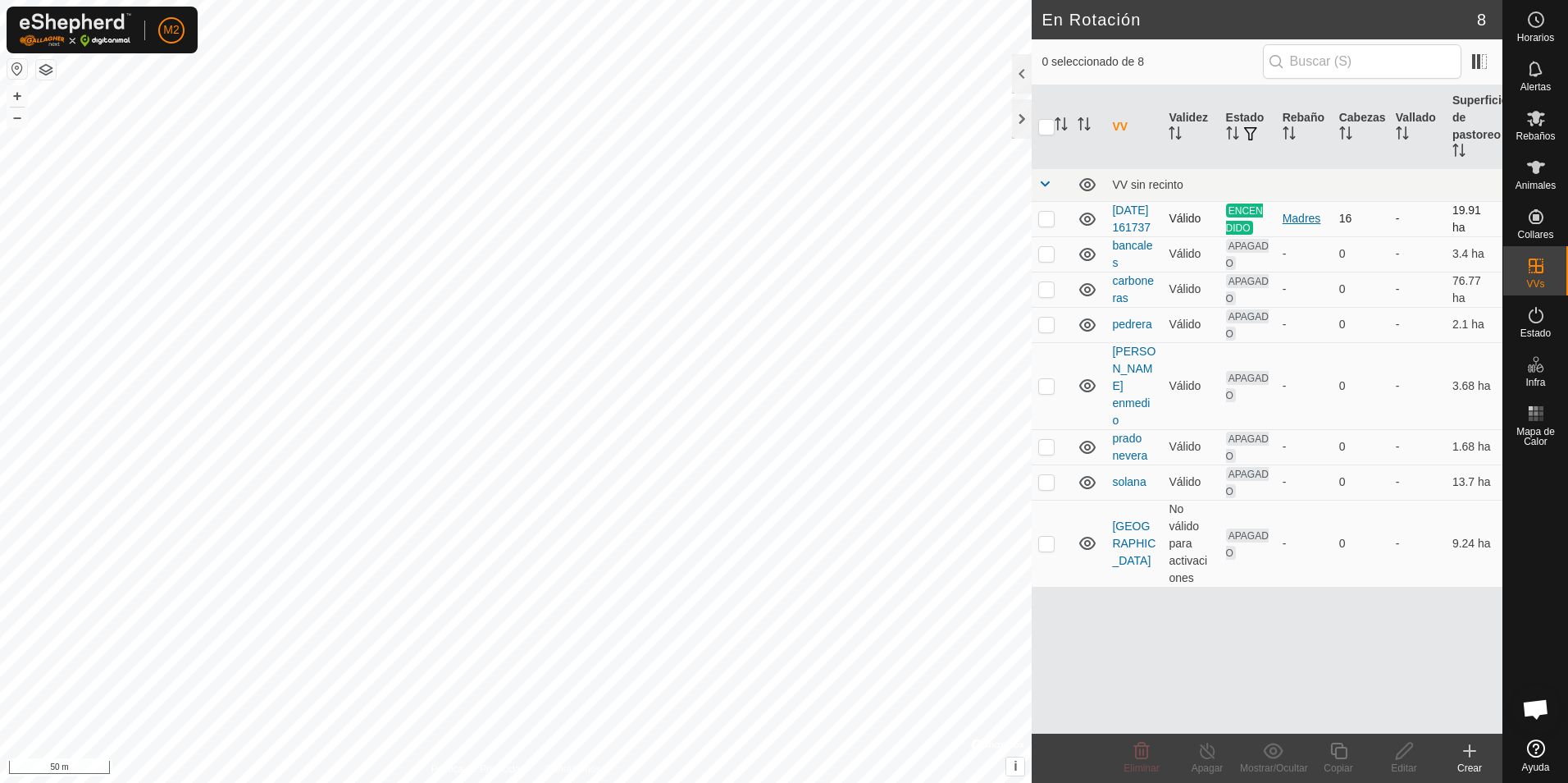
click at [1311, 227] on div "Madres" at bounding box center [1304, 218] width 43 height 17
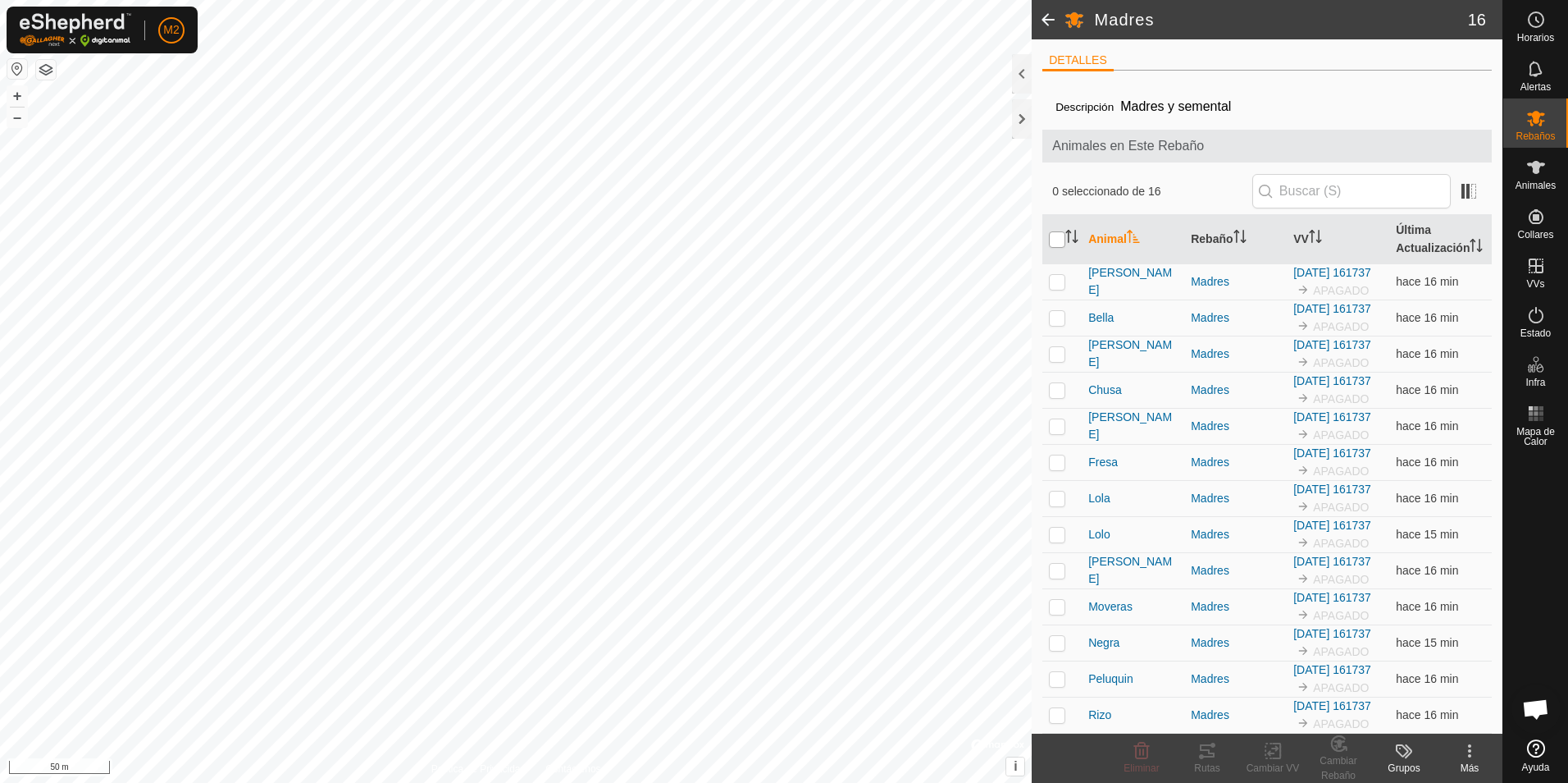
click at [1054, 243] on input "checkbox" at bounding box center [1057, 239] width 16 height 16
checkbox input "true"
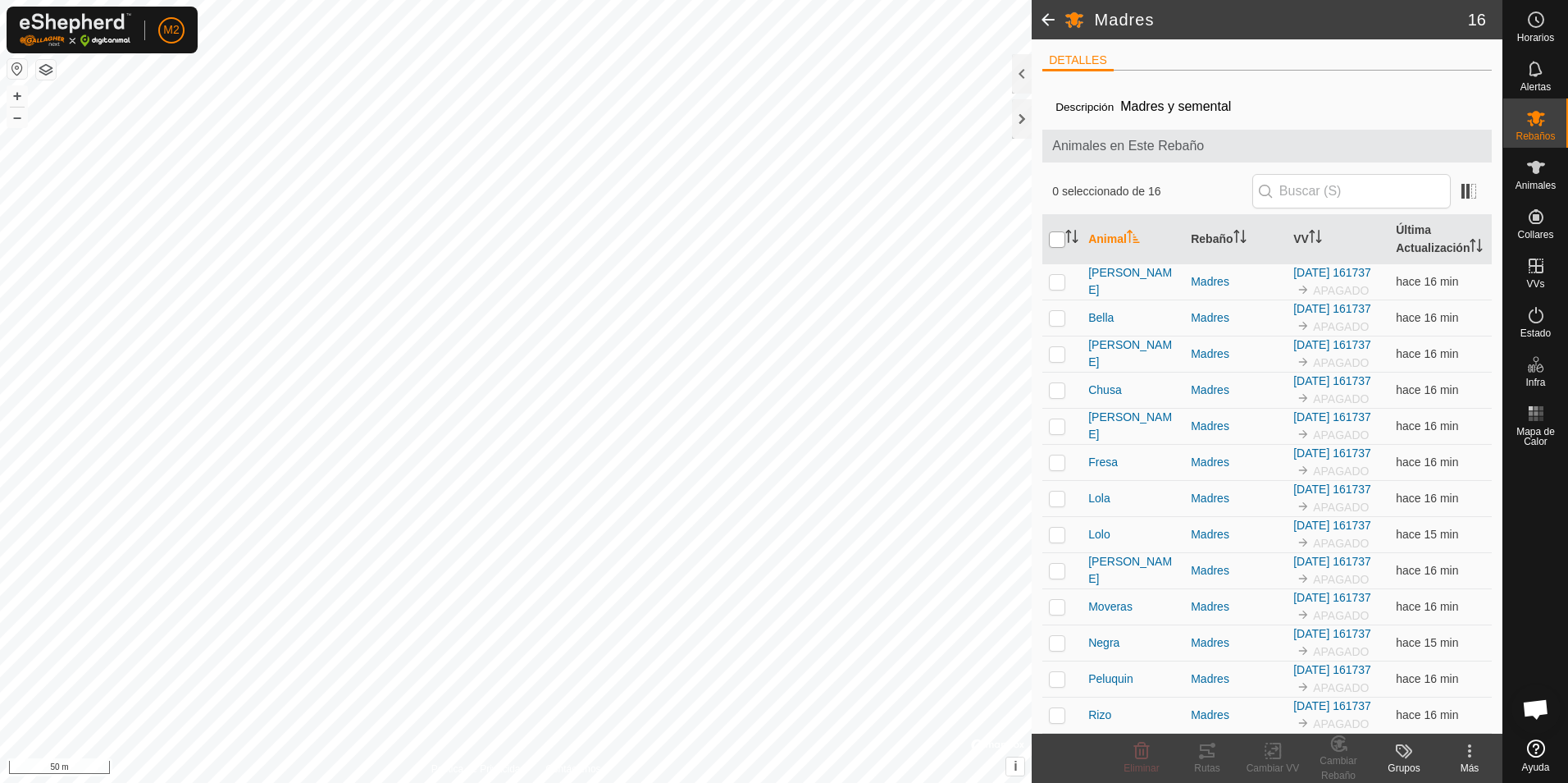
checkbox input "true"
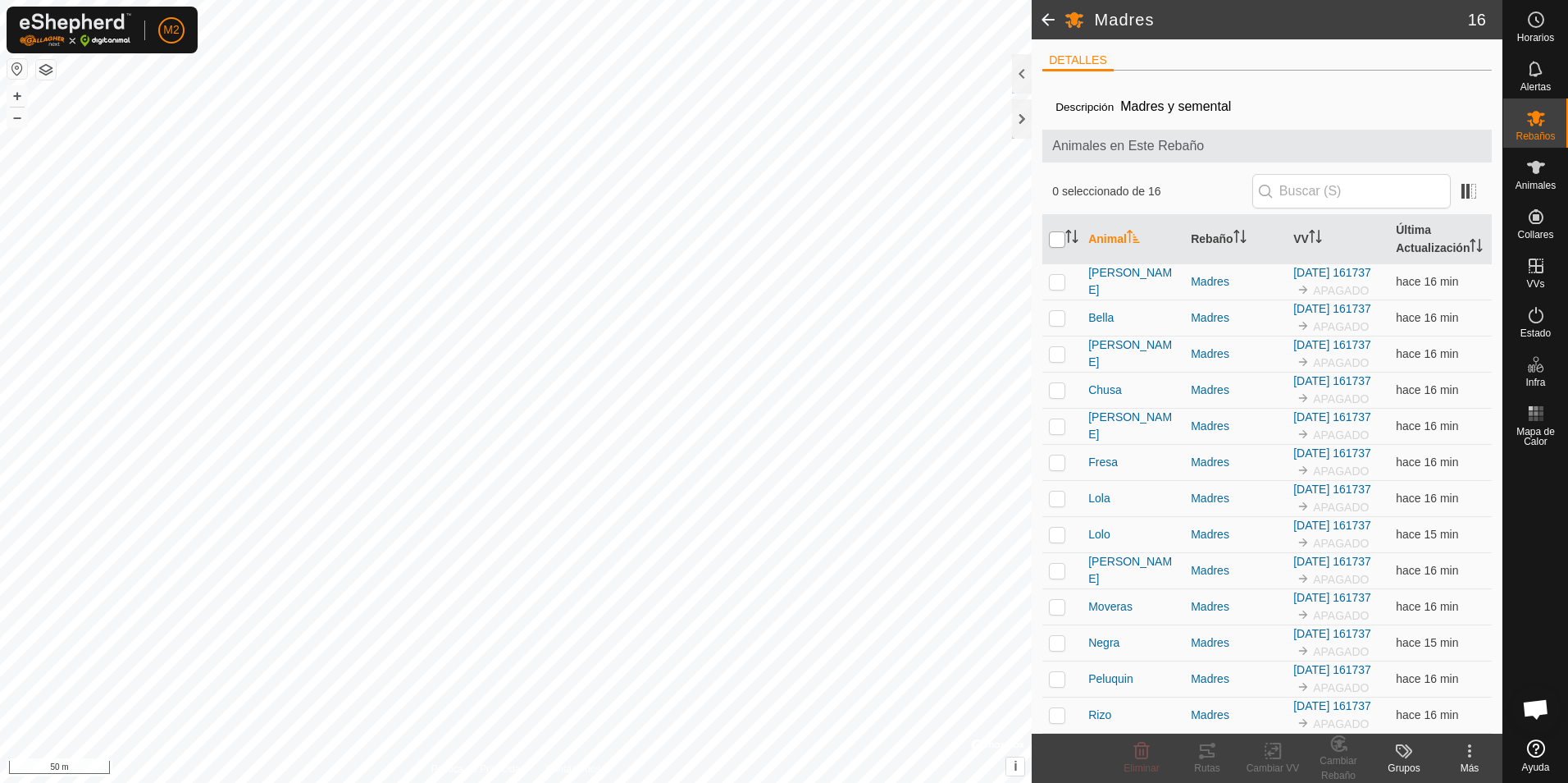
checkbox input "true"
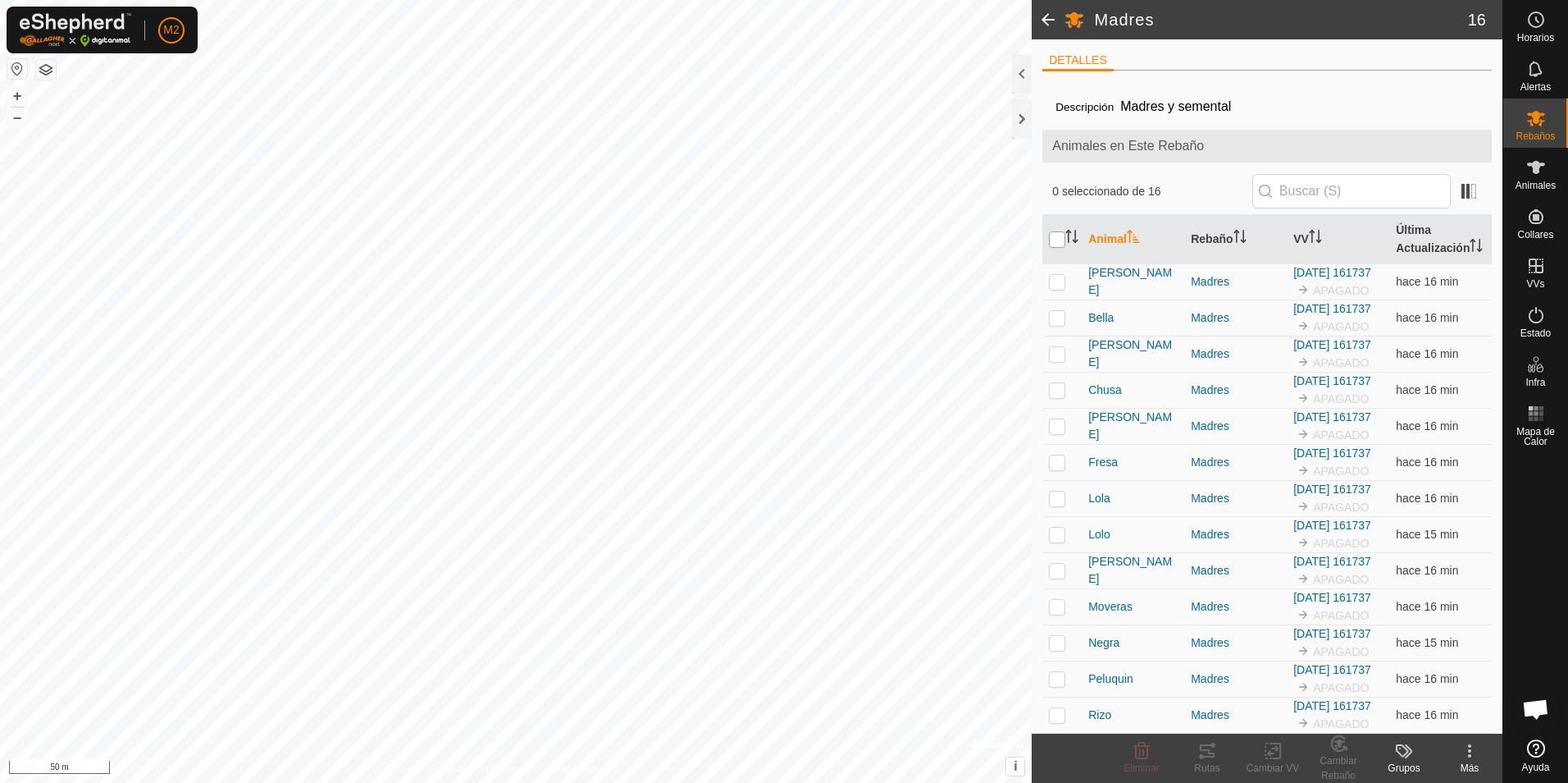
checkbox input "true"
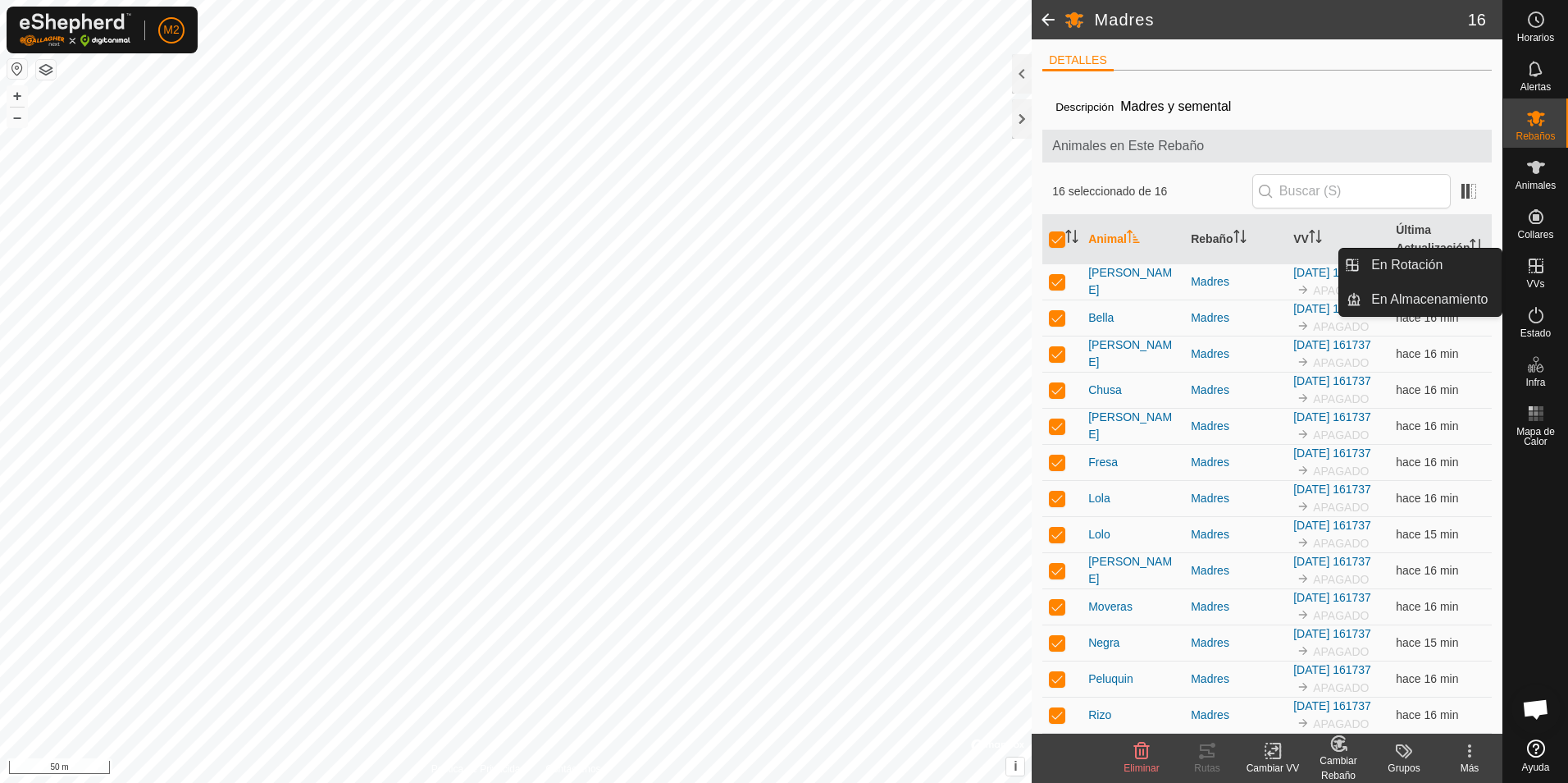
click at [1534, 277] on es-virtualpaddocks-svg-icon at bounding box center [1536, 266] width 30 height 26
click at [1429, 263] on link "En Rotación" at bounding box center [1431, 265] width 140 height 32
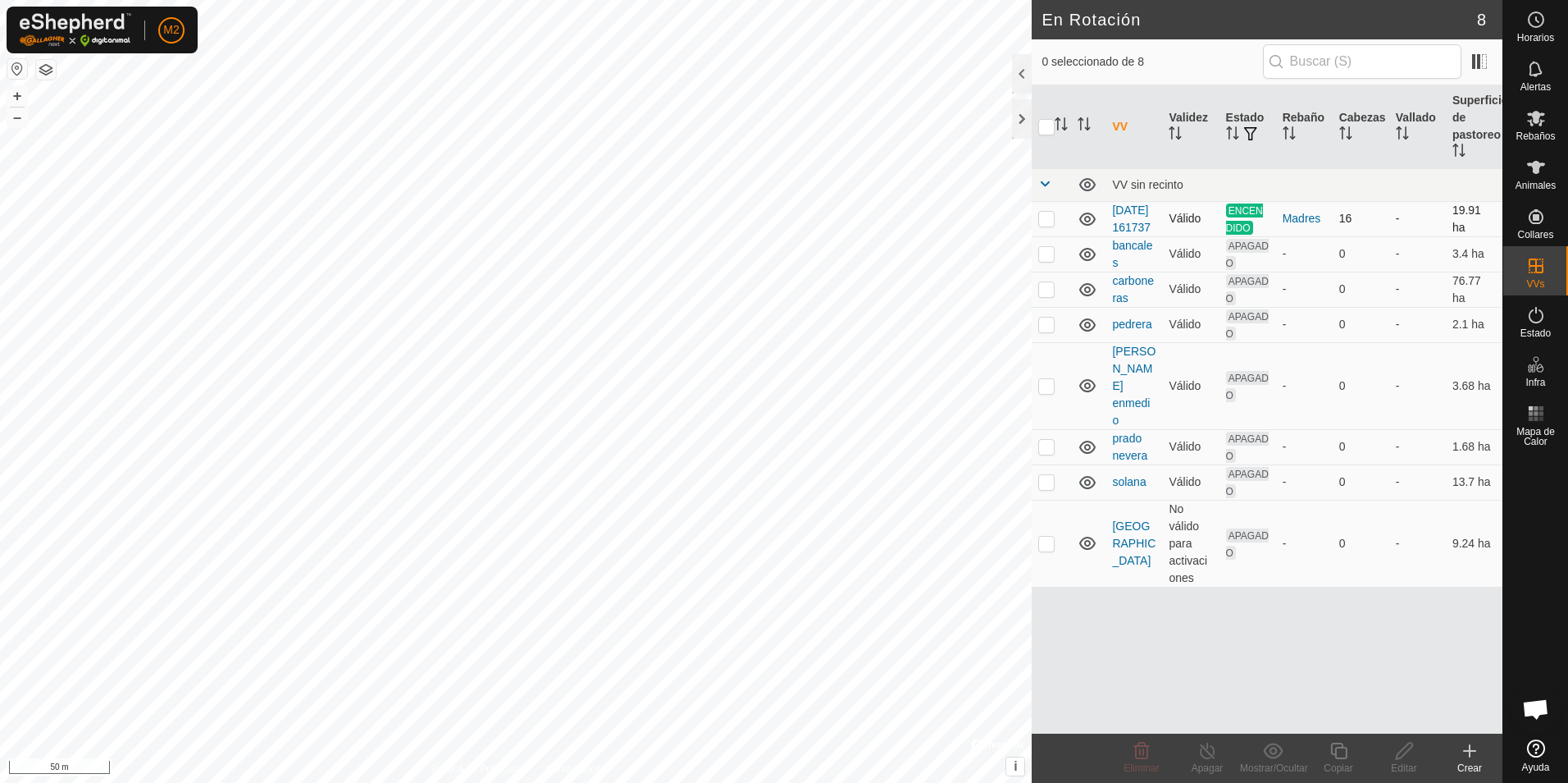
click at [1049, 225] on p-checkbox at bounding box center [1046, 218] width 16 height 14
checkbox input "true"
click at [1048, 224] on p-checkbox at bounding box center [1046, 218] width 16 height 14
checkbox input "true"
click at [1207, 760] on icon at bounding box center [1207, 751] width 21 height 20
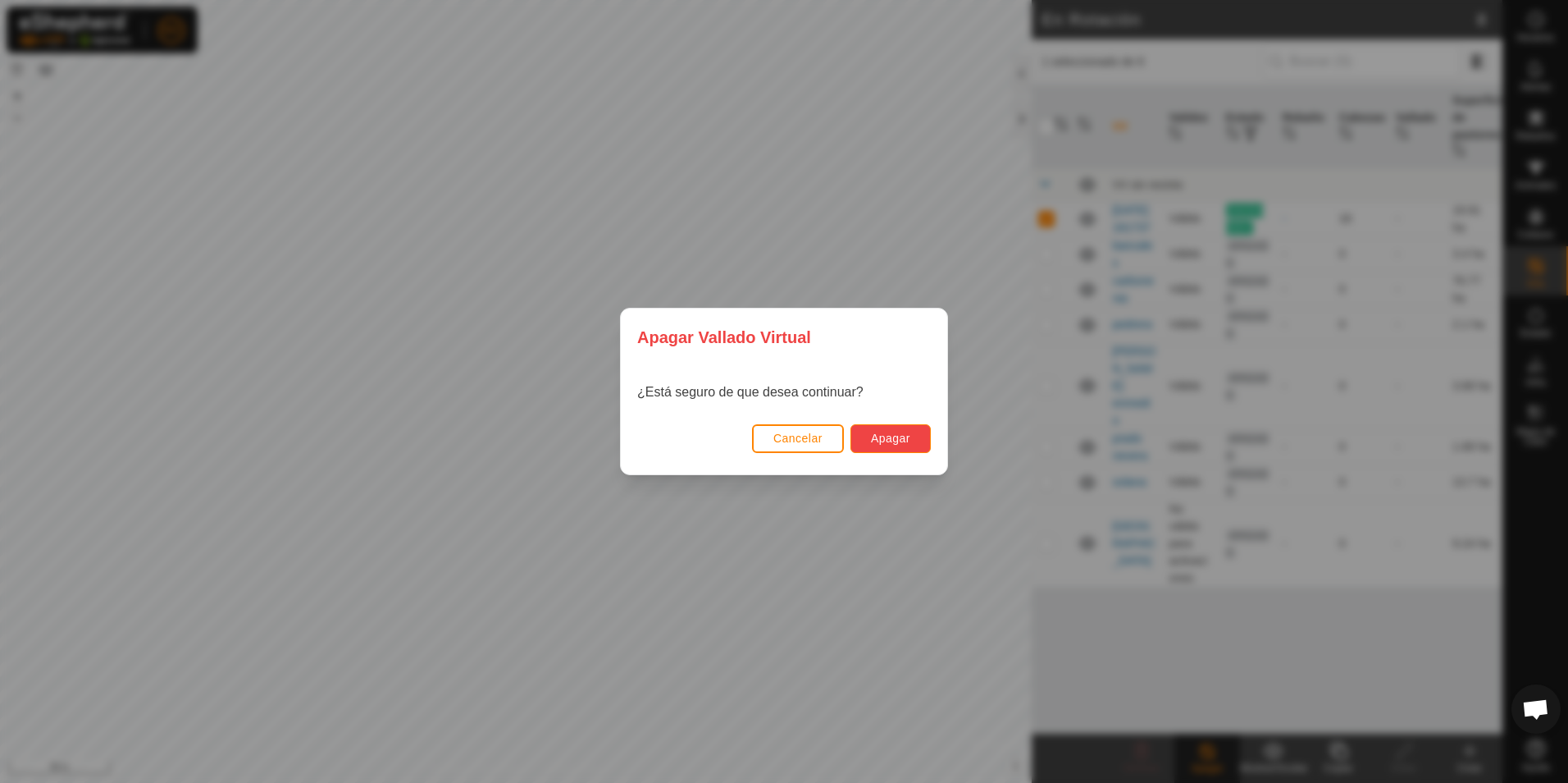
click at [878, 444] on span "Apagar" at bounding box center [891, 437] width 40 height 14
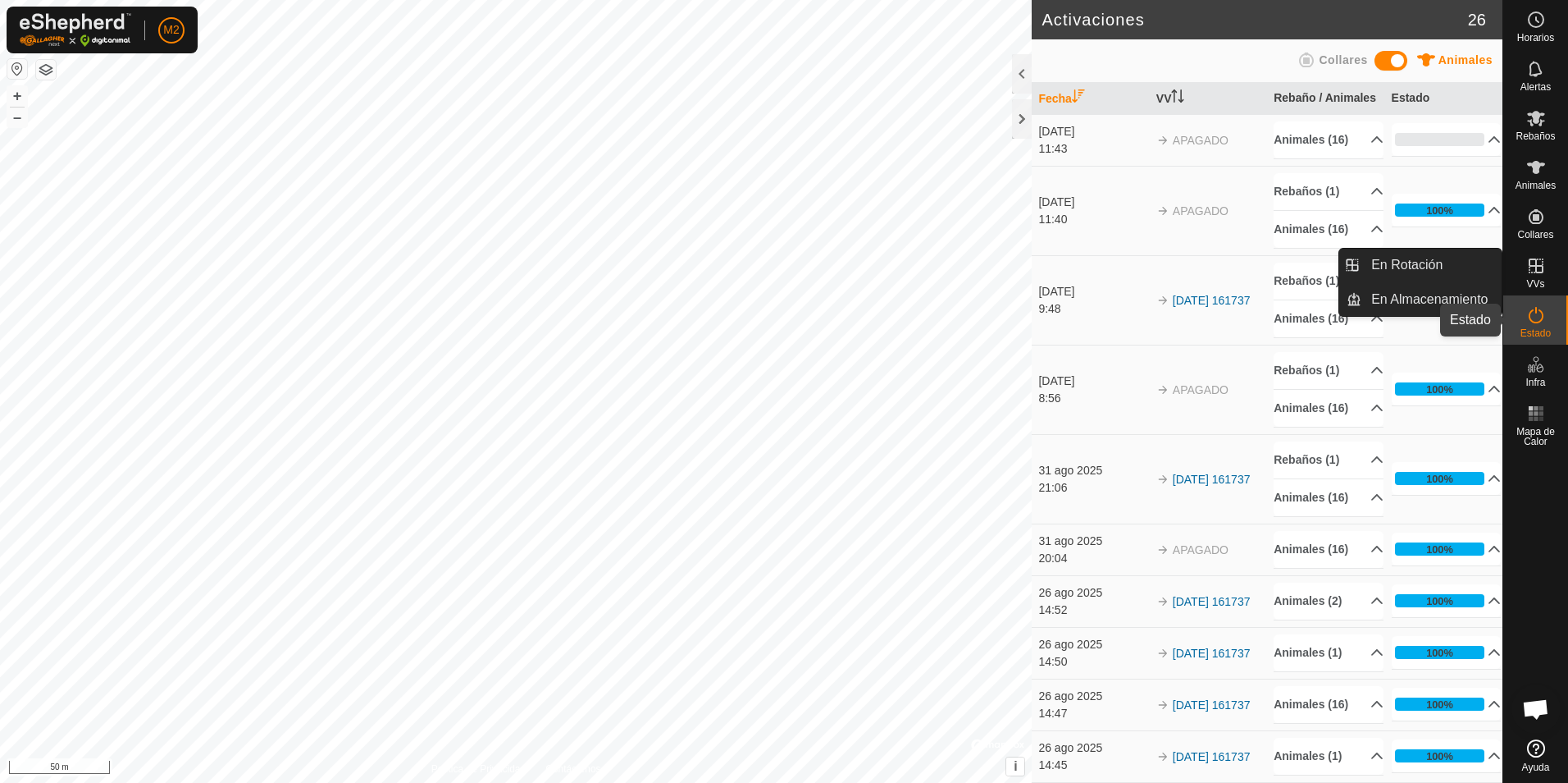
click at [1535, 318] on icon at bounding box center [1536, 315] width 20 height 20
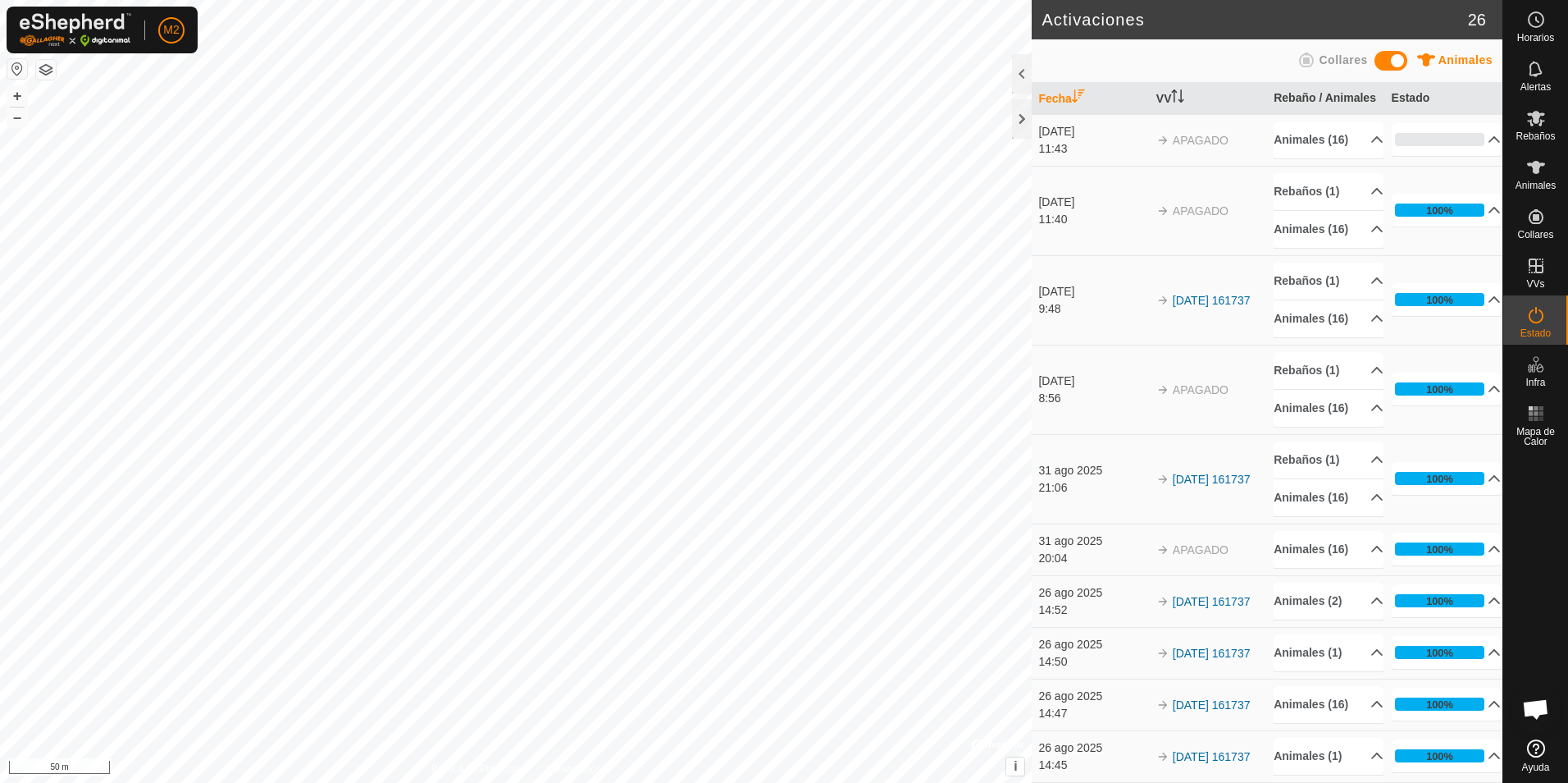
click at [1535, 318] on icon at bounding box center [1536, 315] width 20 height 20
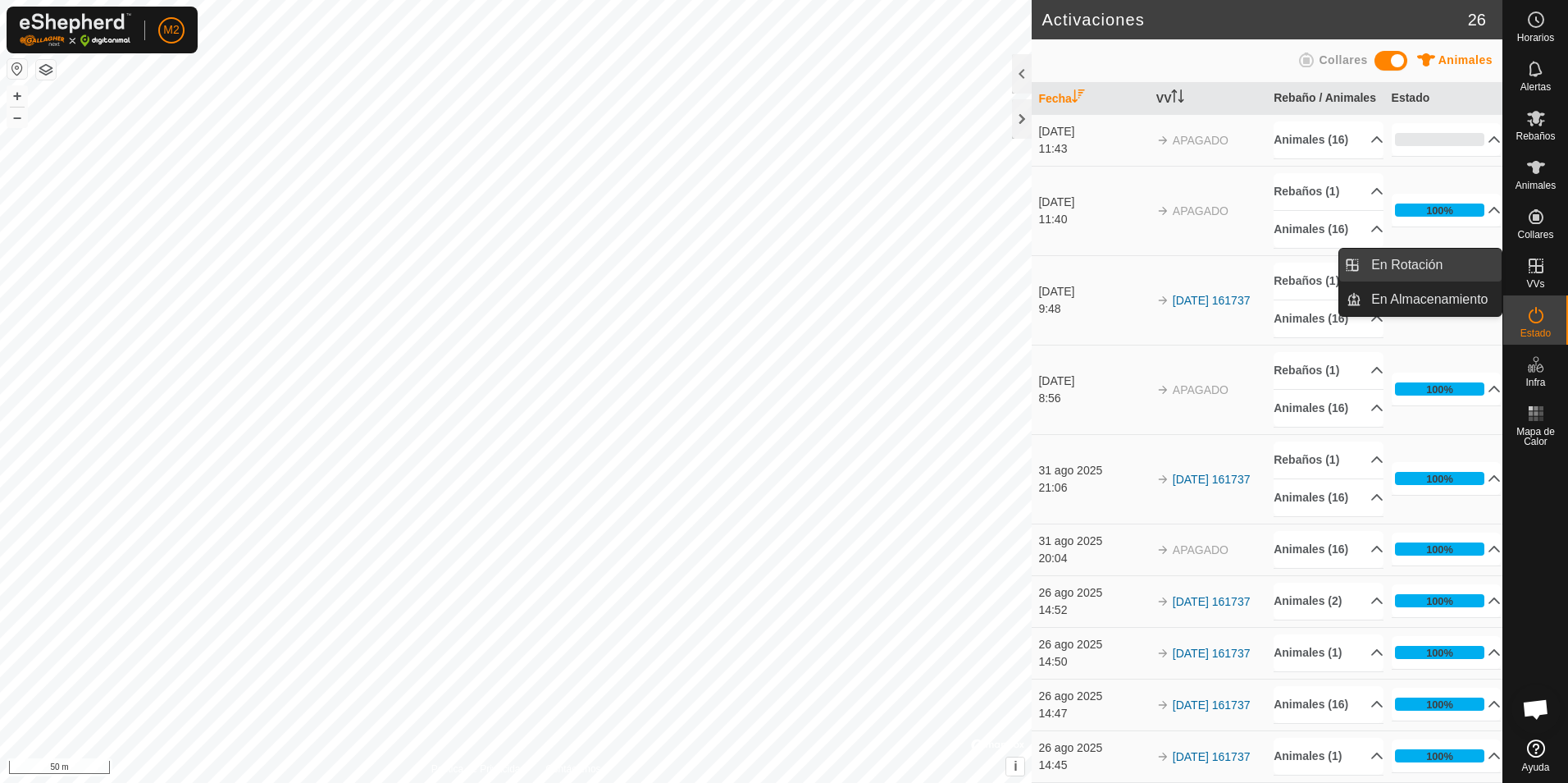
click at [1413, 263] on link "En Rotación" at bounding box center [1431, 265] width 140 height 32
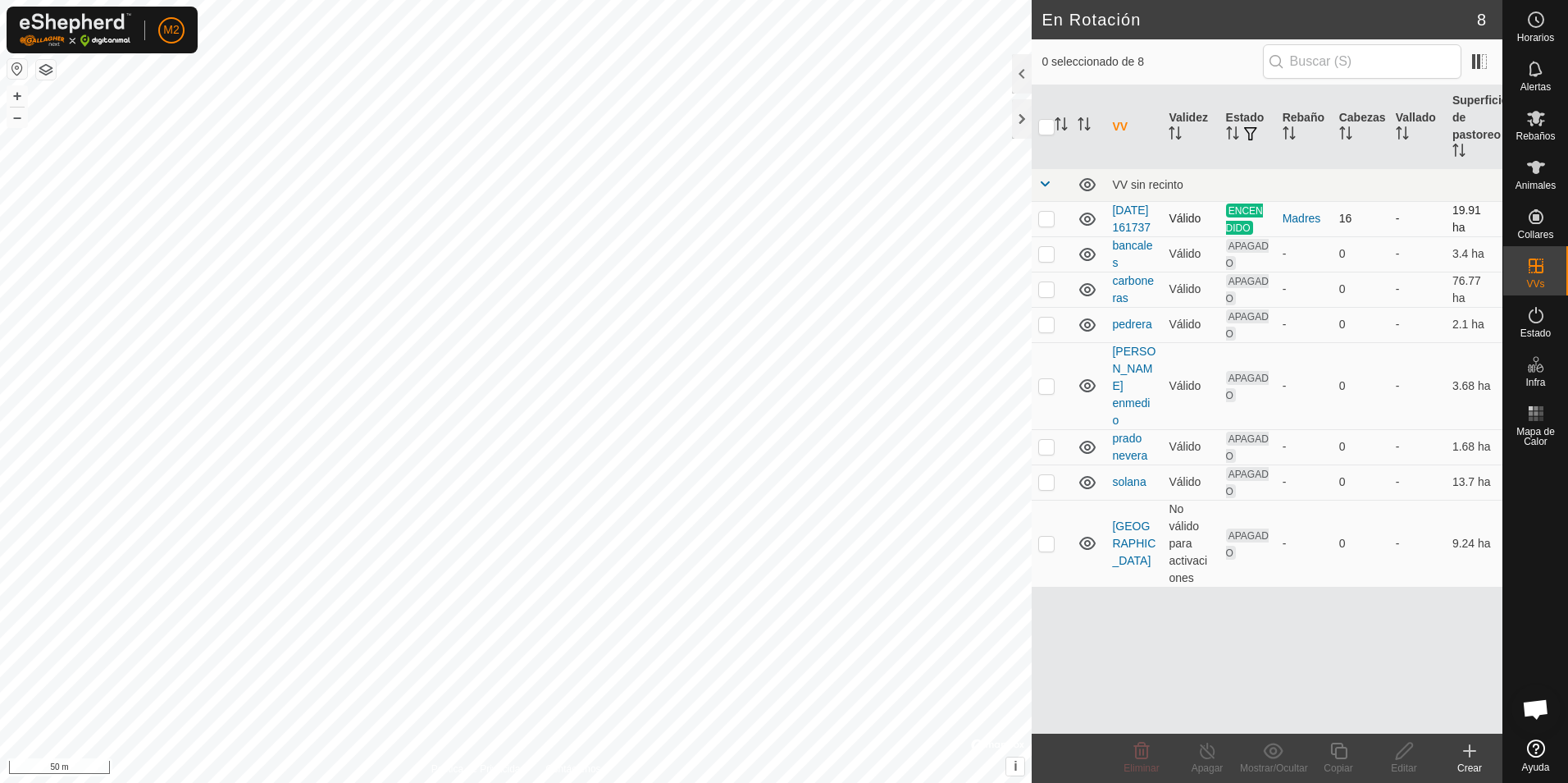
click at [1045, 225] on p-checkbox at bounding box center [1046, 218] width 16 height 14
checkbox input "false"
checkbox input "true"
click at [1042, 225] on p-checkbox at bounding box center [1046, 218] width 16 height 14
checkbox input "true"
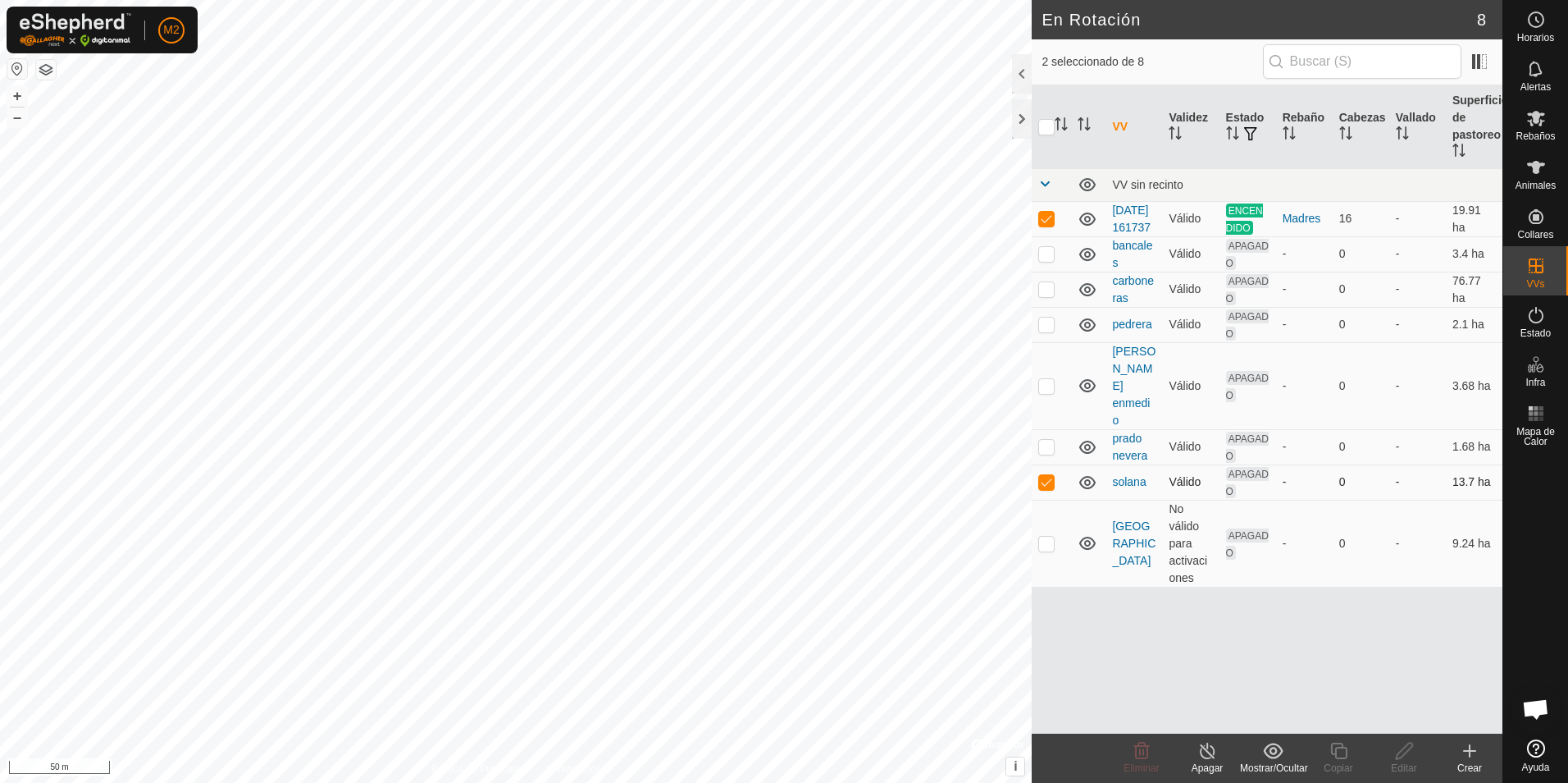
click at [1044, 475] on p-checkbox at bounding box center [1046, 482] width 16 height 14
checkbox input "false"
click at [1210, 756] on icon at bounding box center [1207, 751] width 21 height 20
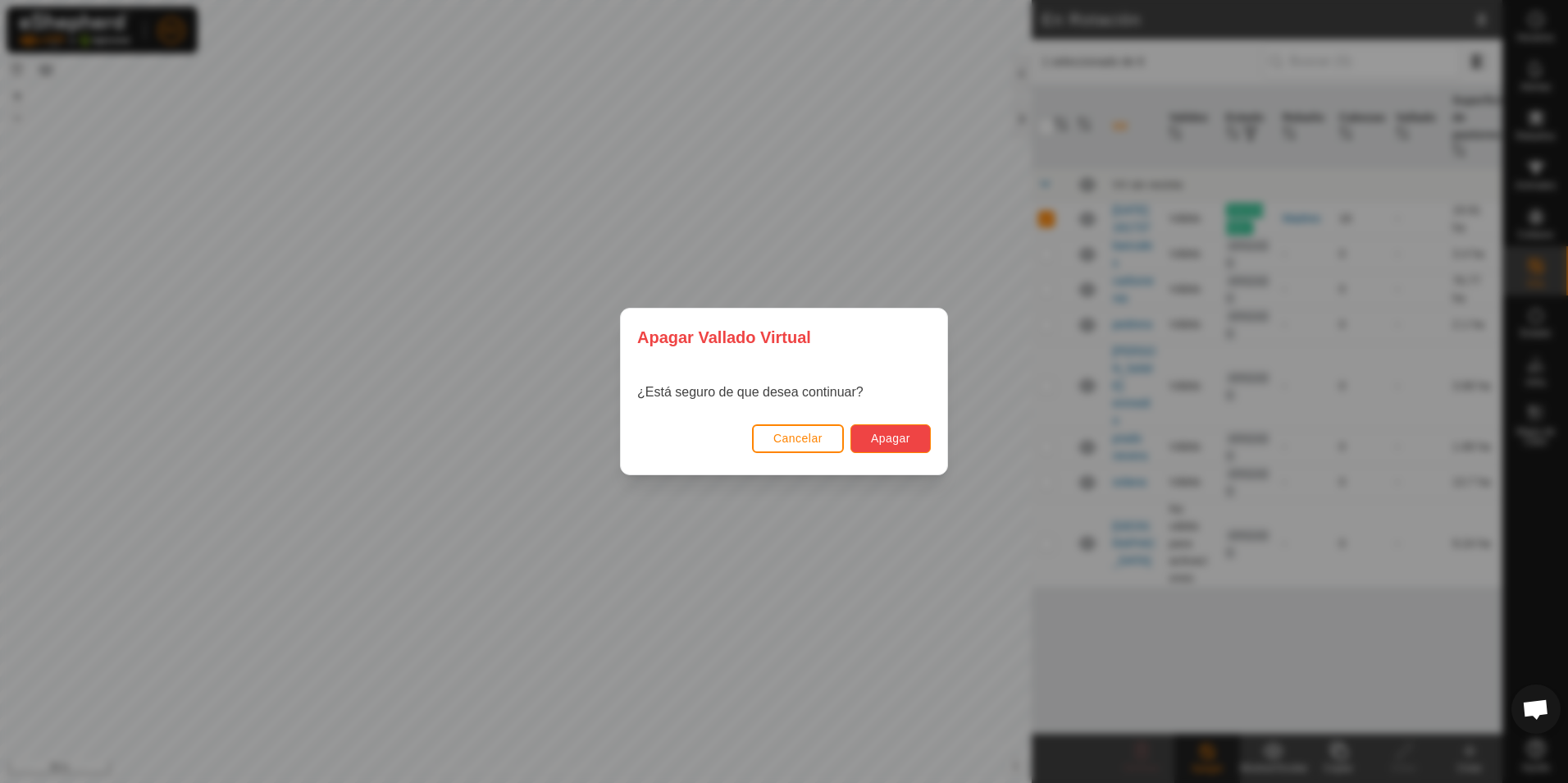
click at [911, 443] on button "Apagar" at bounding box center [890, 438] width 80 height 29
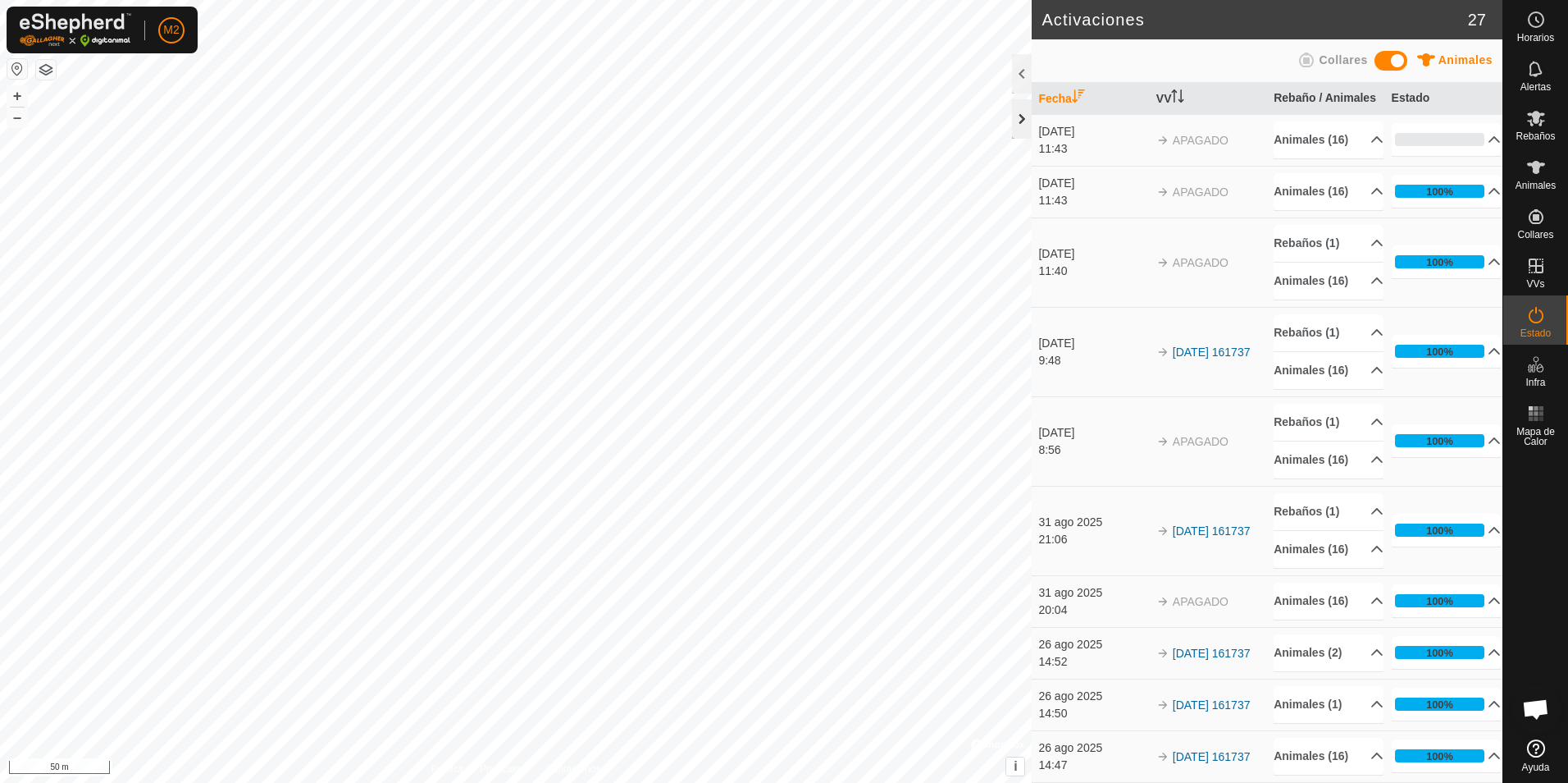
click at [1022, 119] on div at bounding box center [1022, 119] width 20 height 40
